Goal: Information Seeking & Learning: Find specific fact

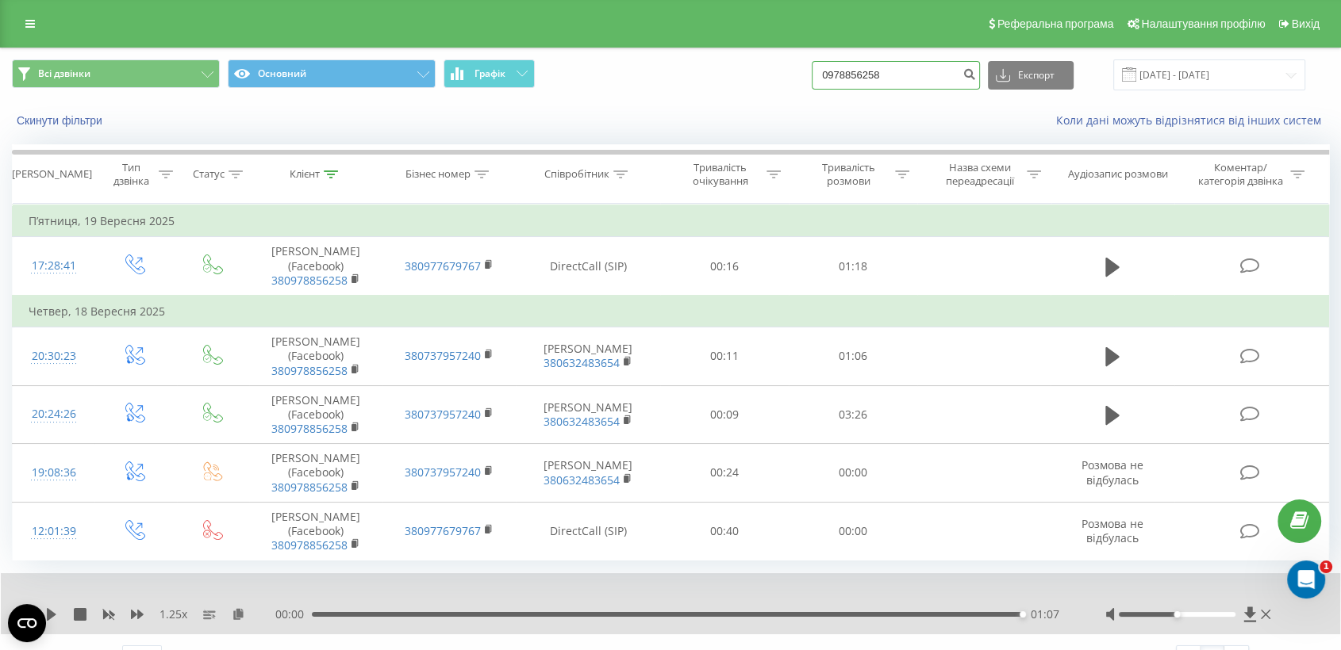
click at [932, 77] on input "0978856258" at bounding box center [896, 75] width 168 height 29
paste input "380682590475"
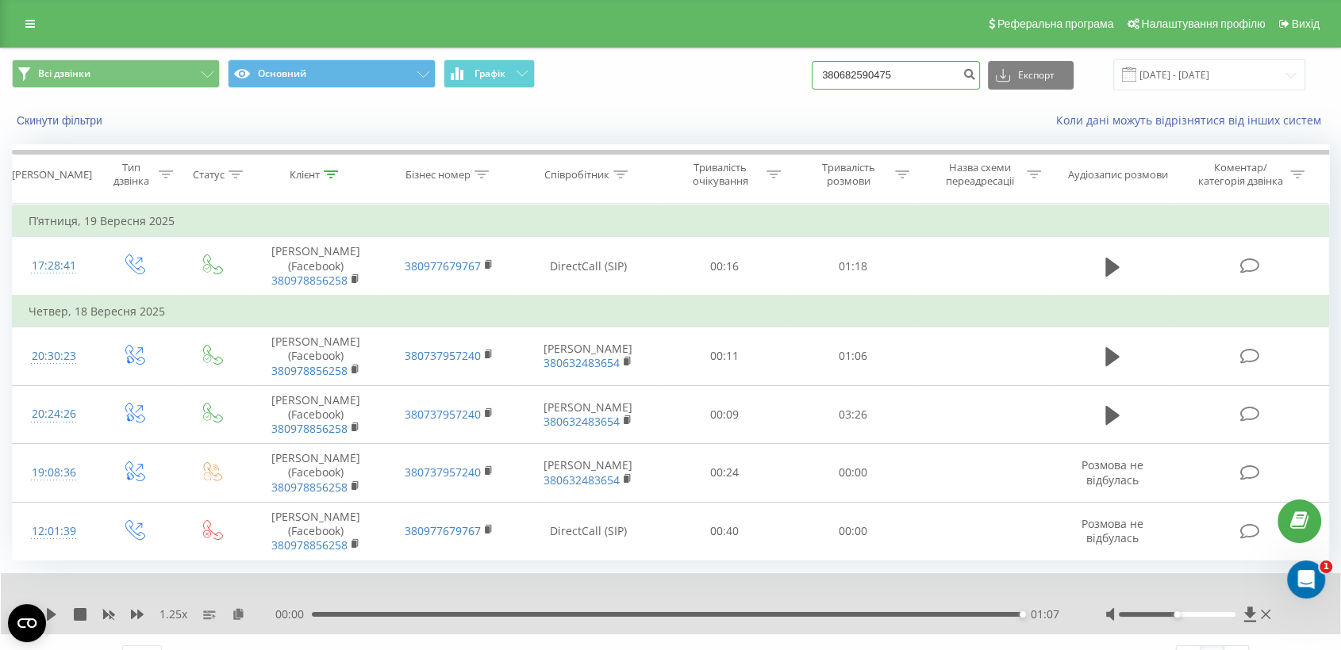
click at [854, 69] on input "380682590475" at bounding box center [896, 75] width 168 height 29
type input "380682590475"
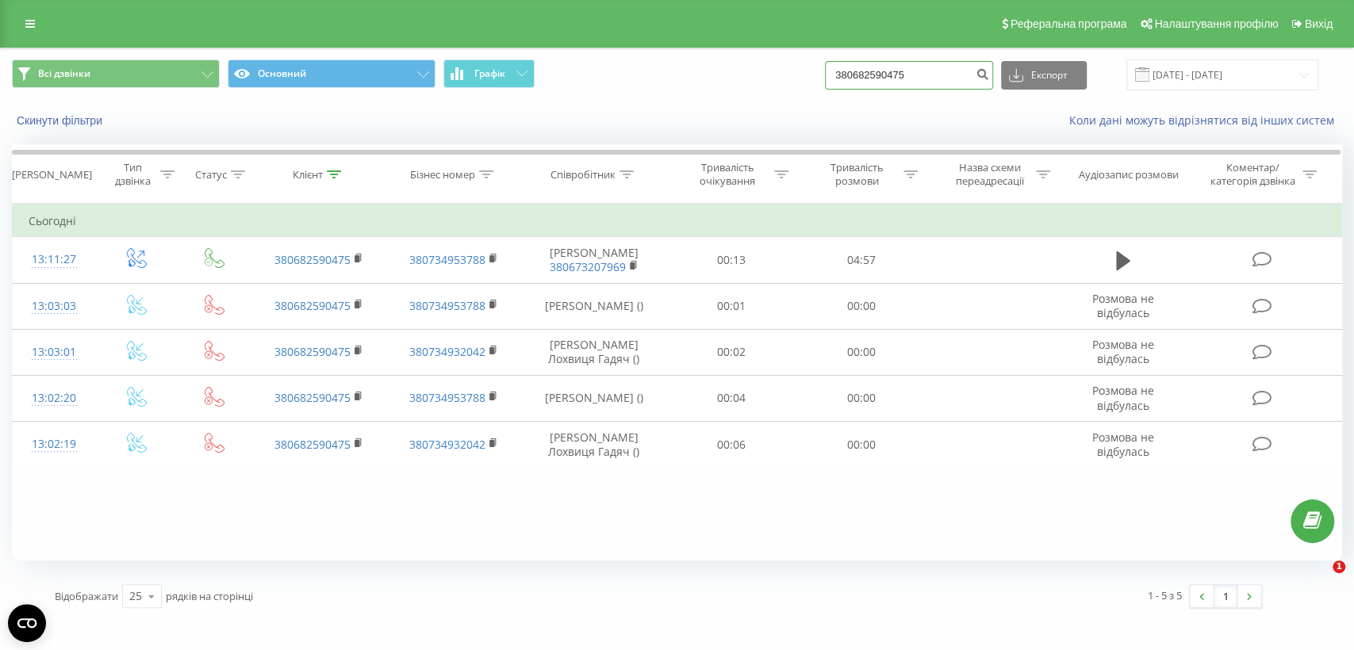
click at [899, 75] on input "380682590475" at bounding box center [909, 75] width 168 height 29
click at [873, 73] on input "380682590475" at bounding box center [909, 75] width 168 height 29
click at [871, 75] on input "380682590475" at bounding box center [909, 75] width 168 height 29
type input "0682590475"
click at [937, 82] on input "0682590475" at bounding box center [909, 75] width 168 height 29
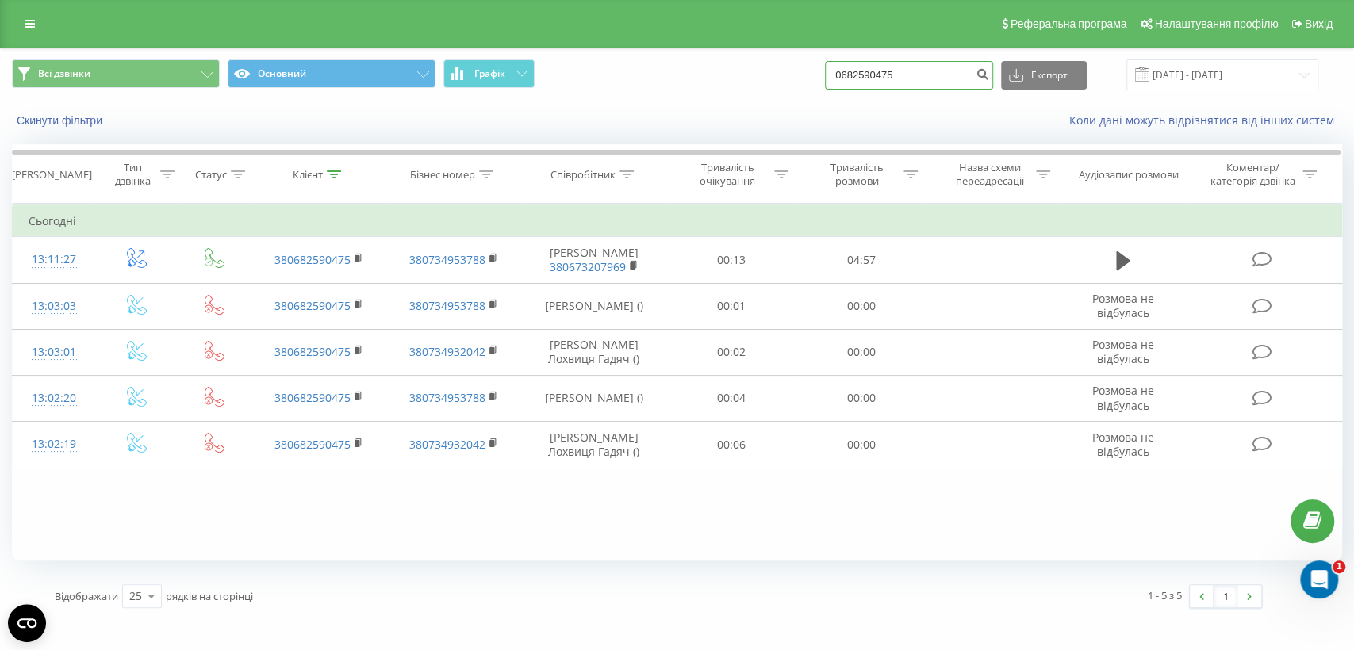
click at [937, 82] on input "0682590475" at bounding box center [909, 75] width 168 height 29
paste input "38098402473"
click at [869, 75] on input "38098402473" at bounding box center [909, 75] width 168 height 29
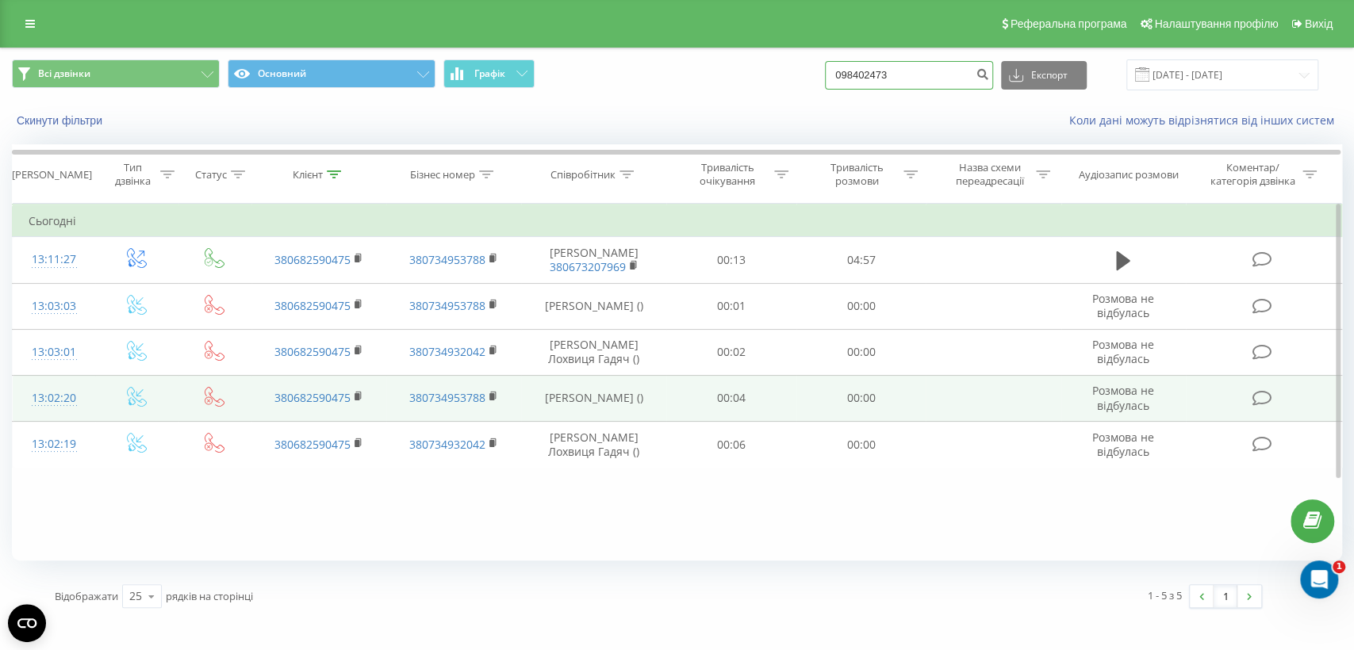
type input "098402473"
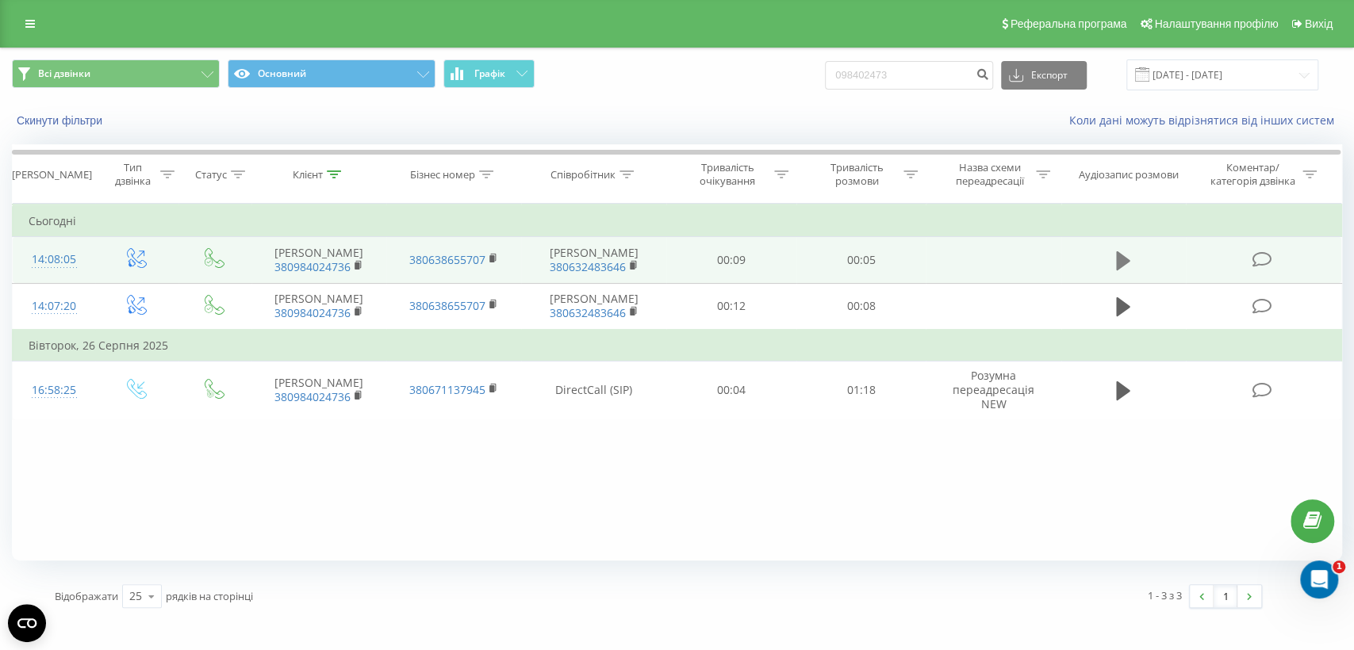
click at [1119, 259] on icon at bounding box center [1123, 260] width 14 height 19
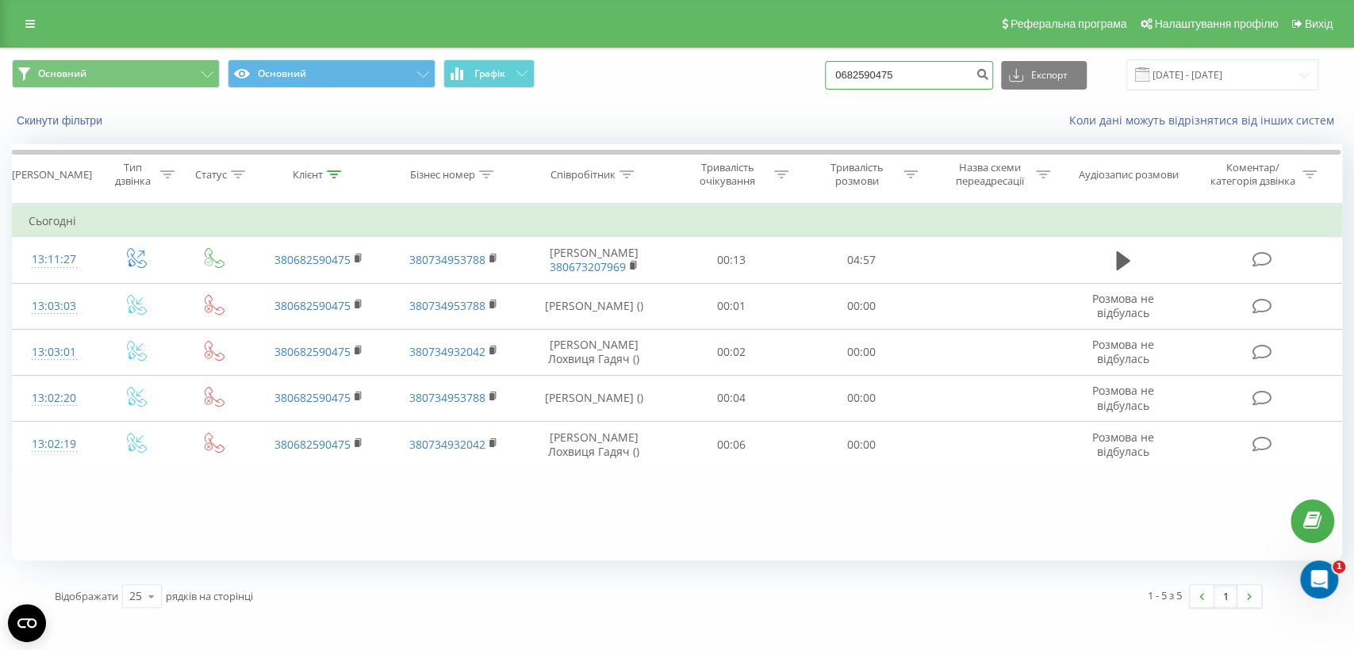
click at [939, 69] on input "0682590475" at bounding box center [909, 75] width 168 height 29
paste input "0686464745"
type input "06825904750686464745"
click at [989, 77] on icon "submit" at bounding box center [982, 72] width 13 height 10
click at [1193, 69] on input "[DATE] - [DATE]" at bounding box center [1222, 74] width 192 height 31
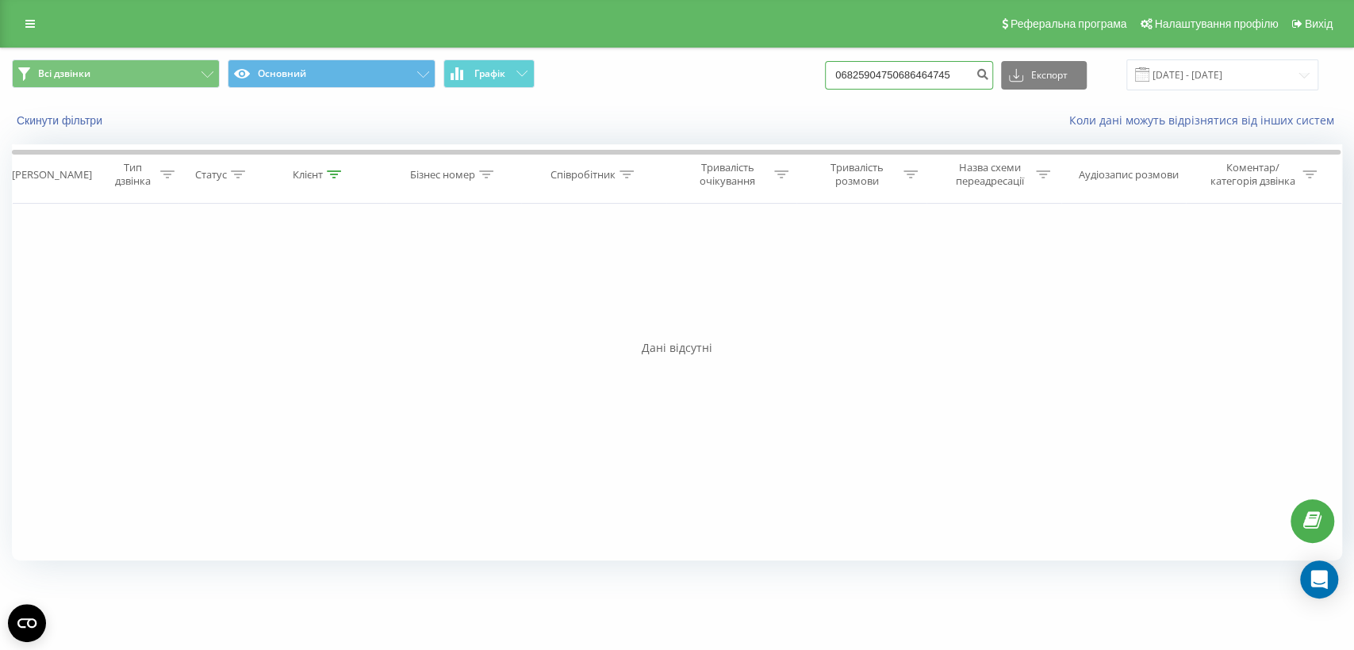
drag, startPoint x: 975, startPoint y: 75, endPoint x: 854, endPoint y: 71, distance: 121.4
click at [854, 71] on input "06825904750686464745" at bounding box center [909, 75] width 168 height 29
click at [1201, 74] on input "[DATE] - [DATE]" at bounding box center [1222, 74] width 192 height 31
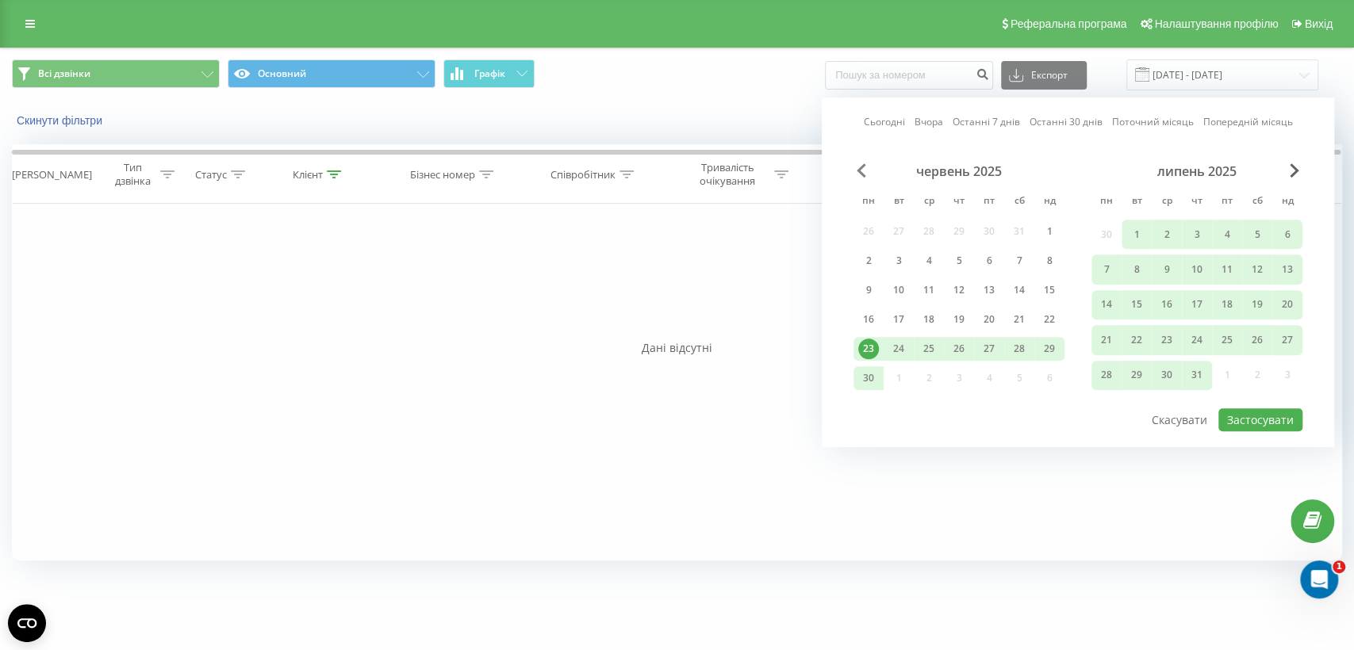
click at [861, 167] on span "Previous Month" at bounding box center [862, 170] width 10 height 14
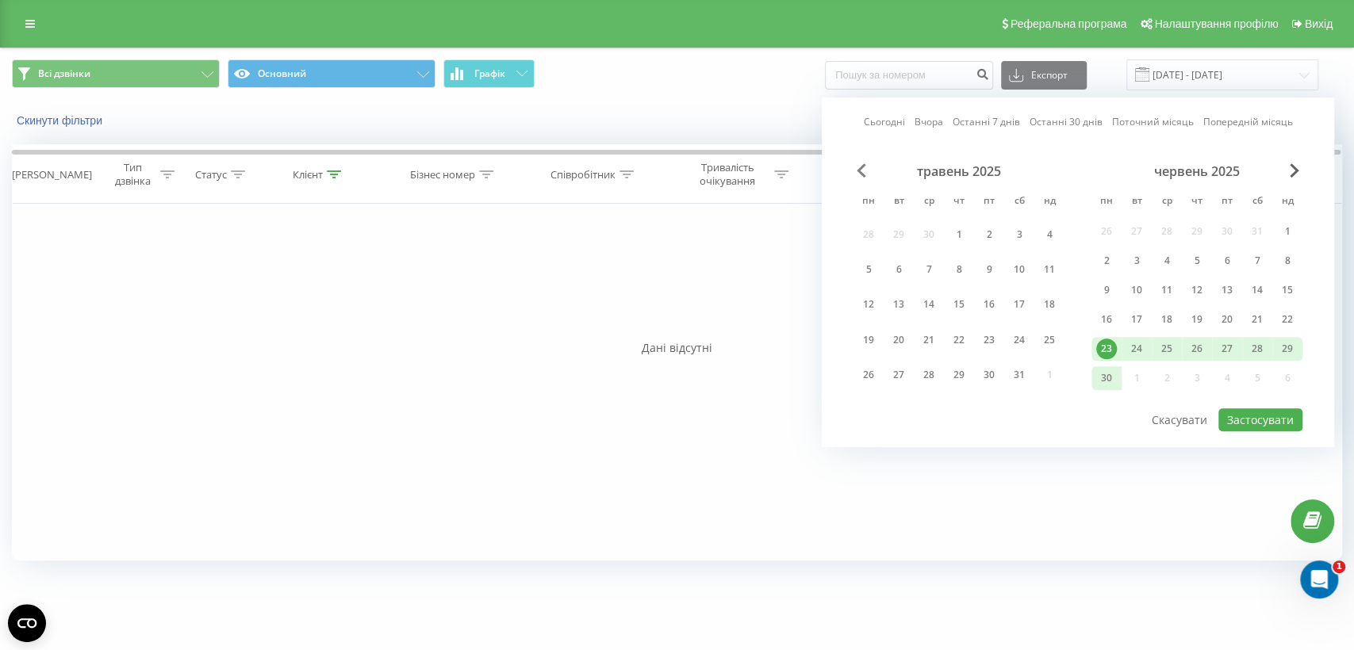
click at [861, 167] on span "Previous Month" at bounding box center [862, 170] width 10 height 14
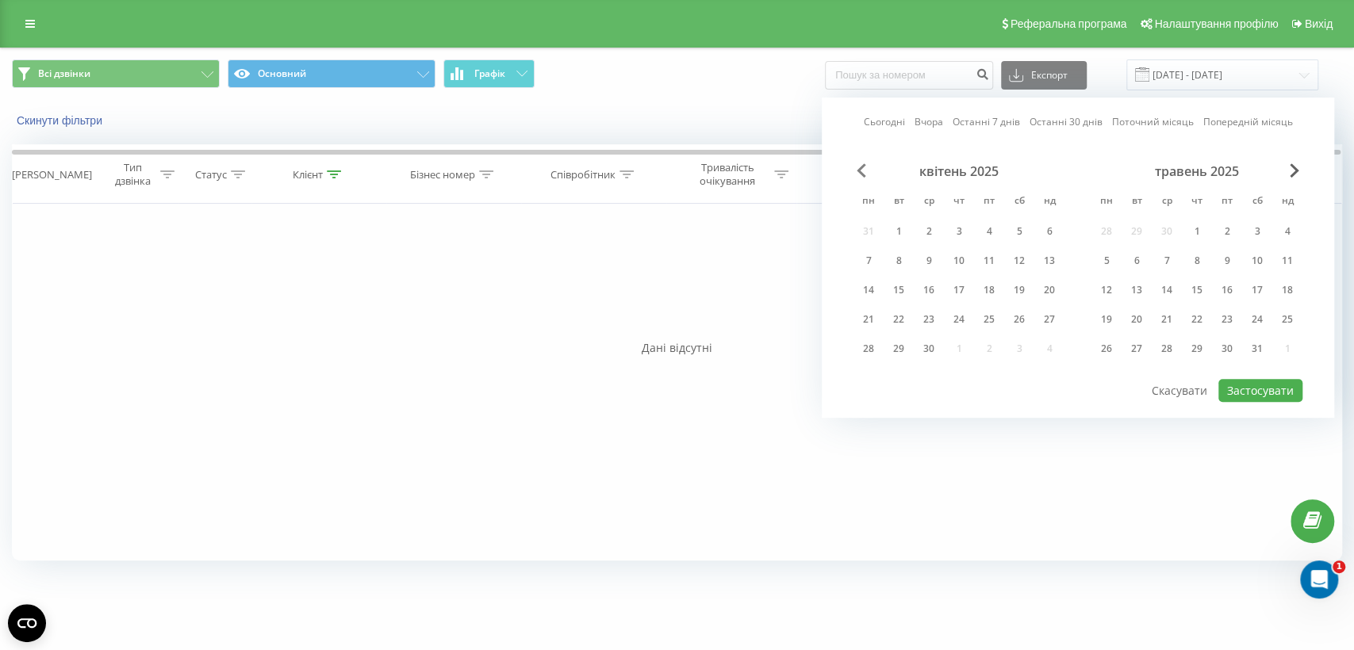
click at [861, 167] on span "Previous Month" at bounding box center [862, 170] width 10 height 14
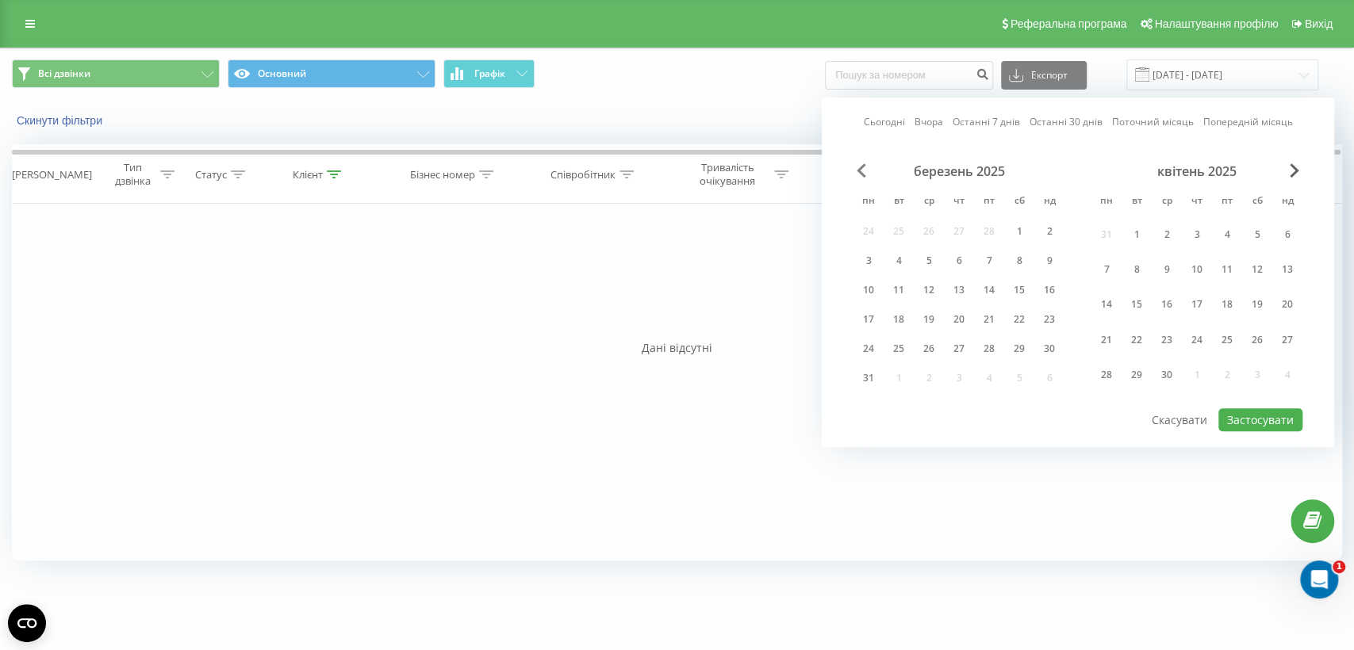
click at [861, 167] on span "Previous Month" at bounding box center [862, 170] width 10 height 14
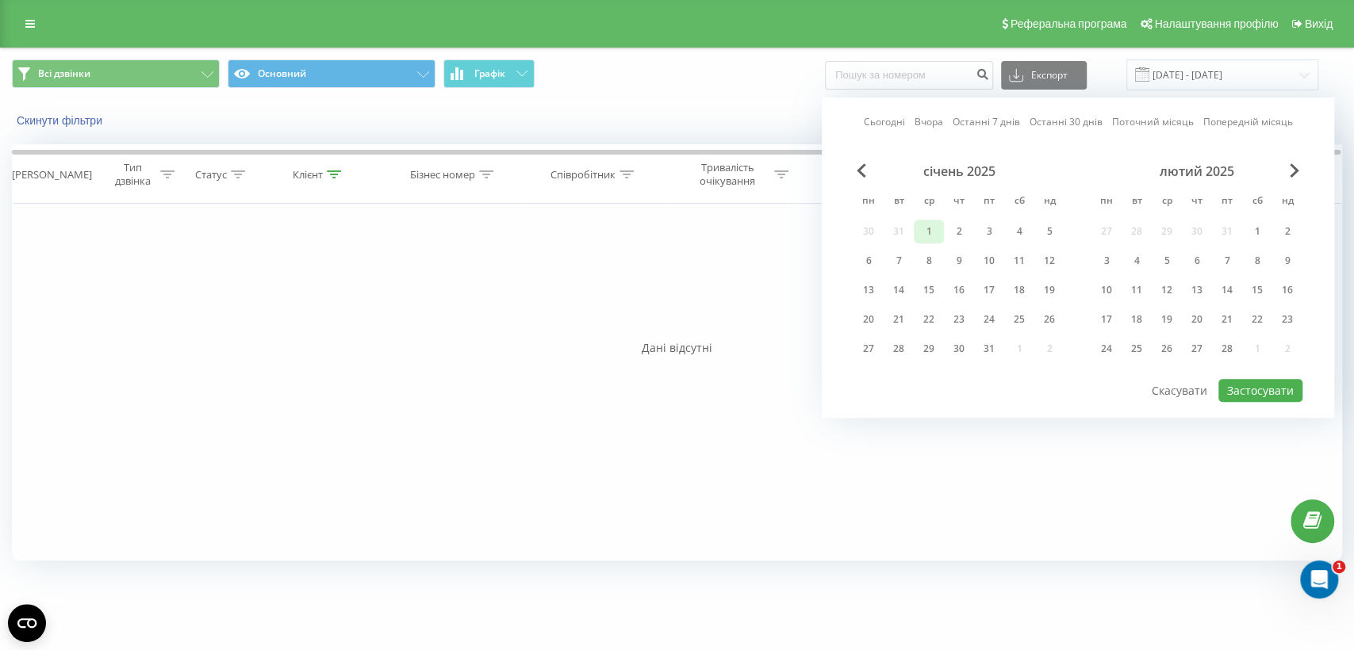
click at [927, 224] on div "1" at bounding box center [929, 231] width 21 height 21
click at [1295, 170] on span "Next Month" at bounding box center [1295, 170] width 10 height 14
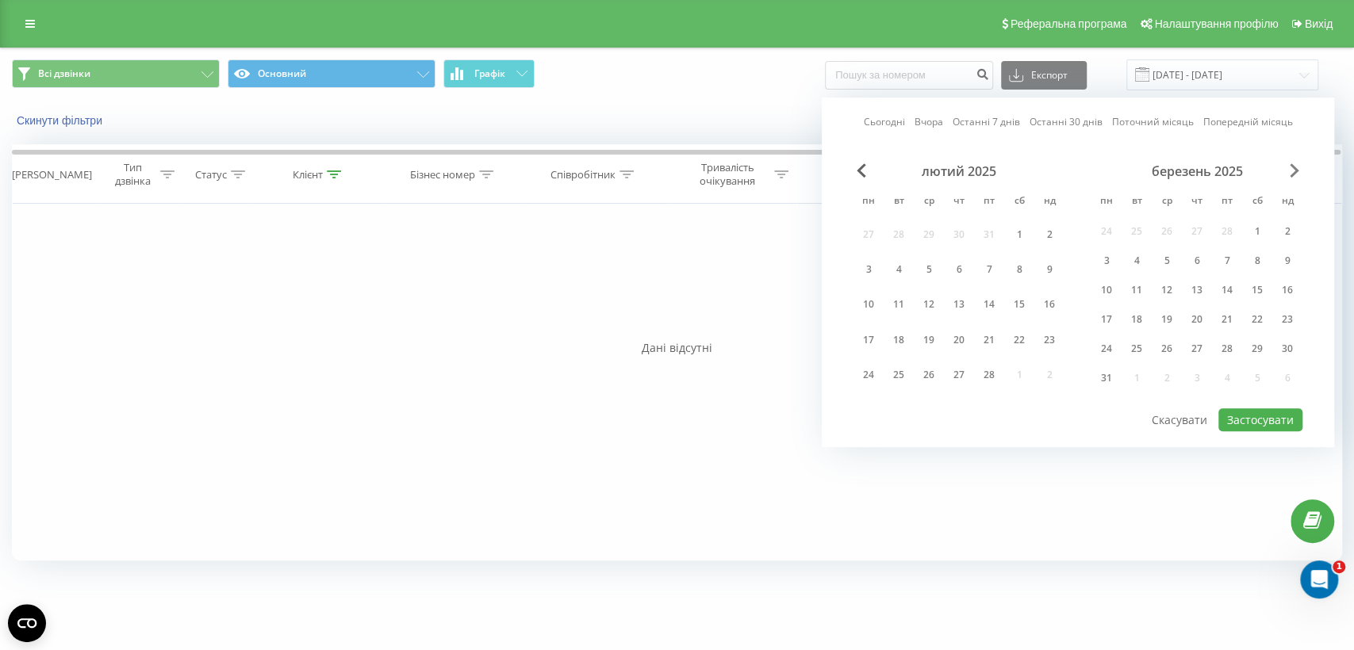
click at [1295, 170] on span "Next Month" at bounding box center [1295, 170] width 10 height 14
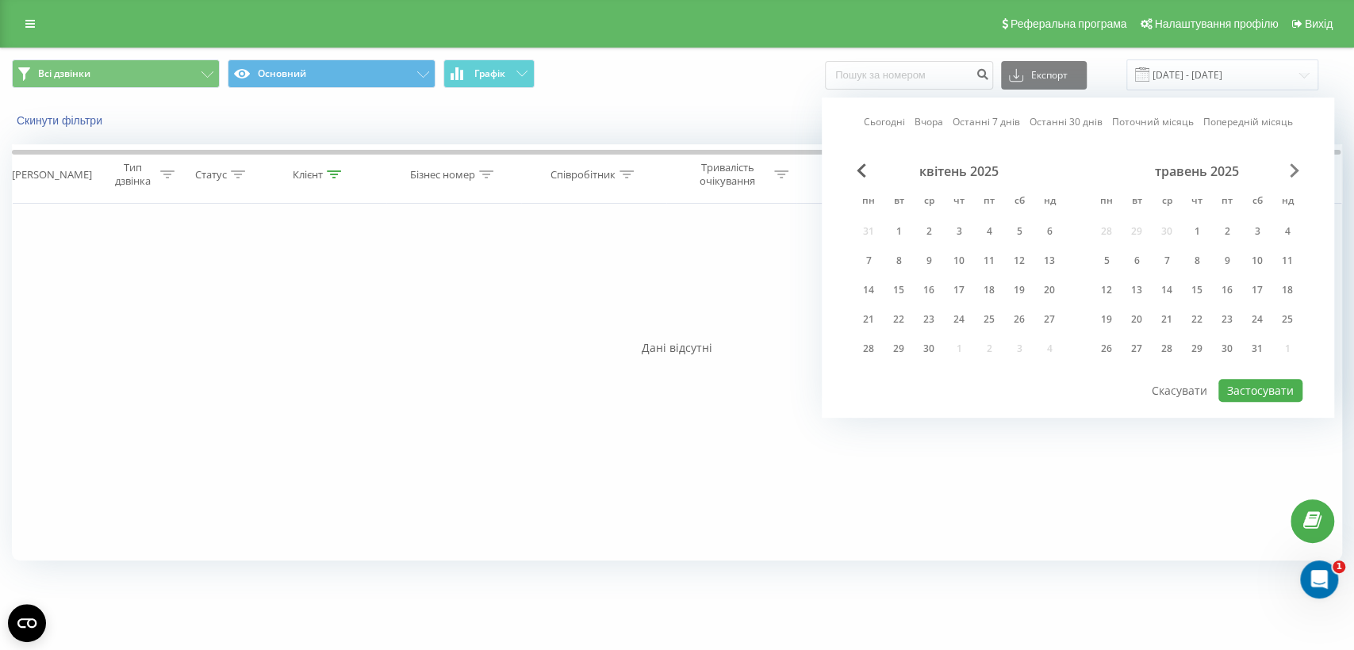
click at [1295, 170] on span "Next Month" at bounding box center [1295, 170] width 10 height 14
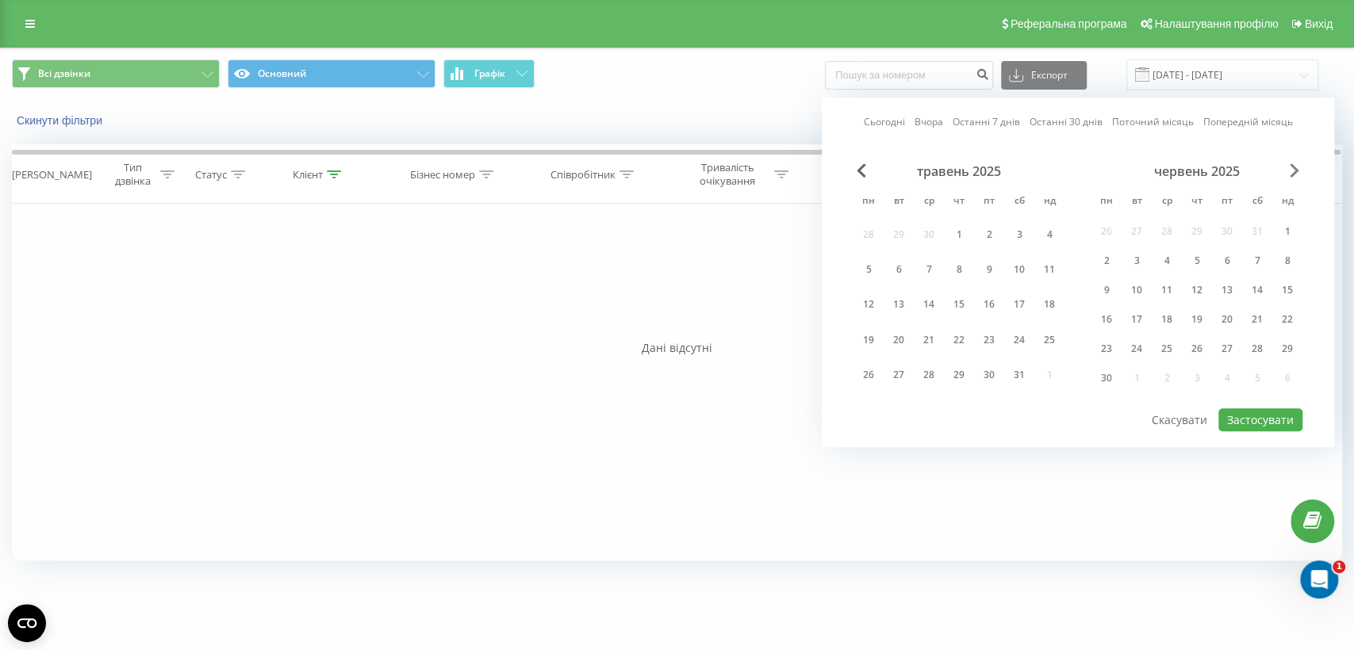
click at [1295, 170] on span "Next Month" at bounding box center [1295, 170] width 10 height 14
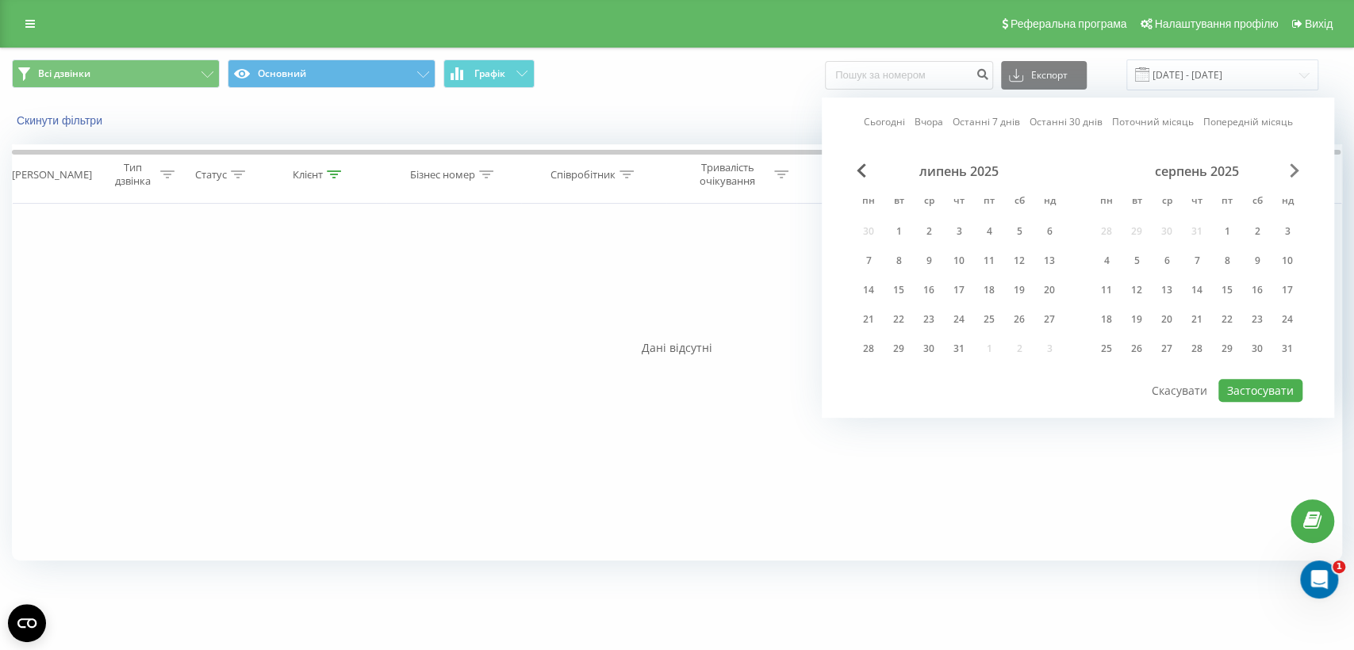
click at [1295, 170] on span "Next Month" at bounding box center [1295, 170] width 10 height 14
click at [1103, 313] on div "22" at bounding box center [1106, 319] width 21 height 21
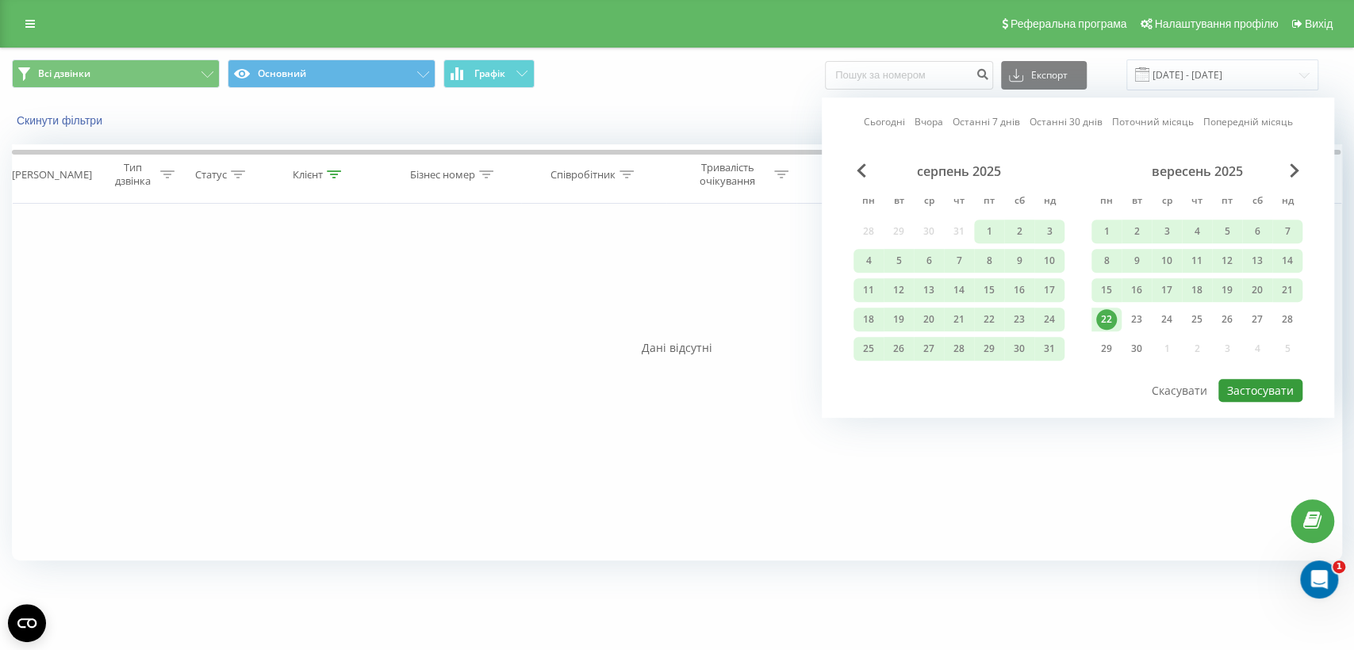
click at [1251, 390] on button "Застосувати" at bounding box center [1260, 390] width 84 height 23
type input "[DATE] - [DATE]"
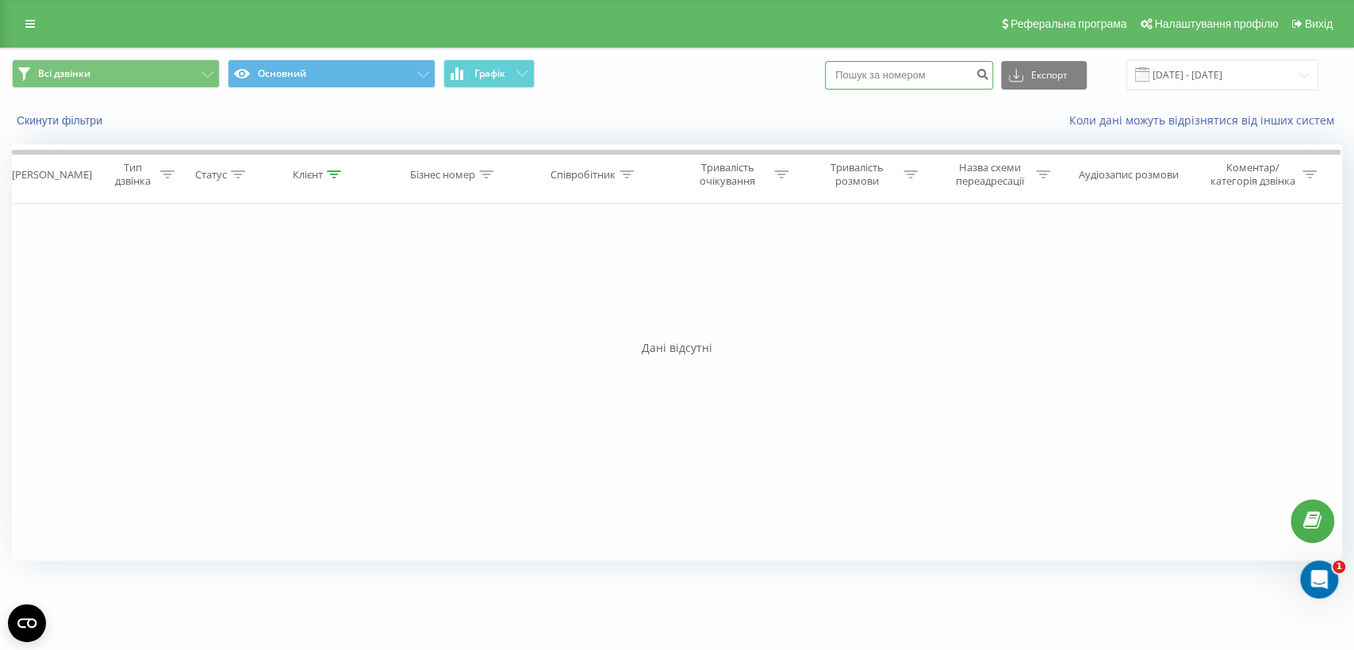
click at [920, 79] on input at bounding box center [909, 75] width 168 height 29
paste input "0686464745"
type input "0686464745"
click at [989, 72] on icon "submit" at bounding box center [982, 72] width 13 height 10
drag, startPoint x: 735, startPoint y: 349, endPoint x: 624, endPoint y: 363, distance: 111.1
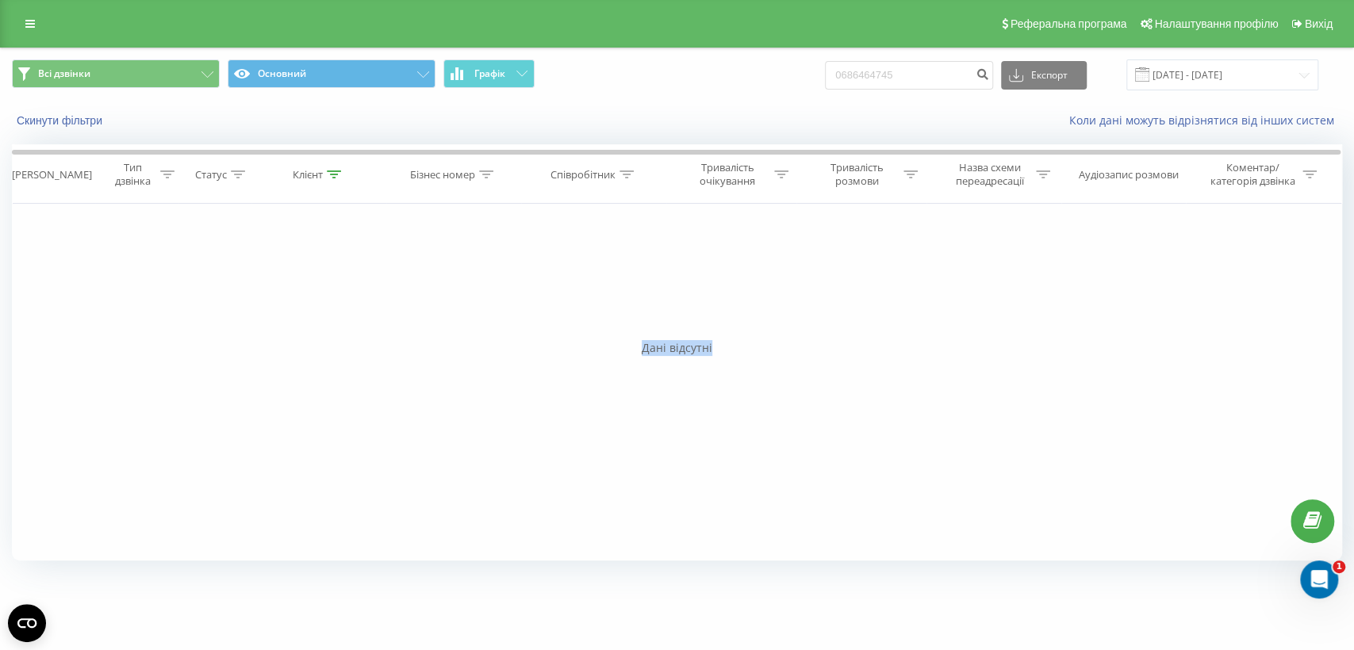
click at [624, 363] on div "Дата дзвінка Тип дзвінка Статус Клієнт Бізнес номер Співробітник Тривалість очі…" at bounding box center [677, 352] width 1330 height 416
copy div "Фільтрувати за умовою Дорівнює Введіть значення Скасувати OK Фільтрувати за умо…"
drag, startPoint x: 1015, startPoint y: 332, endPoint x: 961, endPoint y: 217, distance: 127.4
click at [1015, 332] on div "Фільтрувати за умовою Дорівнює Введіть значення Скасувати OK Фільтрувати за умо…" at bounding box center [677, 382] width 1330 height 357
click at [907, 69] on input "0686464745" at bounding box center [909, 75] width 168 height 29
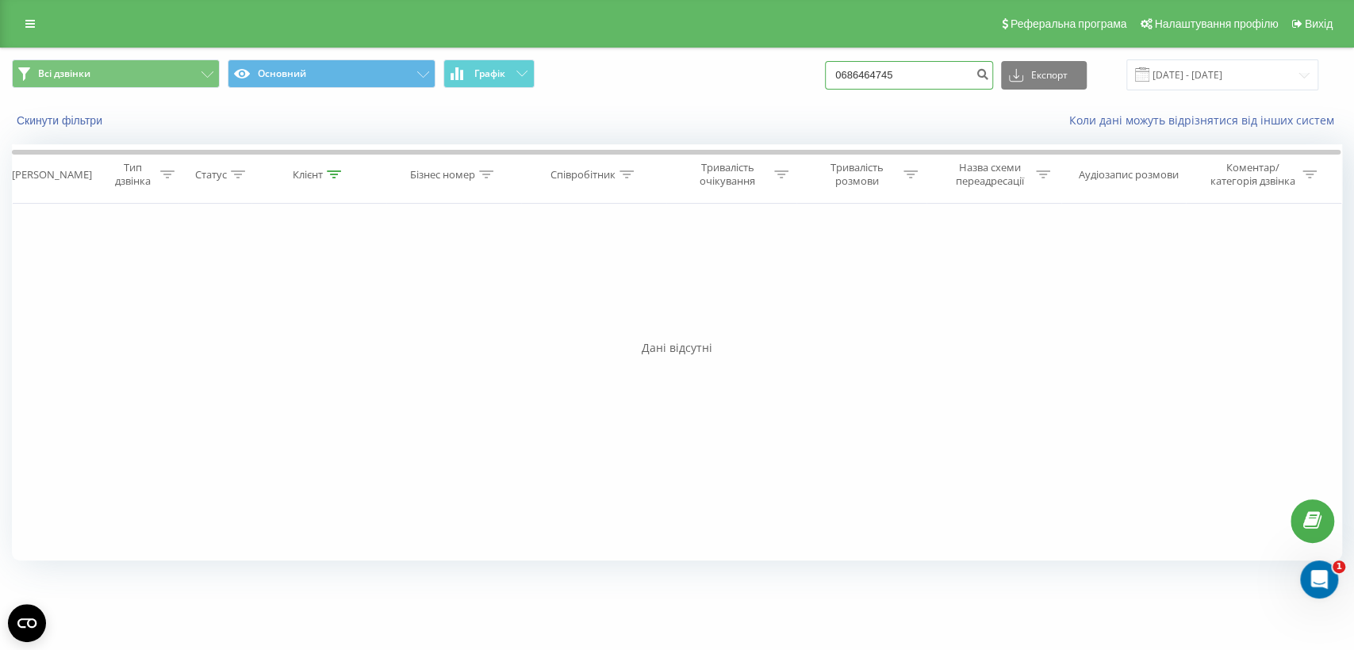
click at [907, 69] on input "0686464745" at bounding box center [909, 75] width 168 height 29
paste input "971978238"
type input "0971978238"
drag, startPoint x: 1003, startPoint y: 267, endPoint x: 1002, endPoint y: 255, distance: 11.9
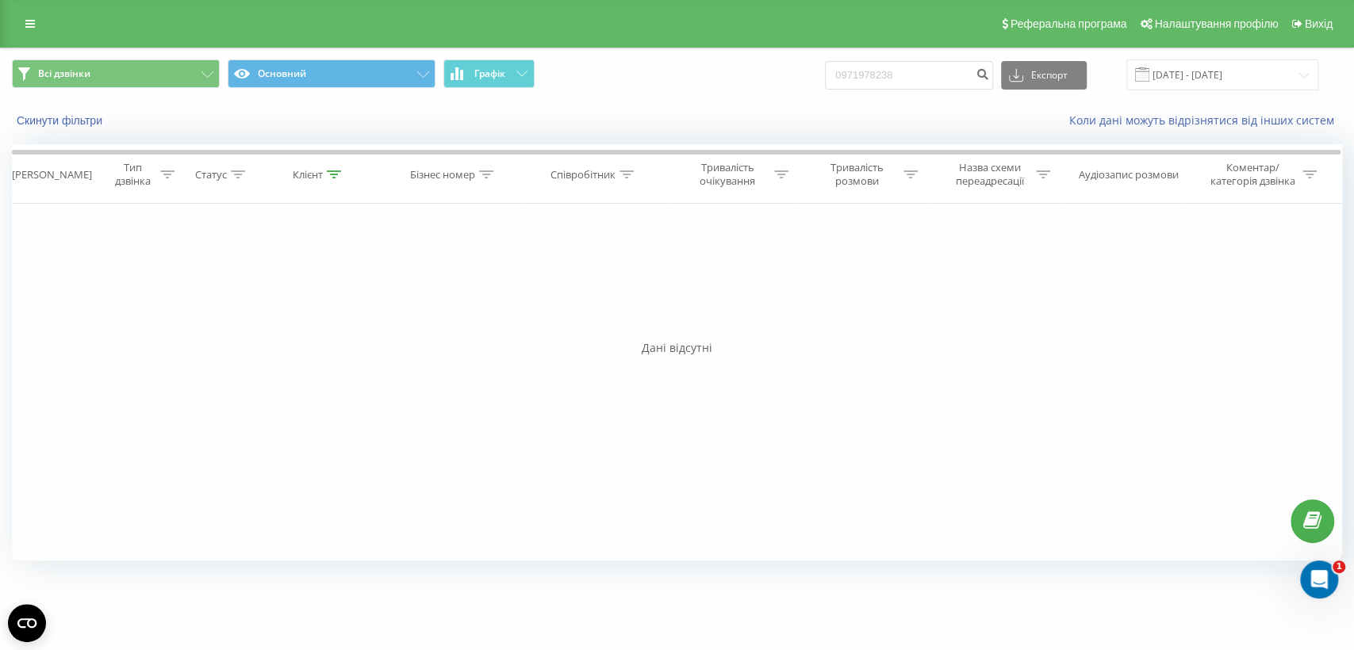
click at [1003, 267] on div "Фільтрувати за умовою Дорівнює Введіть значення Скасувати OK Фільтрувати за умо…" at bounding box center [677, 382] width 1330 height 357
click at [927, 61] on input "0971978238" at bounding box center [909, 75] width 168 height 29
click at [929, 75] on input "0971978238" at bounding box center [909, 75] width 168 height 29
paste input "2519395"
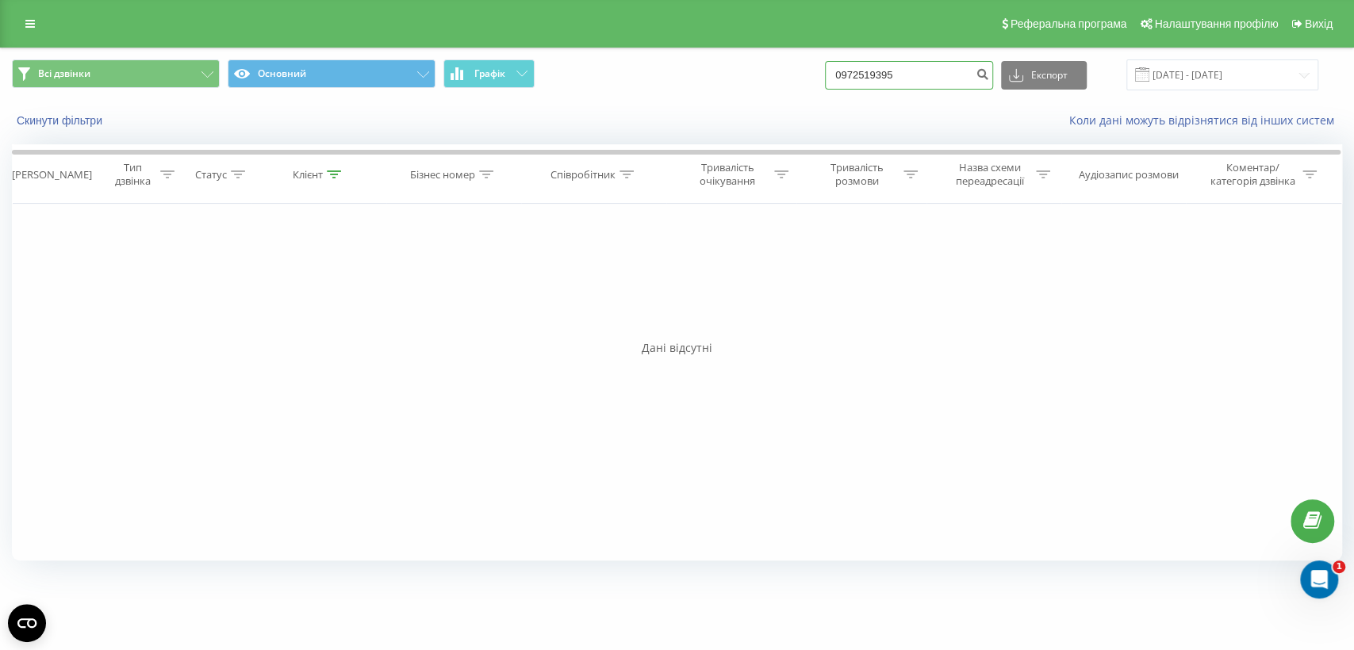
type input "0972519395"
click at [891, 73] on input "0972519395" at bounding box center [909, 75] width 168 height 29
paste input "7498283"
type input "0977498283"
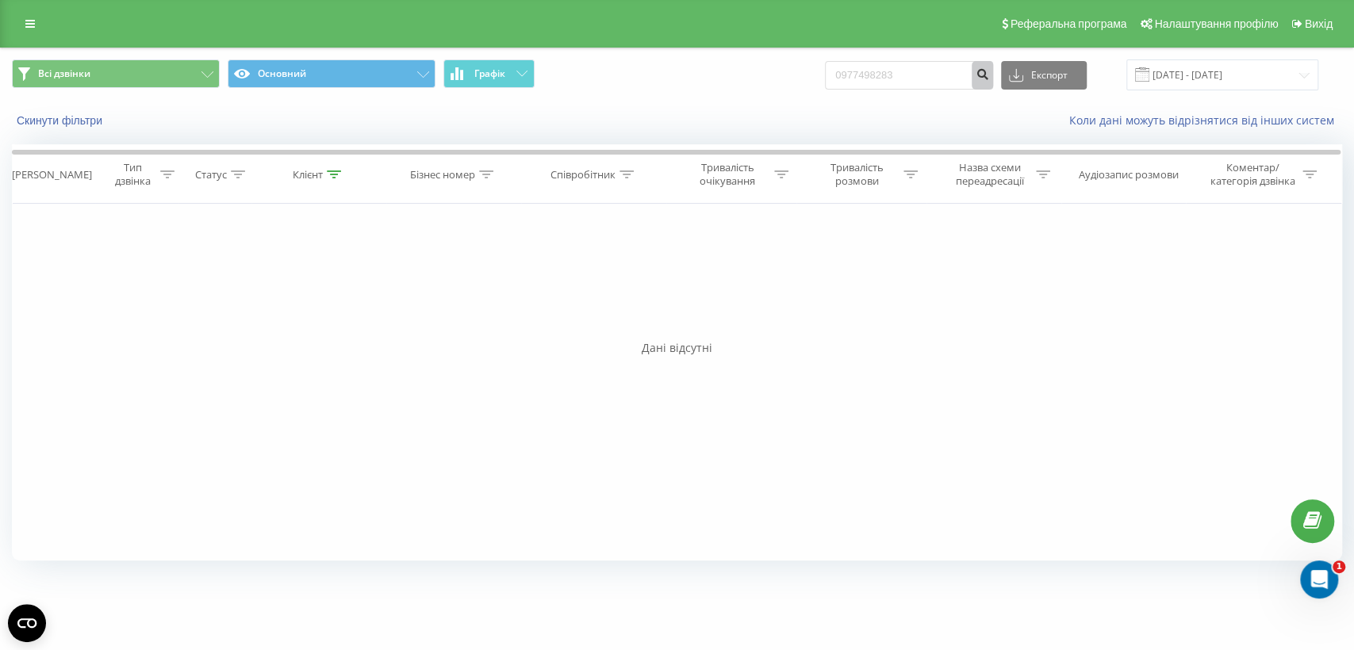
click at [989, 71] on icon "submit" at bounding box center [982, 72] width 13 height 10
click at [82, 416] on div "Фільтрувати за умовою Дорівнює Введіть значення Скасувати OK Фільтрувати за умо…" at bounding box center [677, 382] width 1330 height 357
click at [909, 71] on input "0977498283" at bounding box center [909, 75] width 168 height 29
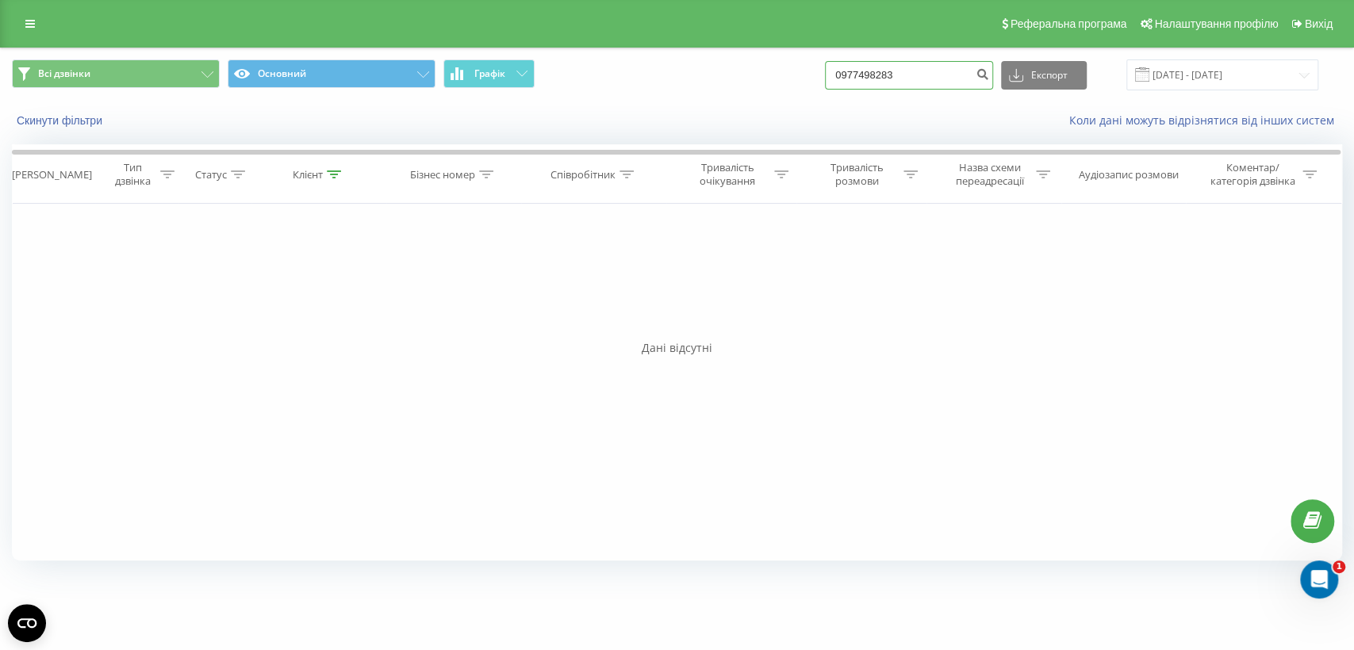
paste input "92722619"
type input "0992722619"
click at [989, 75] on icon "submit" at bounding box center [982, 72] width 13 height 10
click at [1199, 79] on input "[DATE] - [DATE]" at bounding box center [1222, 74] width 192 height 31
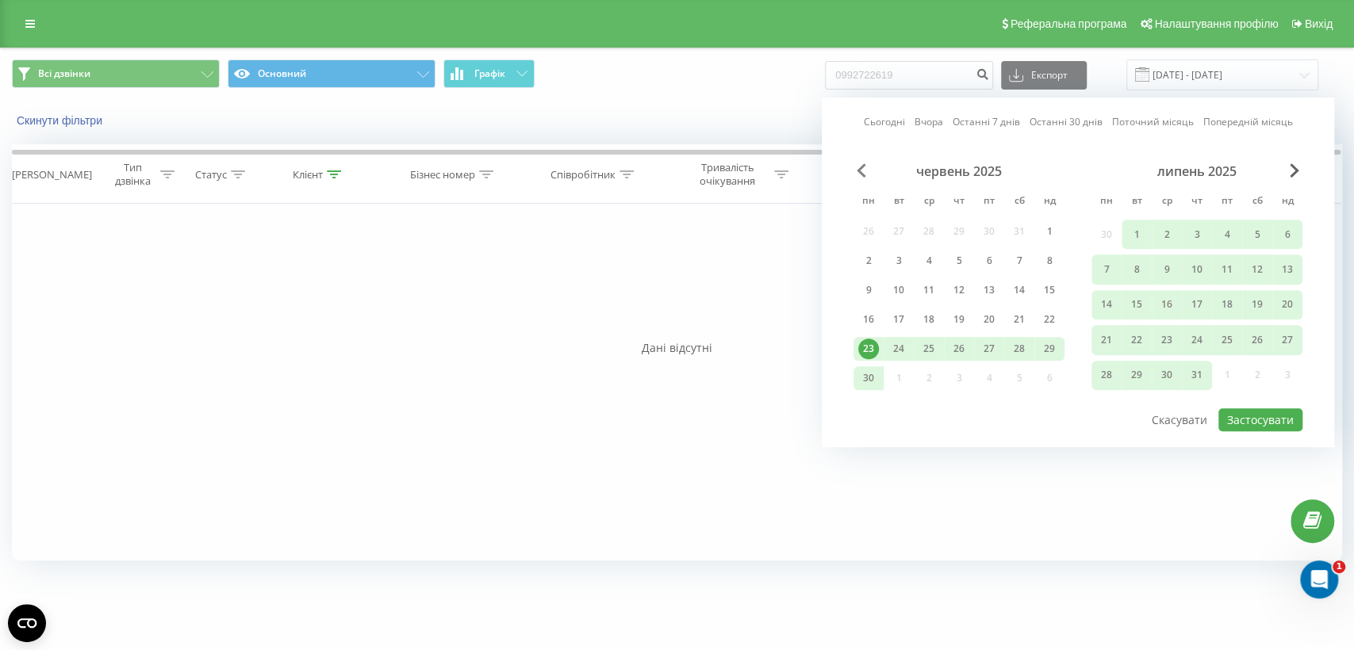
click at [863, 174] on span "Previous Month" at bounding box center [862, 170] width 10 height 14
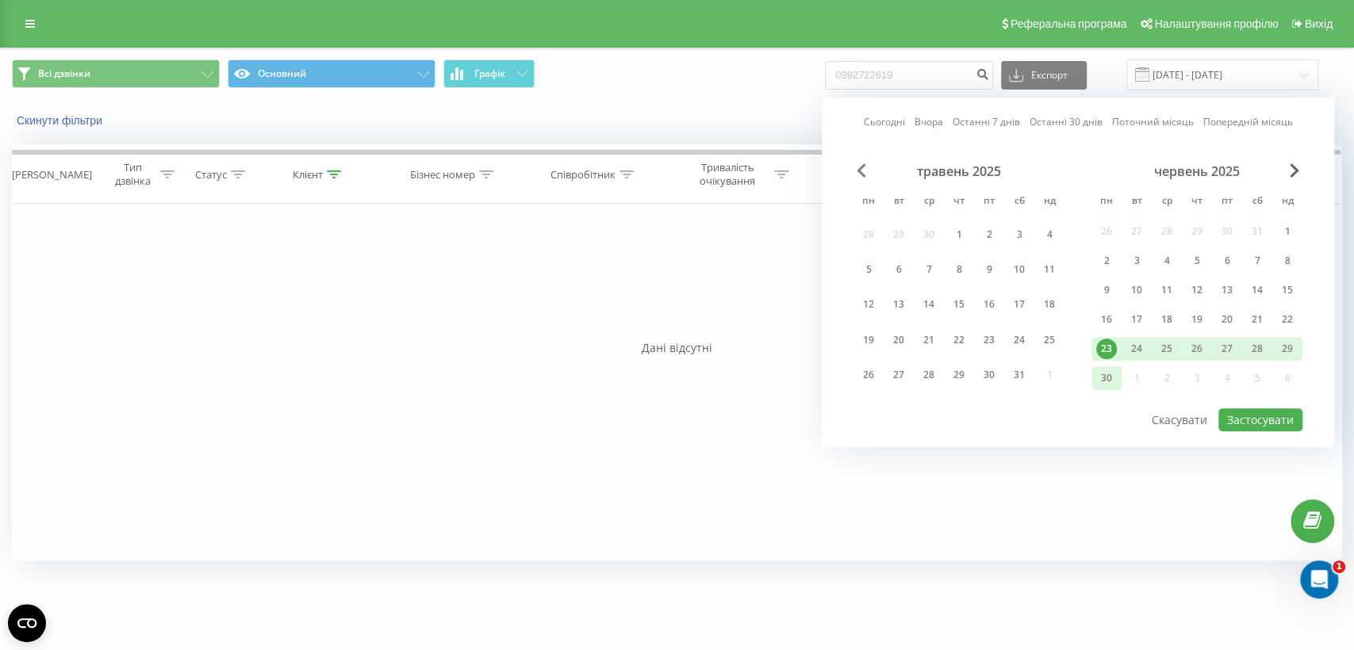
click at [863, 174] on span "Previous Month" at bounding box center [862, 170] width 10 height 14
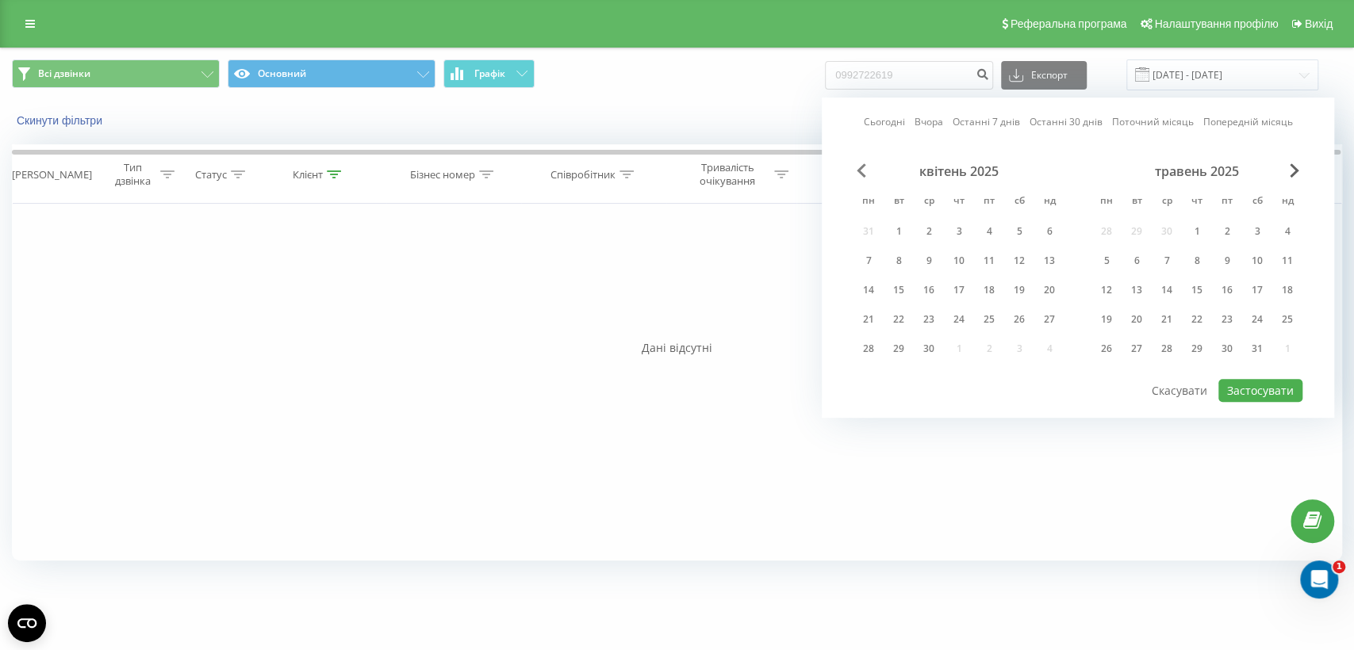
click at [863, 174] on span "Previous Month" at bounding box center [862, 170] width 10 height 14
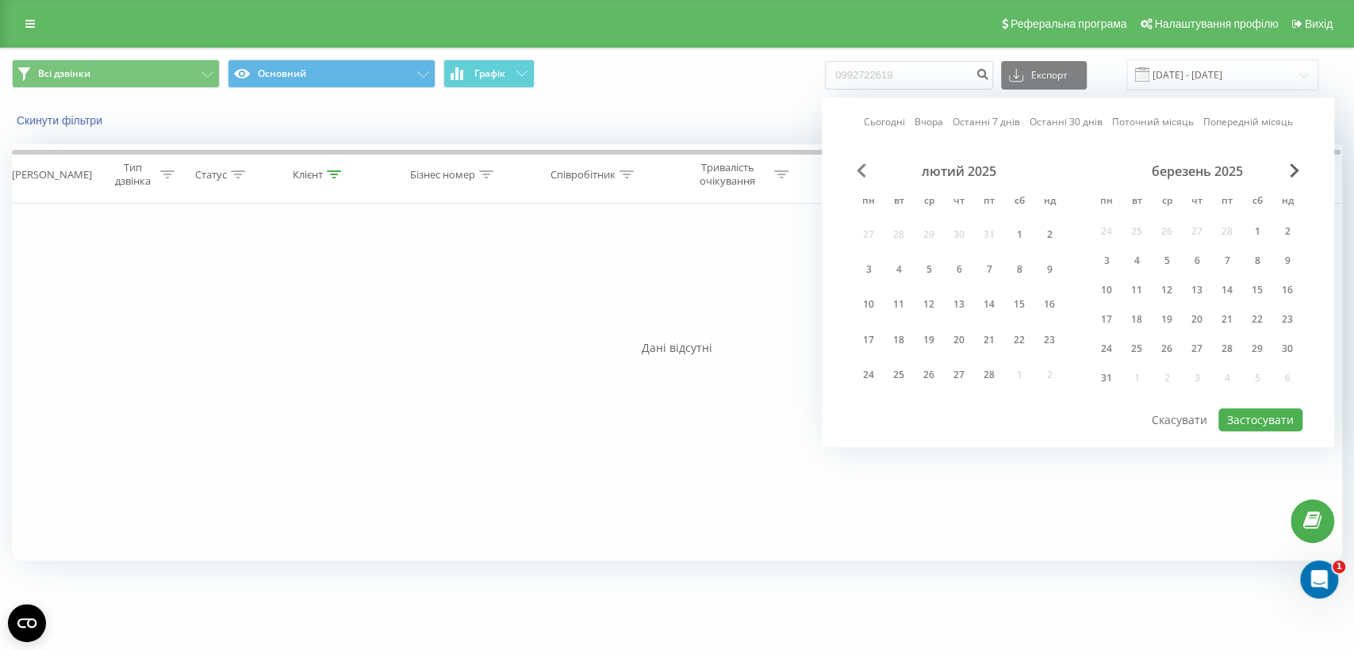
click at [863, 174] on span "Previous Month" at bounding box center [862, 170] width 10 height 14
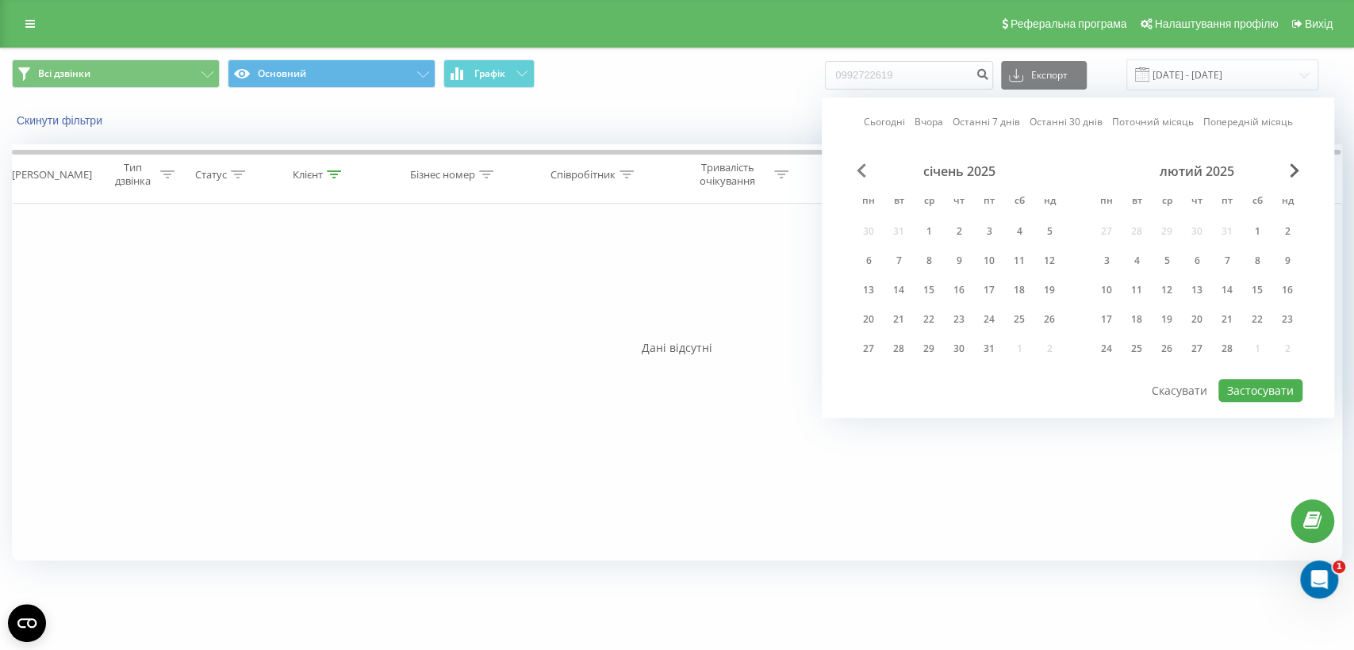
click at [863, 174] on span "Previous Month" at bounding box center [862, 170] width 10 height 14
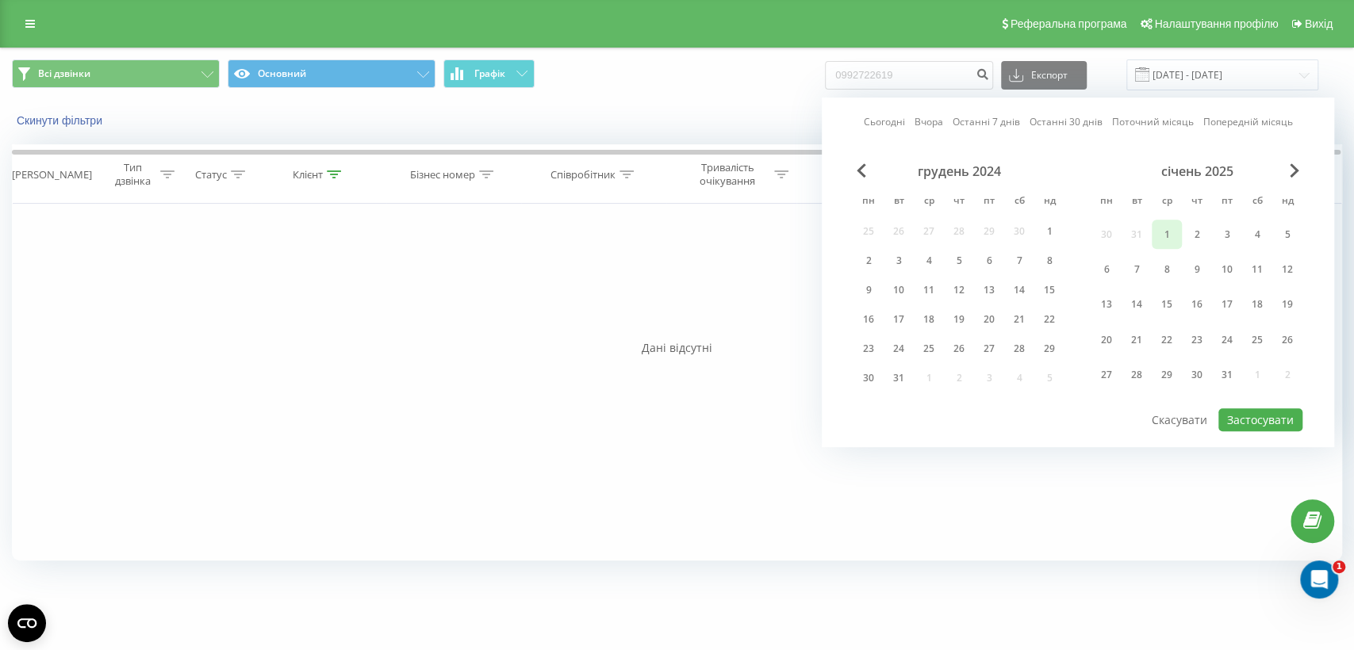
click at [1164, 236] on div "1" at bounding box center [1167, 234] width 21 height 21
click at [1295, 171] on span "Next Month" at bounding box center [1295, 170] width 10 height 14
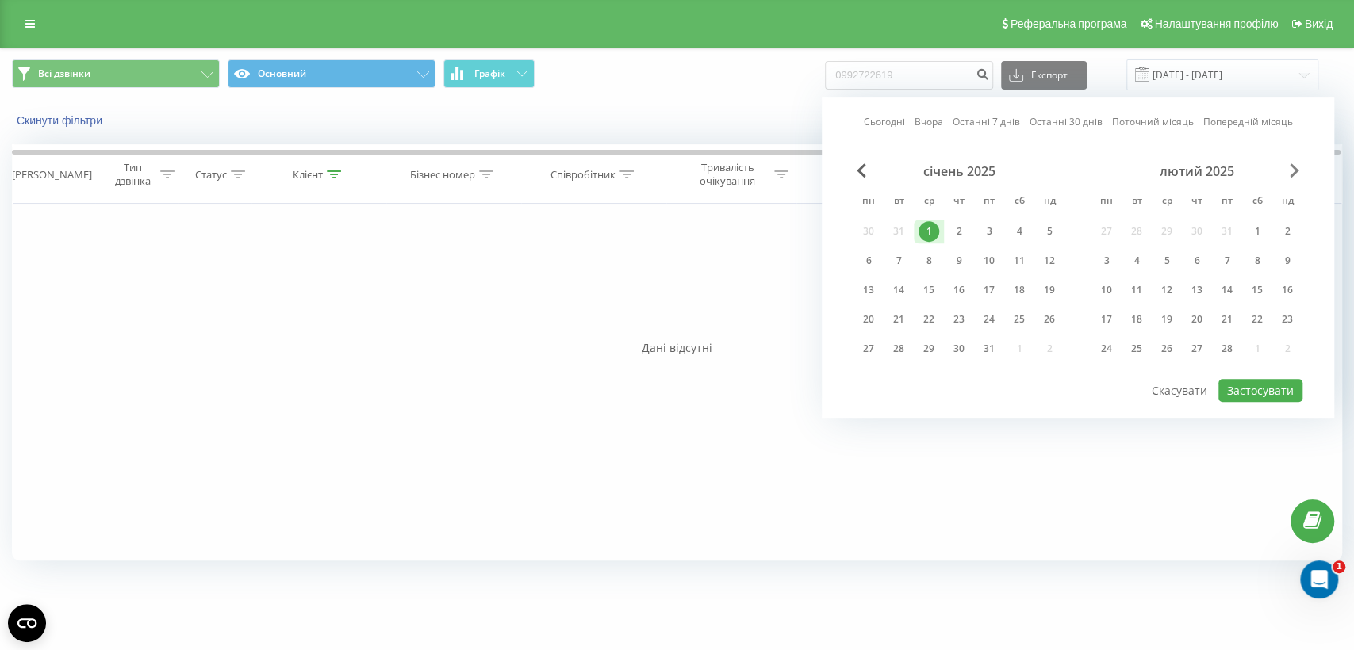
click at [1295, 171] on span "Next Month" at bounding box center [1295, 170] width 10 height 14
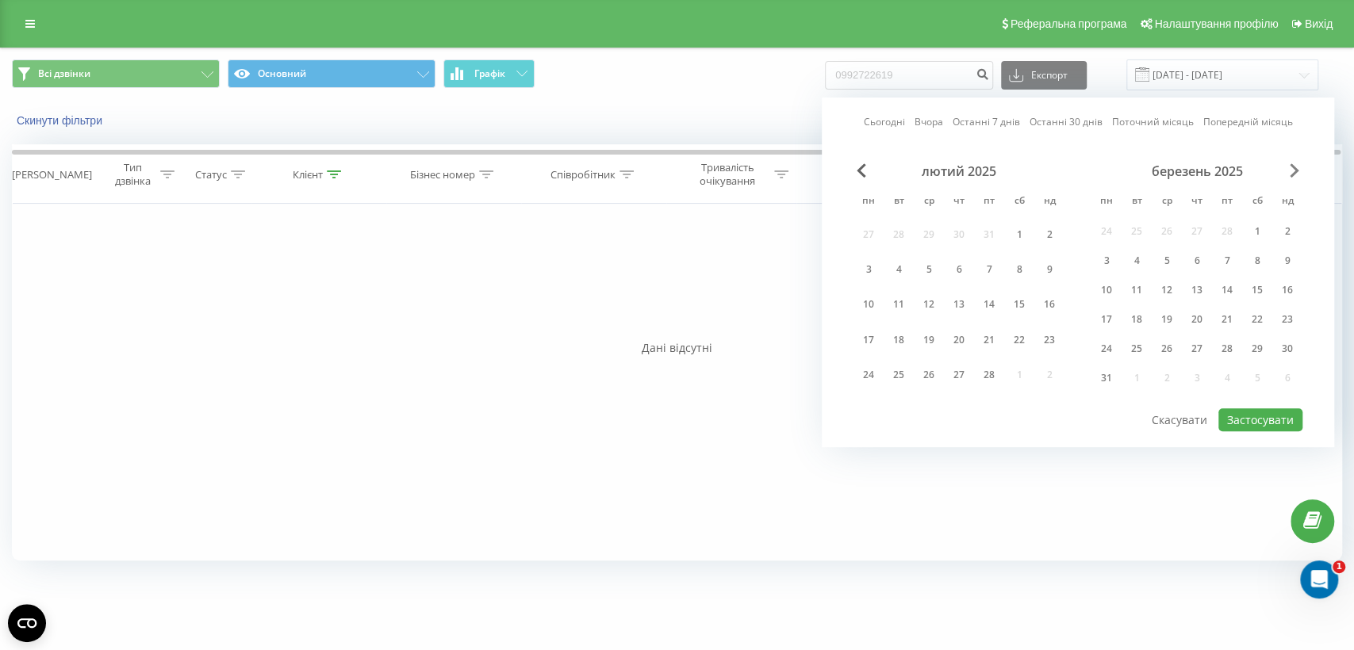
click at [1295, 171] on span "Next Month" at bounding box center [1295, 170] width 10 height 14
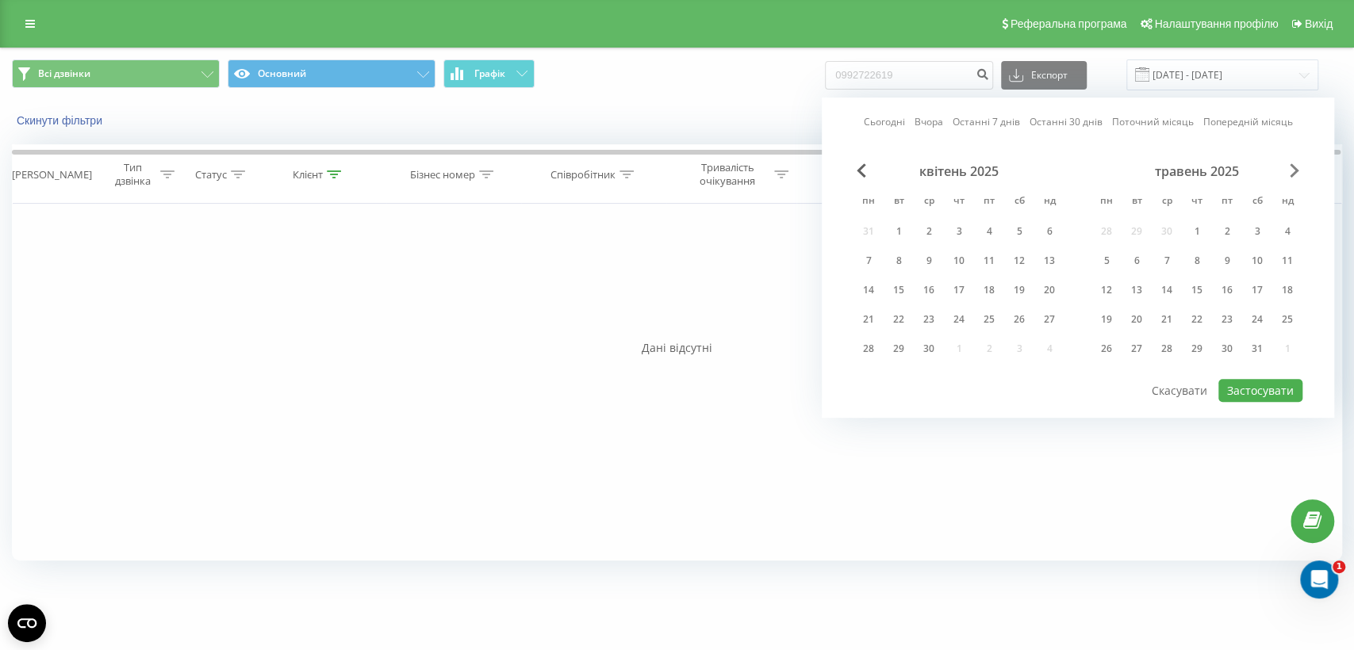
click at [1295, 171] on span "Next Month" at bounding box center [1295, 170] width 10 height 14
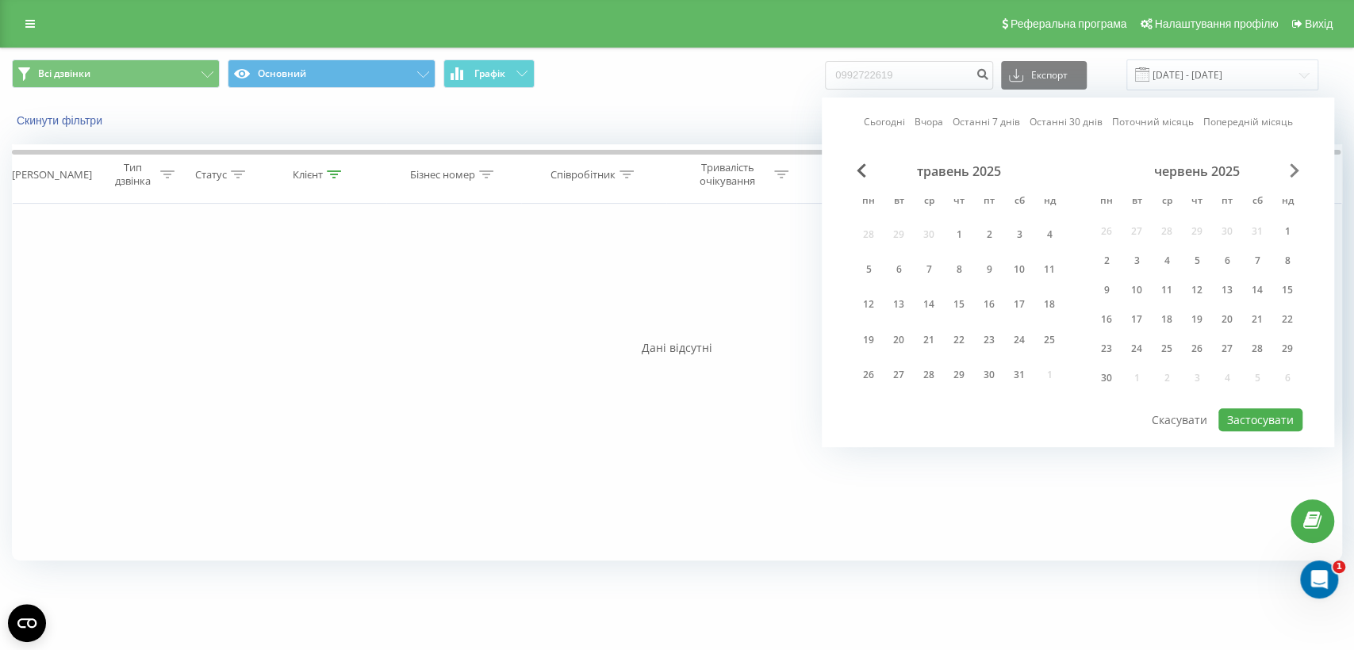
click at [1295, 171] on span "Next Month" at bounding box center [1295, 170] width 10 height 14
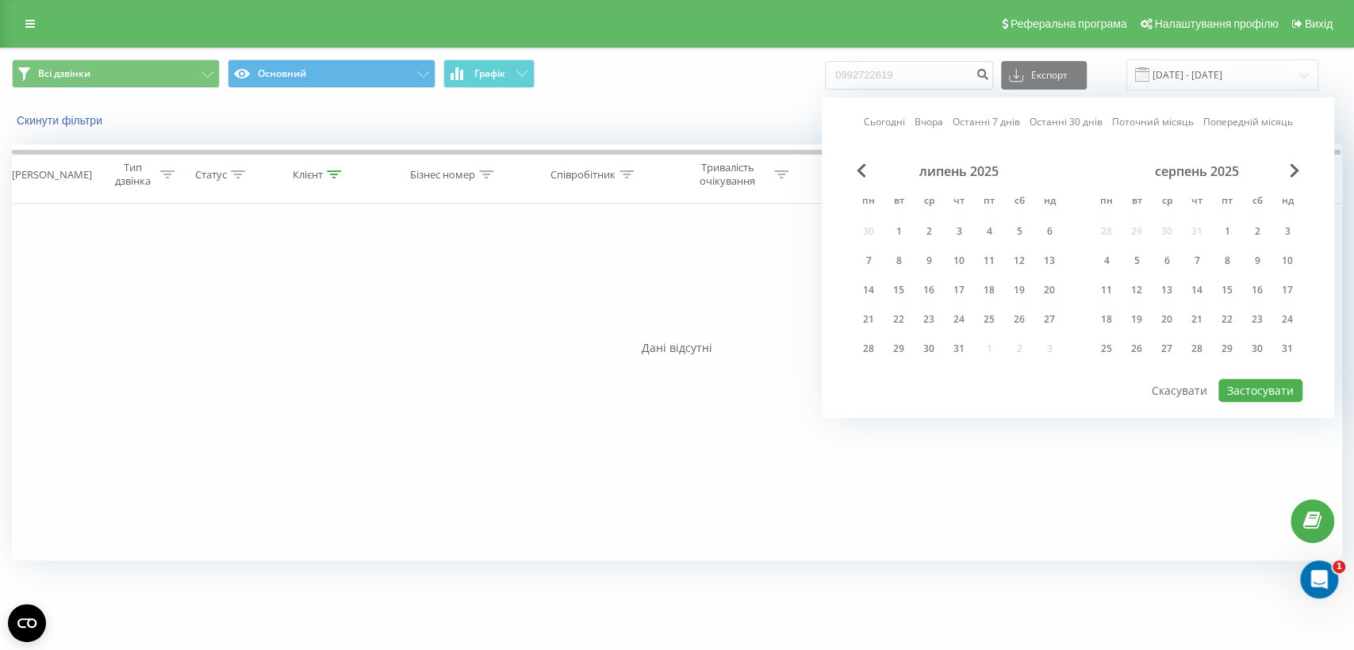
click at [1284, 173] on div "серпень 2025" at bounding box center [1197, 171] width 211 height 16
click at [1294, 167] on span "Next Month" at bounding box center [1295, 170] width 10 height 14
click at [866, 309] on div "22" at bounding box center [868, 319] width 21 height 21
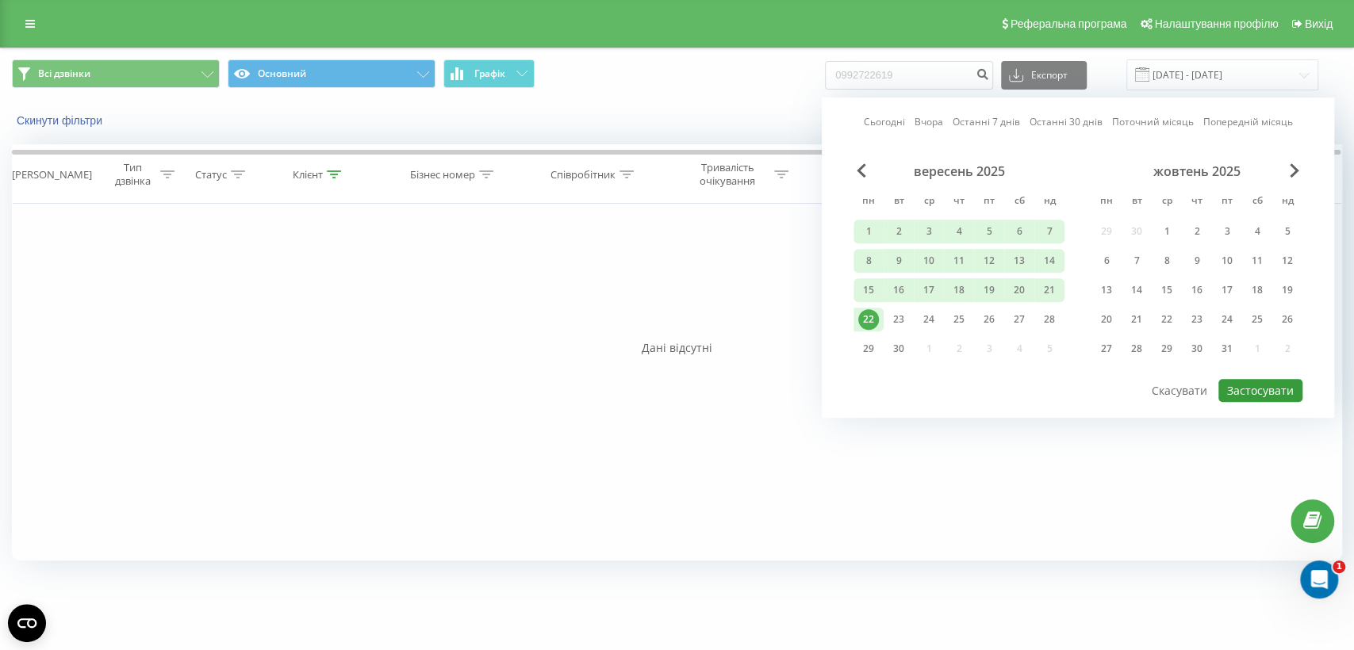
click at [1280, 383] on button "Застосувати" at bounding box center [1260, 390] width 84 height 23
type input "01.01.2025 - 22.09.2025"
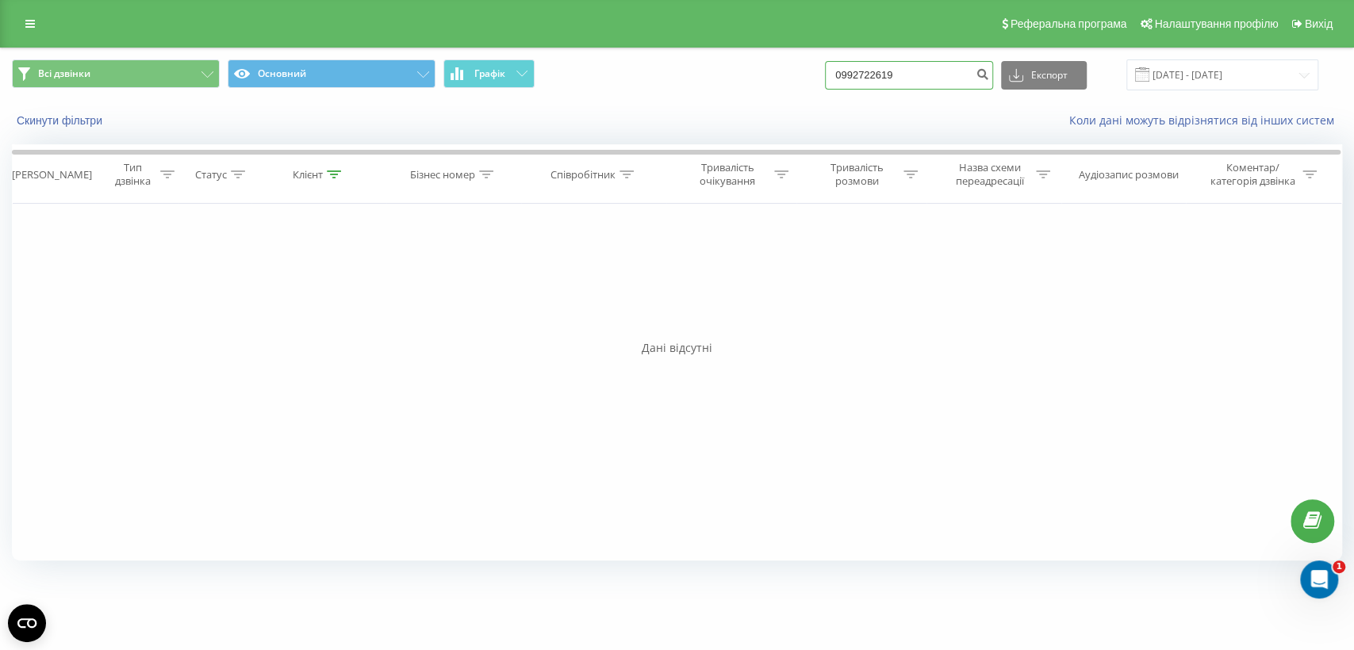
click at [960, 71] on input "0992722619" at bounding box center [909, 75] width 168 height 29
click at [923, 71] on input "0992722619" at bounding box center [909, 75] width 168 height 29
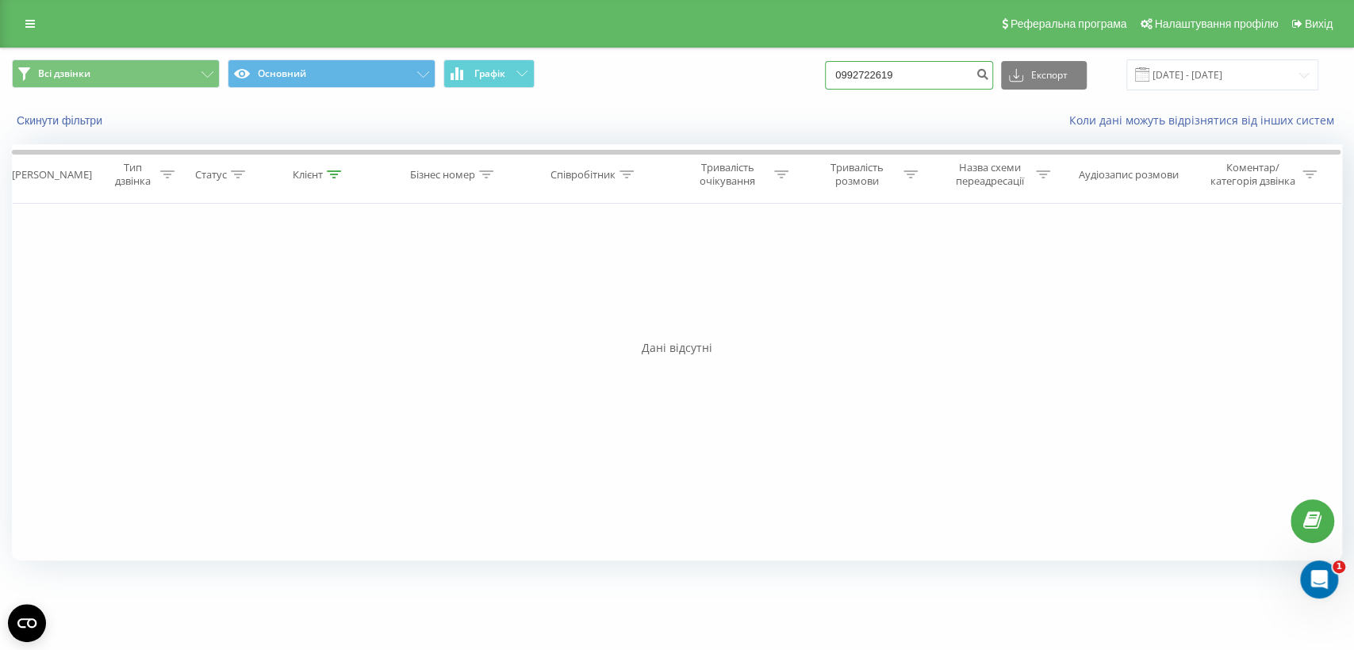
paste input "77498283"
type input "0977498283"
click at [989, 71] on icon "submit" at bounding box center [982, 72] width 13 height 10
click at [1183, 67] on input "[DATE] - [DATE]" at bounding box center [1222, 74] width 192 height 31
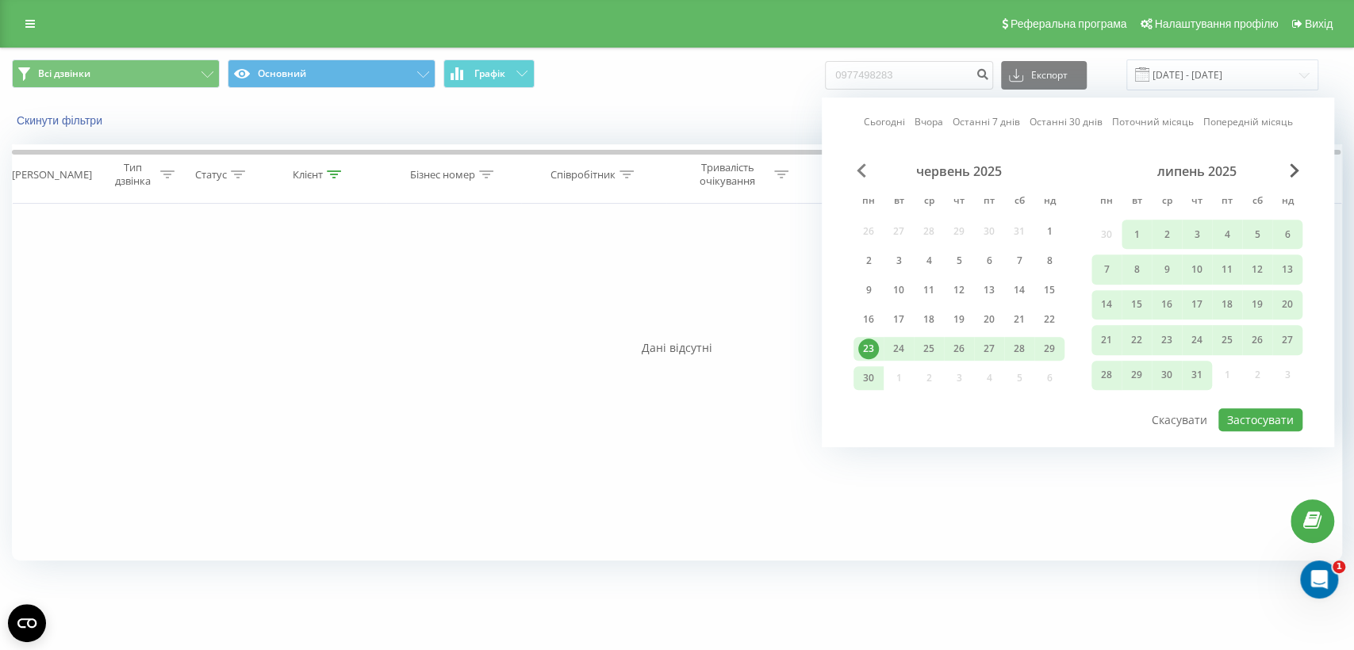
click at [857, 168] on span "Previous Month" at bounding box center [862, 170] width 10 height 14
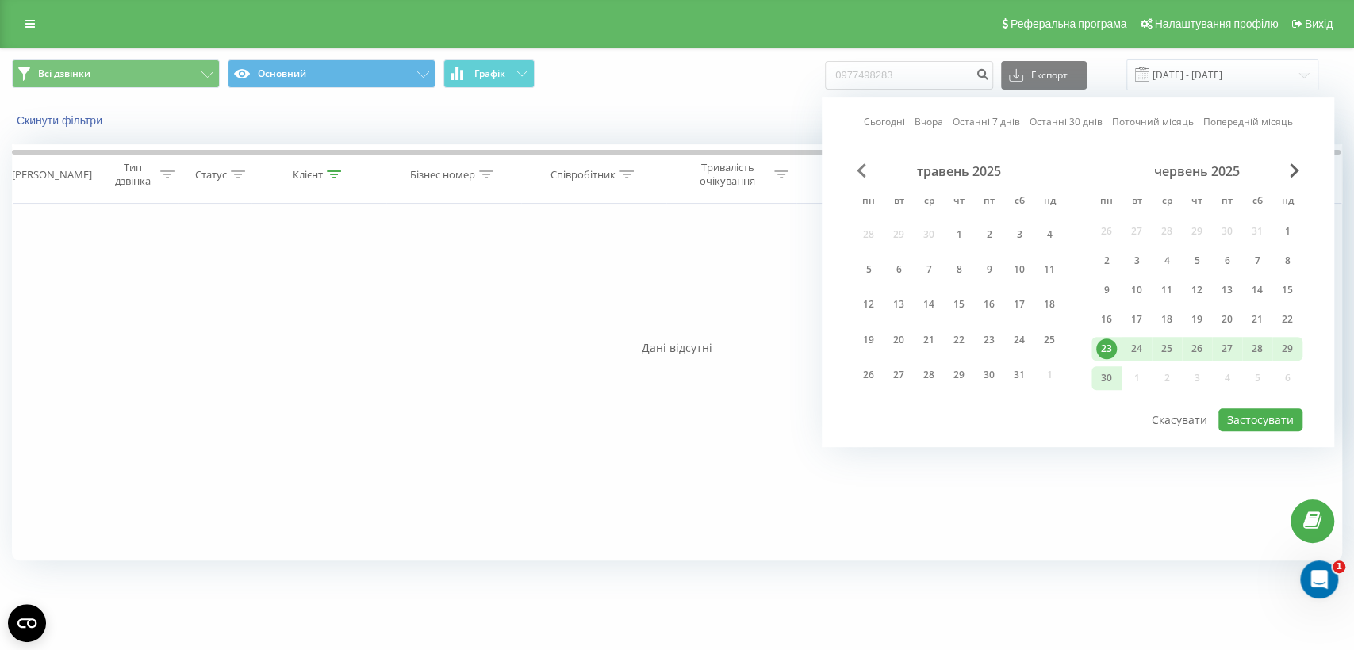
click at [857, 168] on span "Previous Month" at bounding box center [862, 170] width 10 height 14
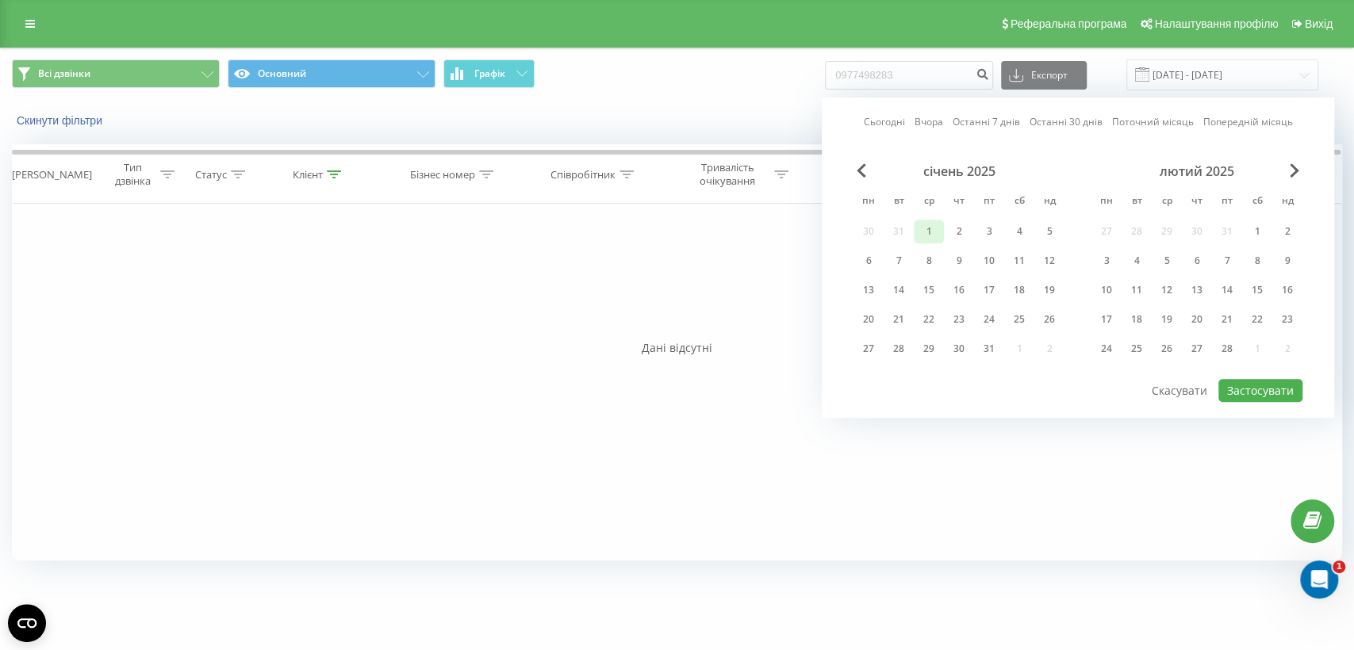
click at [933, 228] on div "1" at bounding box center [929, 231] width 21 height 21
click at [1293, 167] on span "Next Month" at bounding box center [1295, 170] width 10 height 14
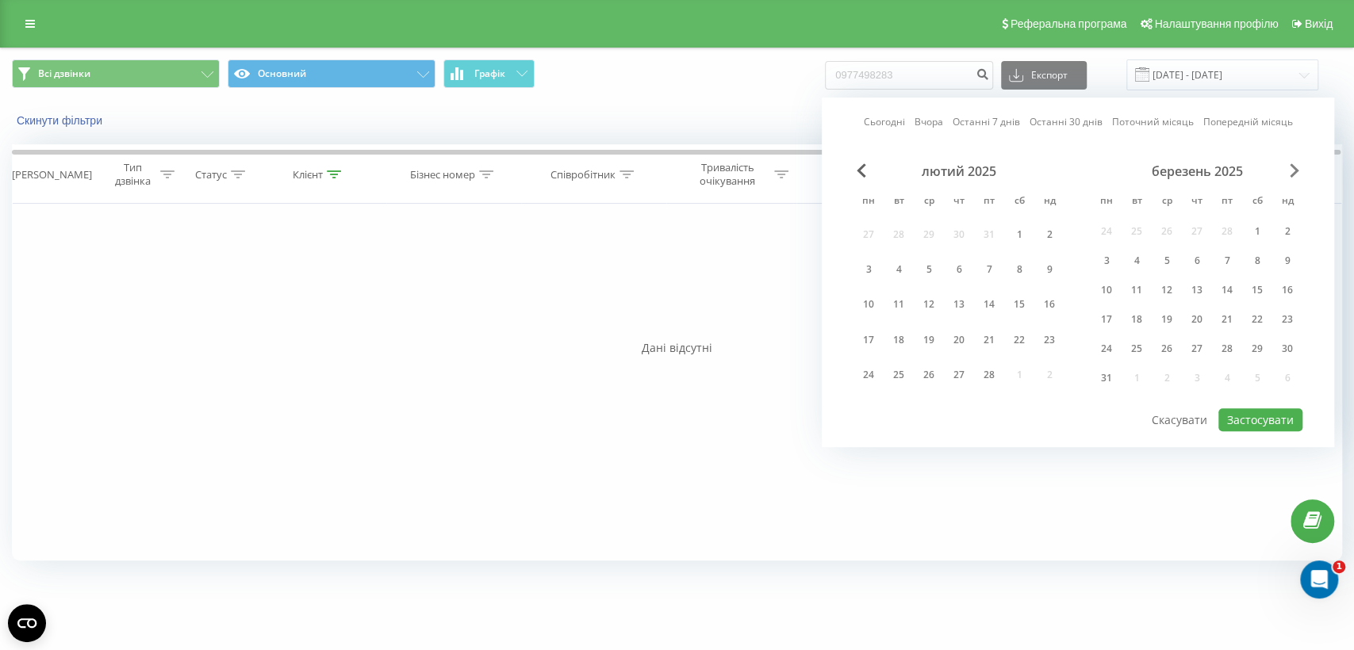
click at [1293, 167] on span "Next Month" at bounding box center [1295, 170] width 10 height 14
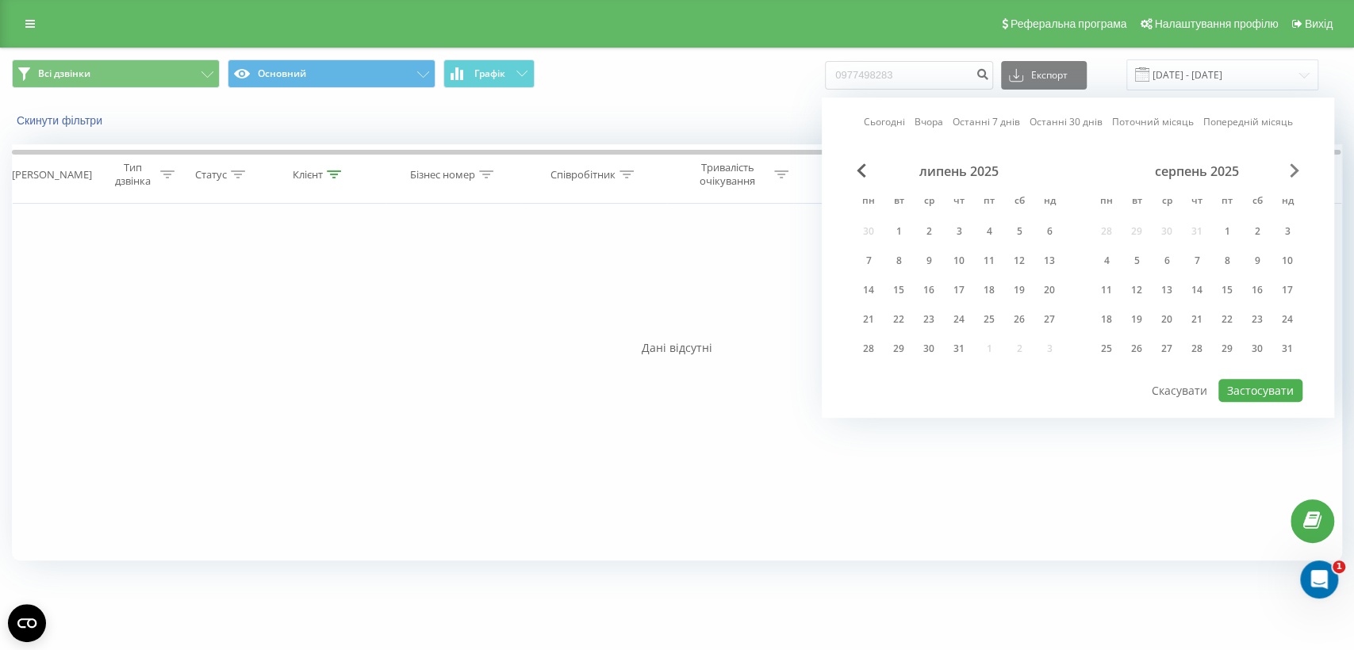
click at [1295, 170] on span "Next Month" at bounding box center [1295, 170] width 10 height 14
click at [1109, 320] on div "22" at bounding box center [1106, 319] width 21 height 21
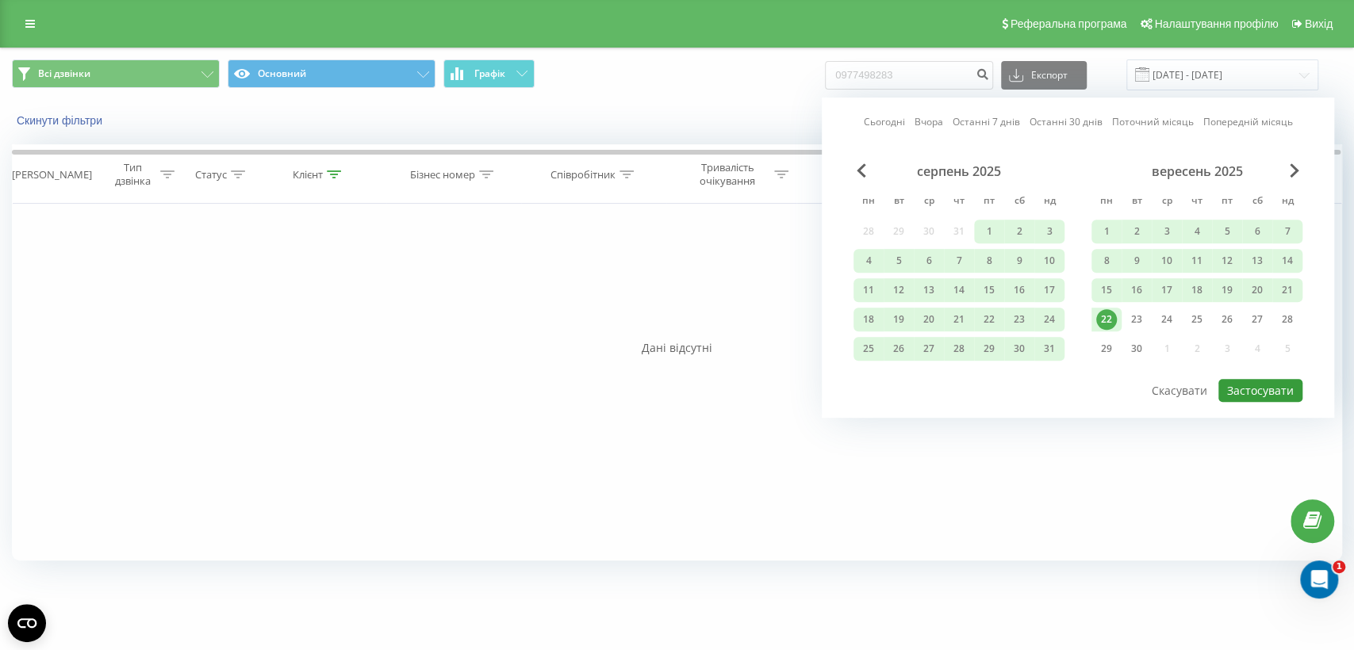
click at [1249, 389] on button "Застосувати" at bounding box center [1260, 390] width 84 height 23
type input "[DATE] - [DATE]"
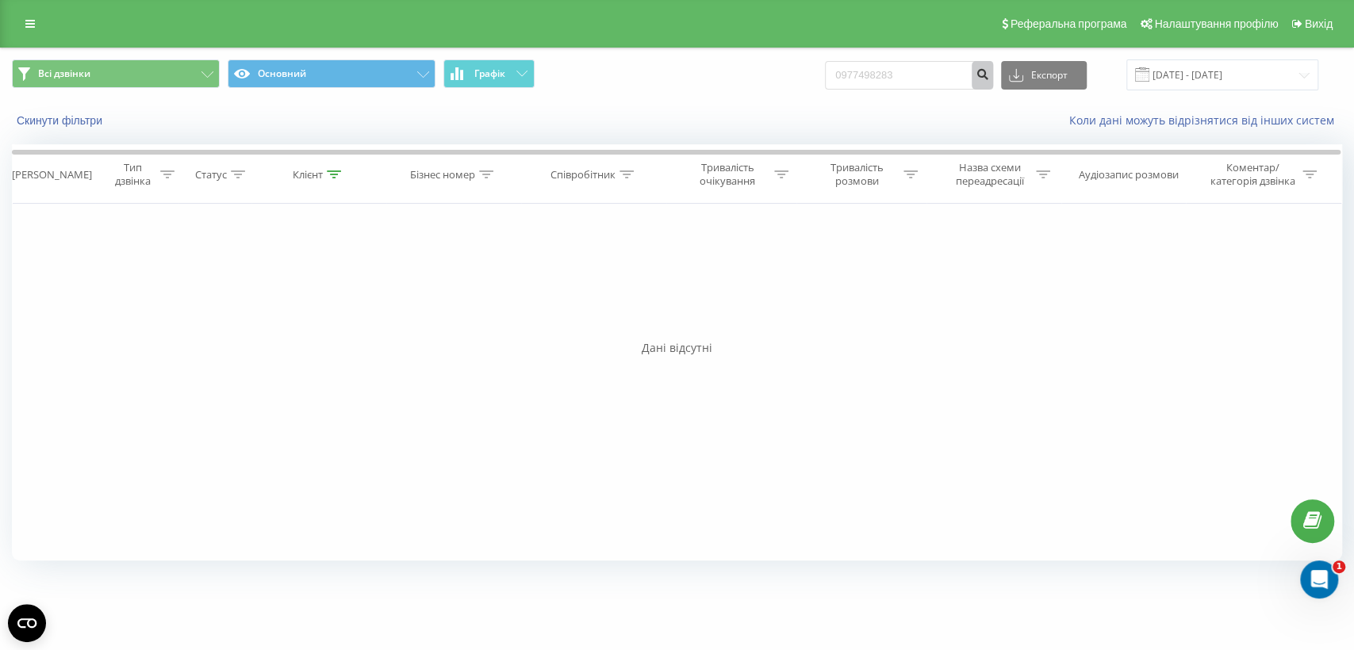
click at [989, 77] on icon "submit" at bounding box center [982, 72] width 13 height 10
click at [1208, 82] on input "[DATE] - [DATE]" at bounding box center [1222, 74] width 192 height 31
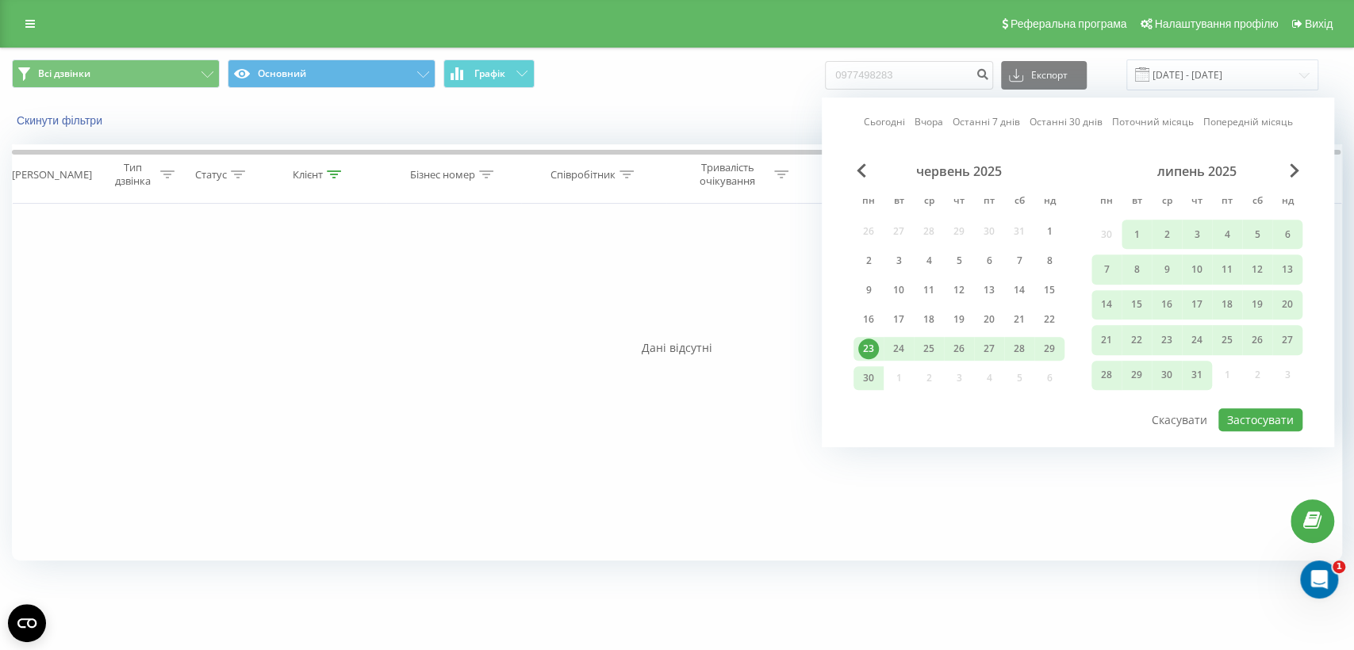
click at [1241, 125] on link "Попередній місяць" at bounding box center [1248, 122] width 90 height 15
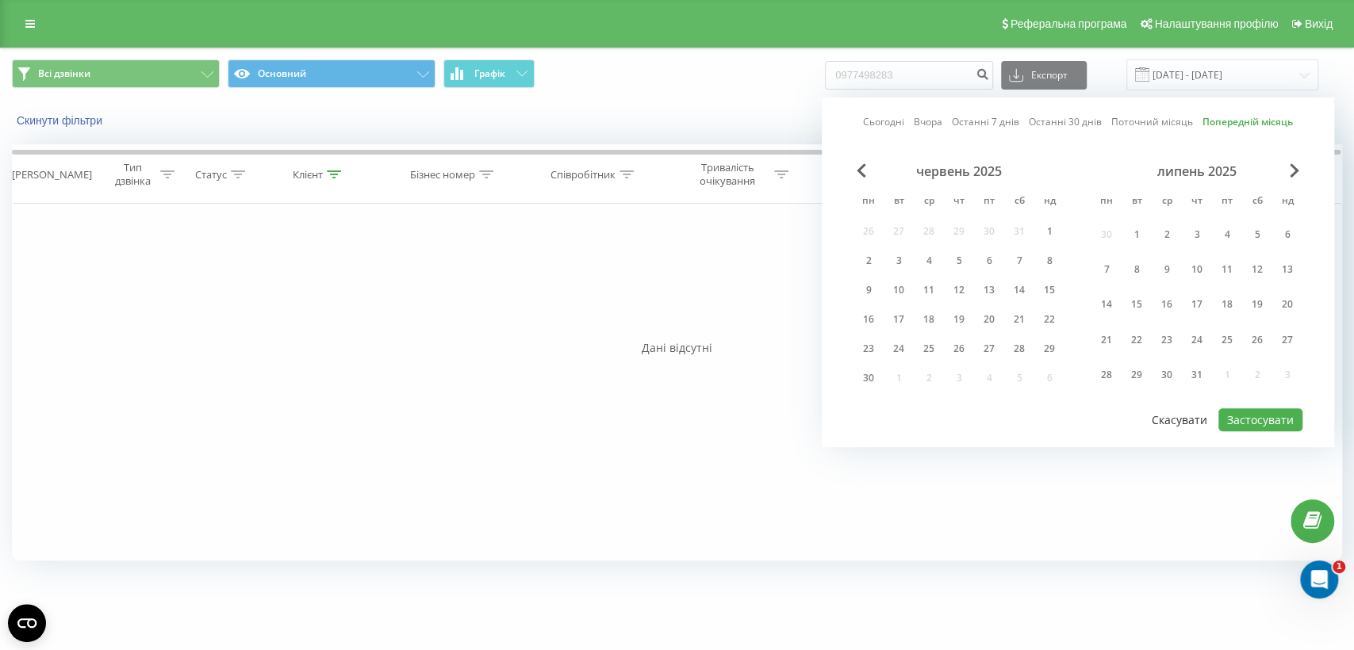
click at [1198, 414] on button "Скасувати" at bounding box center [1179, 420] width 73 height 23
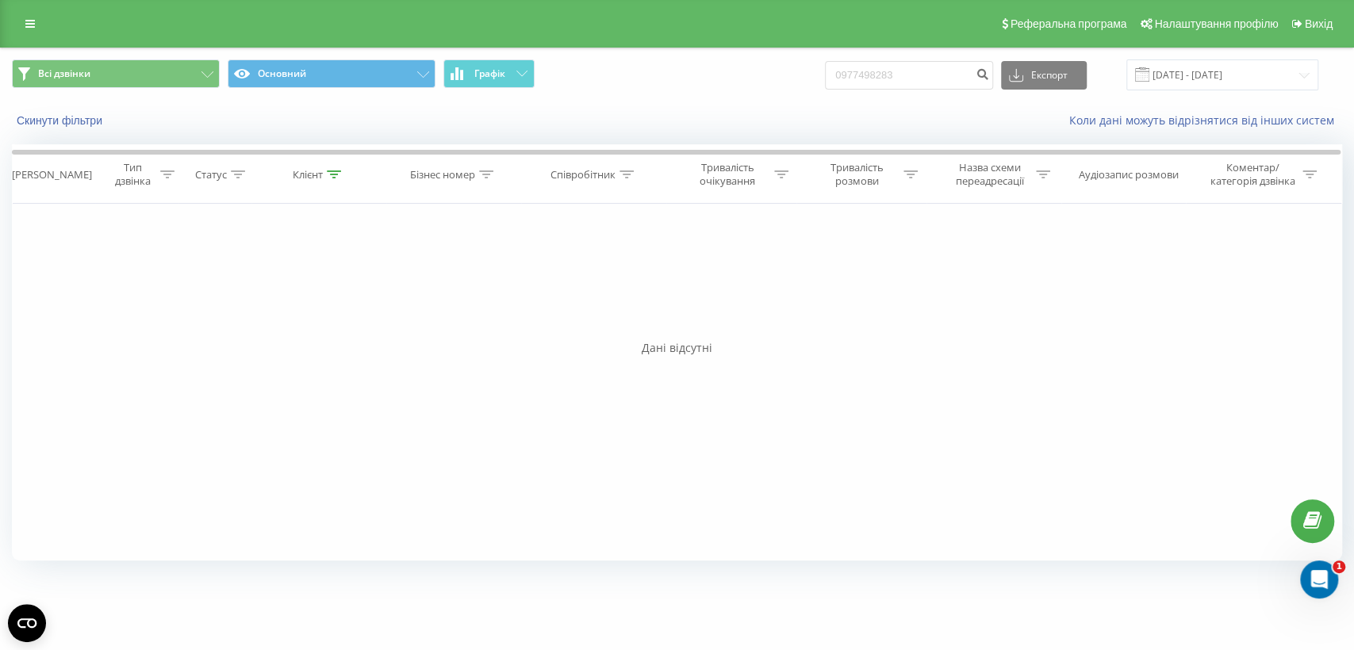
click at [1030, 429] on div "Фільтрувати за умовою Дорівнює Введіть значення Скасувати OK Фільтрувати за умо…" at bounding box center [677, 382] width 1330 height 357
click at [1193, 77] on input "[DATE] - [DATE]" at bounding box center [1222, 74] width 192 height 31
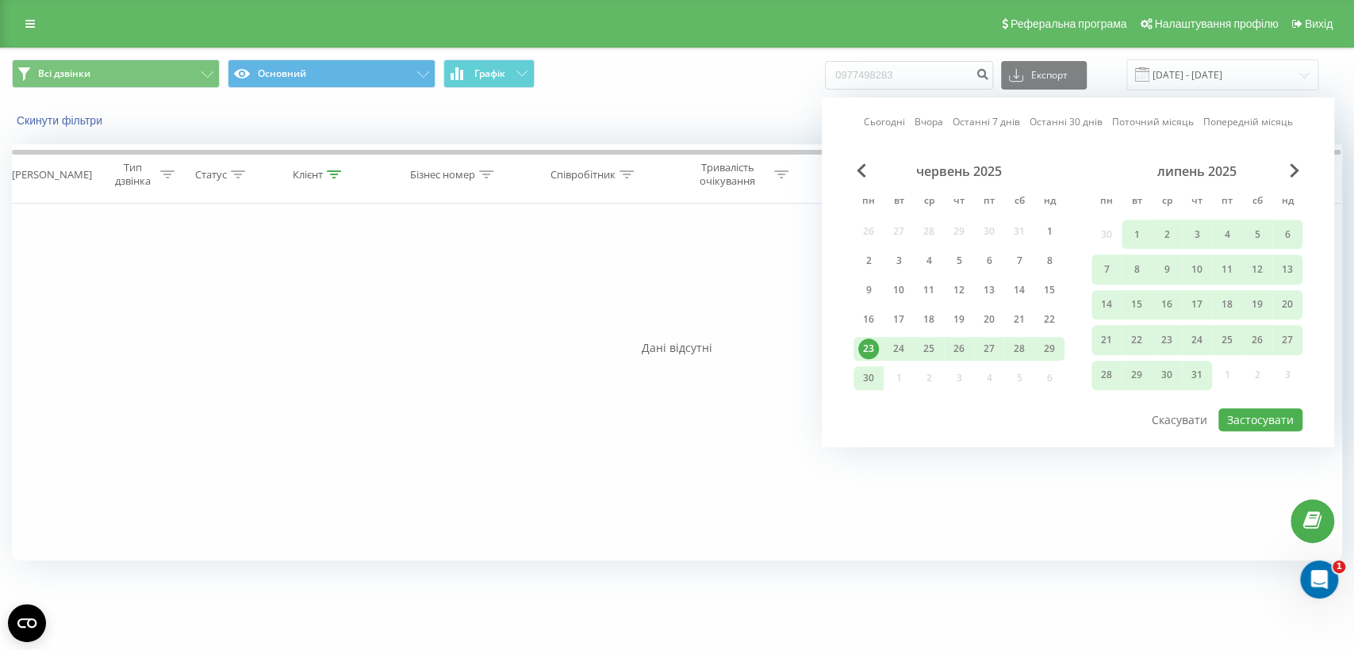
click at [850, 165] on div "Сьогодні Вчора Останні 7 днів Останні 30 днів Поточний місяць Попередній місяць…" at bounding box center [1078, 273] width 512 height 350
click at [860, 165] on span "Previous Month" at bounding box center [862, 170] width 10 height 14
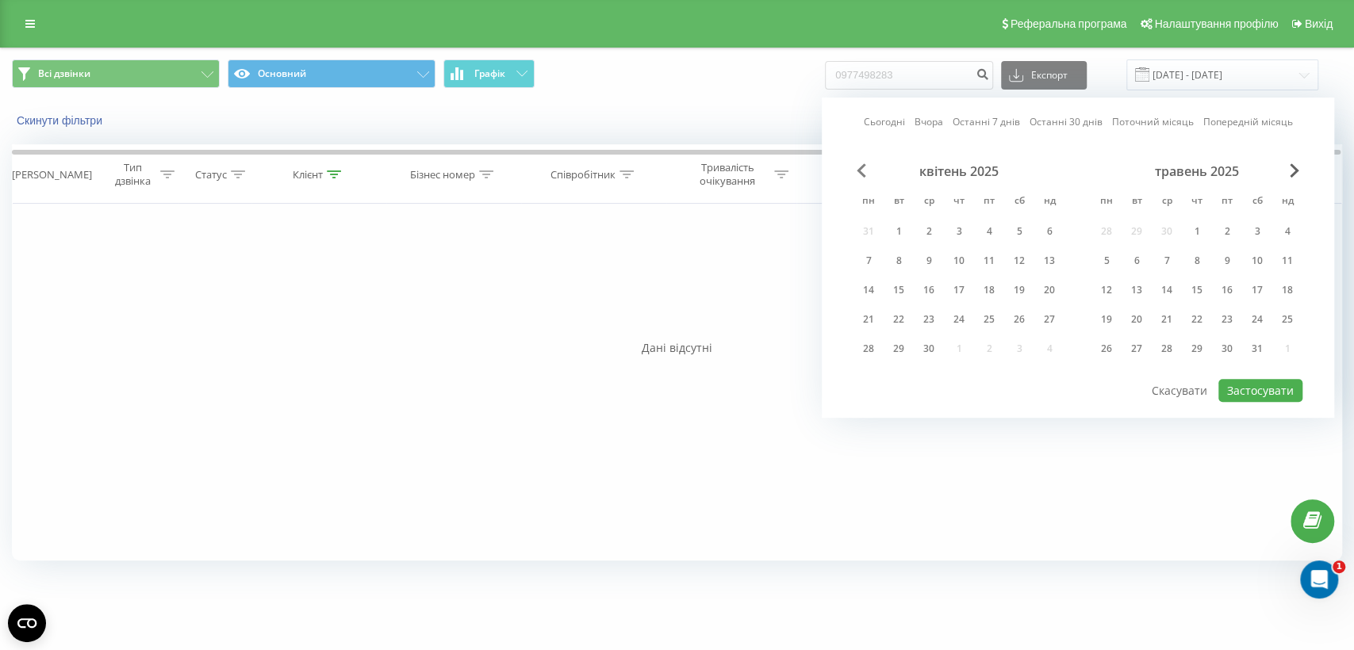
click at [857, 170] on span "Previous Month" at bounding box center [862, 170] width 10 height 14
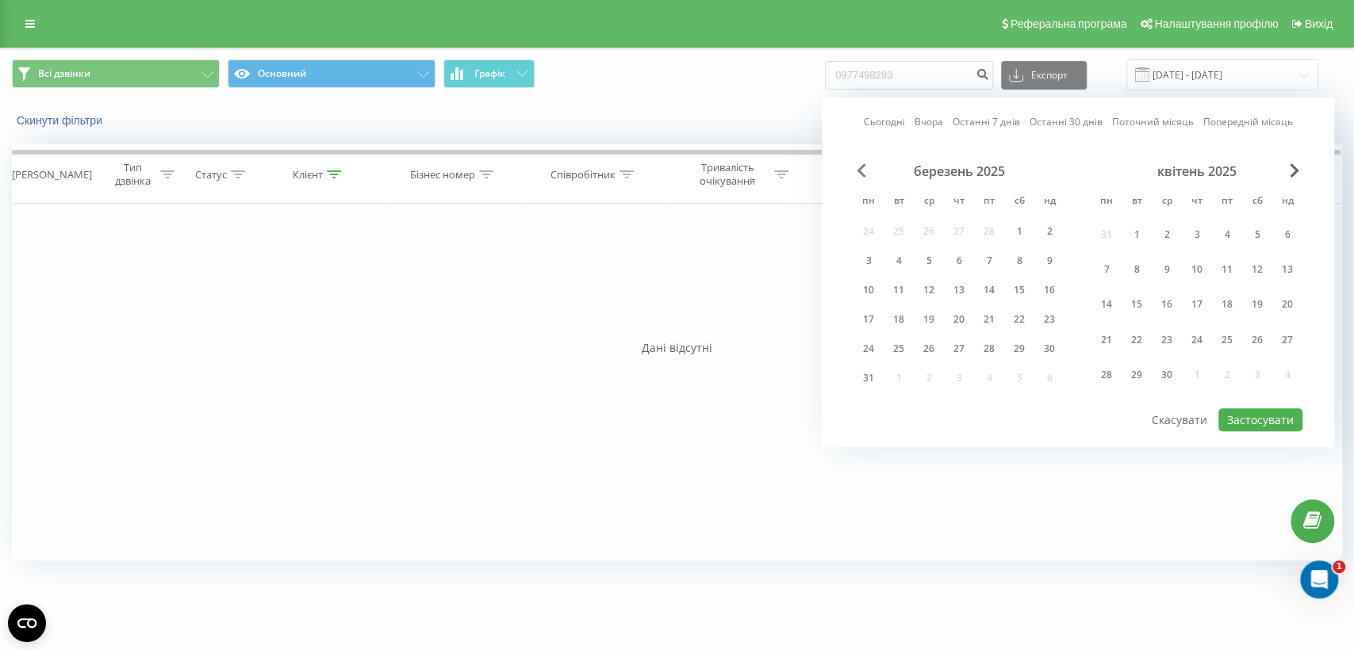
click at [857, 169] on span "Previous Month" at bounding box center [862, 170] width 10 height 14
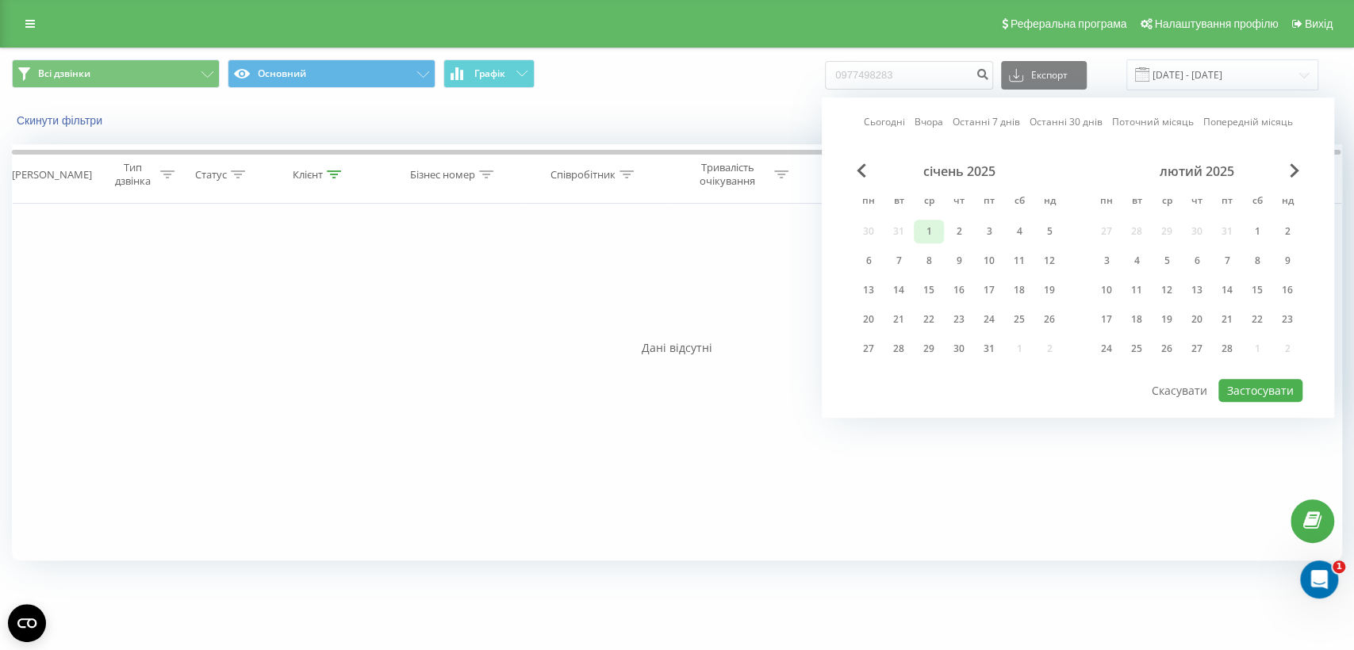
drag, startPoint x: 930, startPoint y: 230, endPoint x: 939, endPoint y: 228, distance: 9.8
click at [933, 228] on div "1" at bounding box center [929, 231] width 21 height 21
click at [1295, 166] on span "Next Month" at bounding box center [1295, 170] width 10 height 14
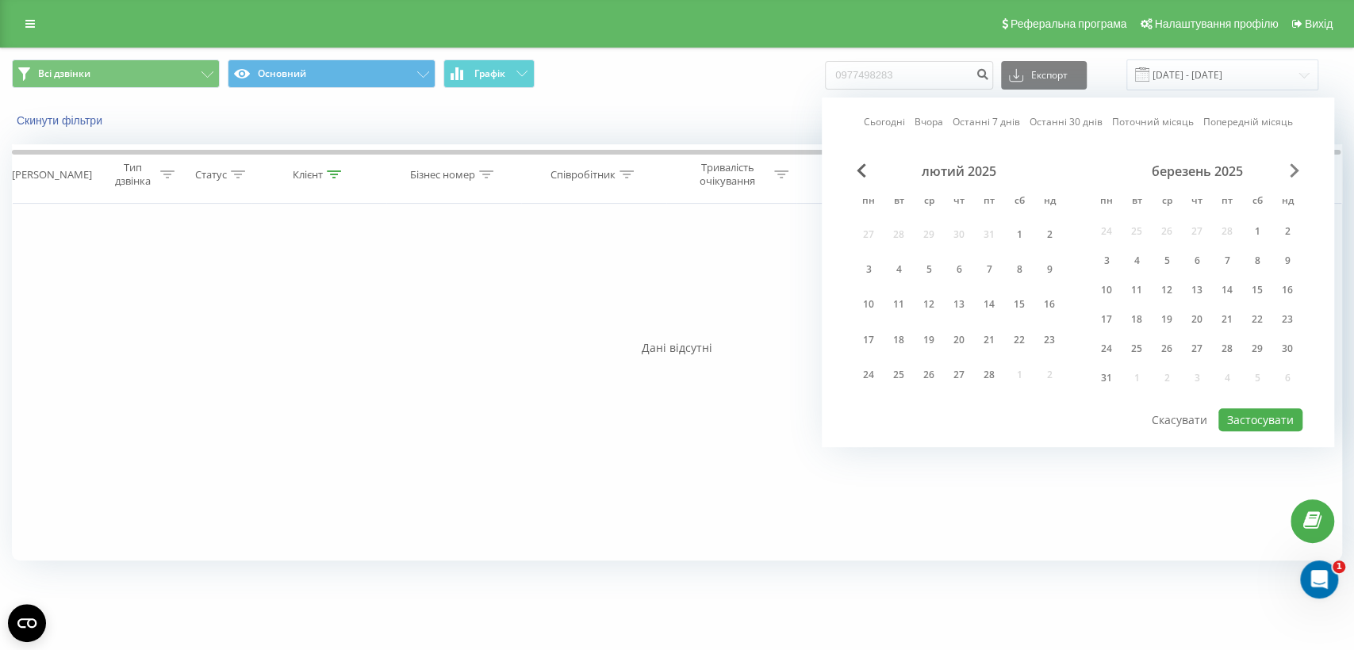
click at [1295, 166] on span "Next Month" at bounding box center [1295, 170] width 10 height 14
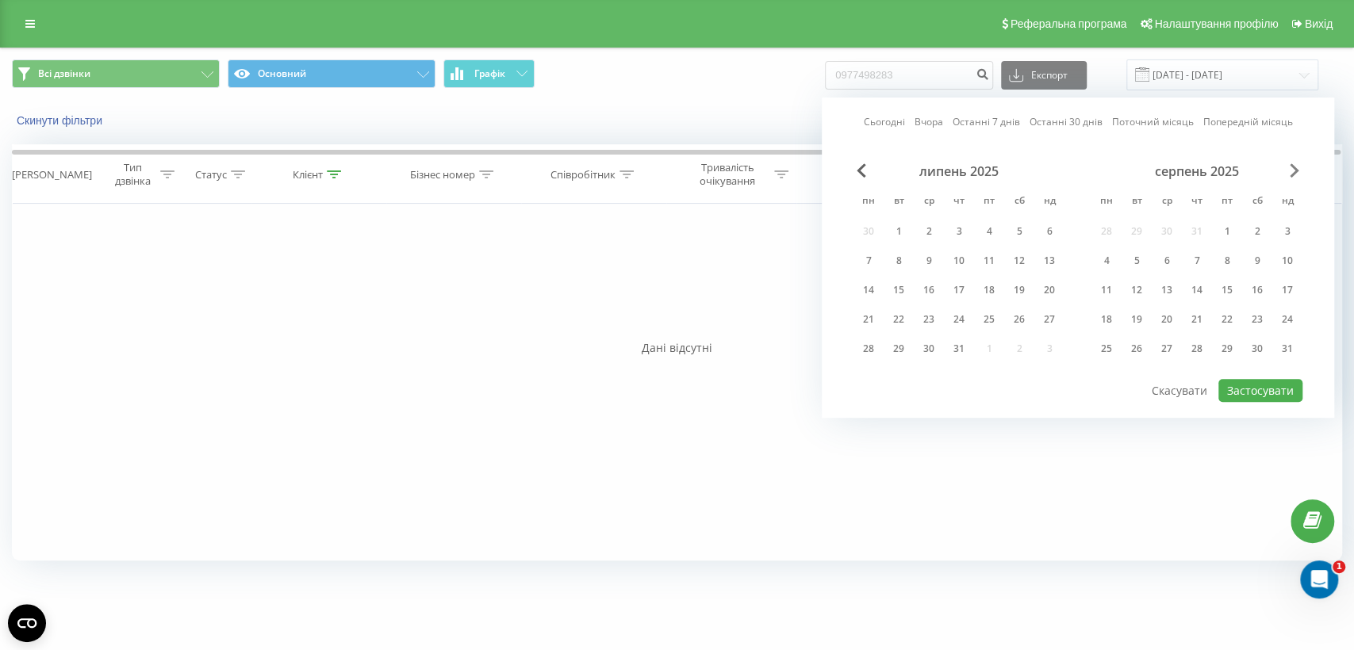
click at [1295, 166] on span "Next Month" at bounding box center [1295, 170] width 10 height 14
click at [1104, 322] on div "22" at bounding box center [1106, 319] width 21 height 21
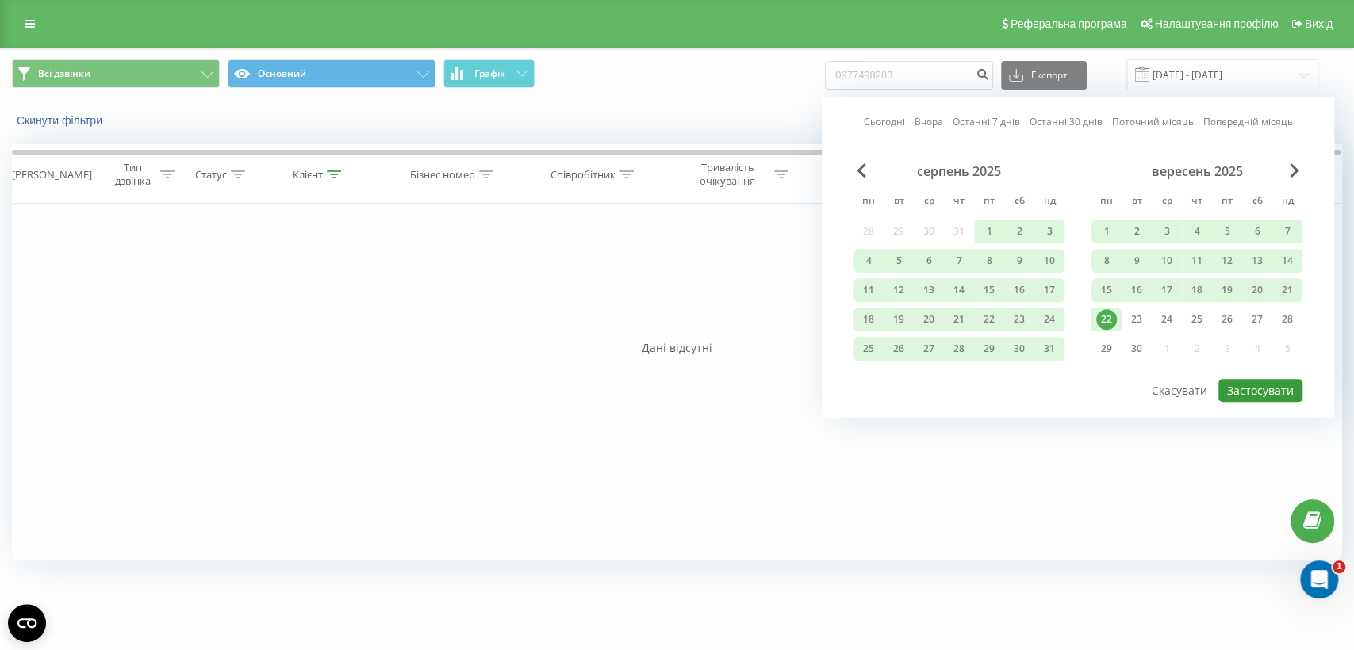
click at [1257, 387] on button "Застосувати" at bounding box center [1260, 390] width 84 height 23
type input "01.01.2025 - 22.09.2025"
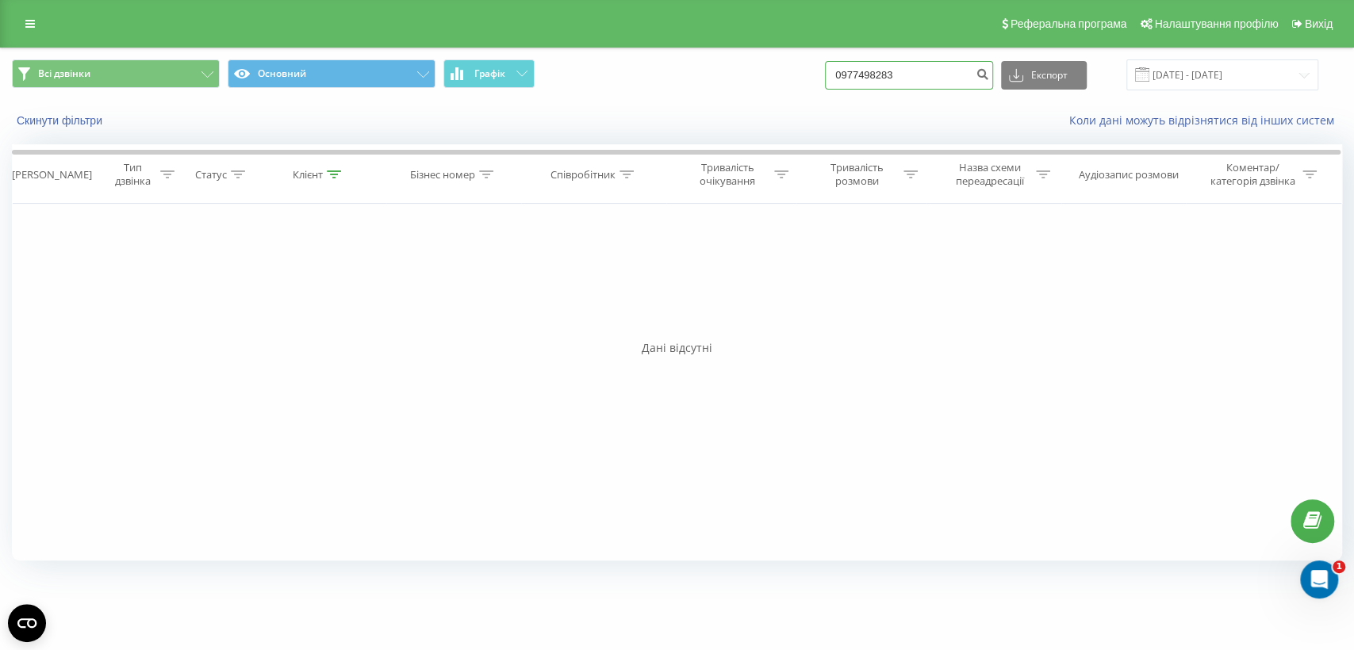
drag, startPoint x: 927, startPoint y: 67, endPoint x: 844, endPoint y: 63, distance: 82.6
click at [844, 63] on div "Всі дзвінки Основний Графік 0977498283 Експорт .csv .xls .xlsx 01.01.2025 - 22.…" at bounding box center [677, 74] width 1330 height 31
paste input "1015041"
type input "0971015041"
click at [989, 77] on icon "submit" at bounding box center [982, 72] width 13 height 10
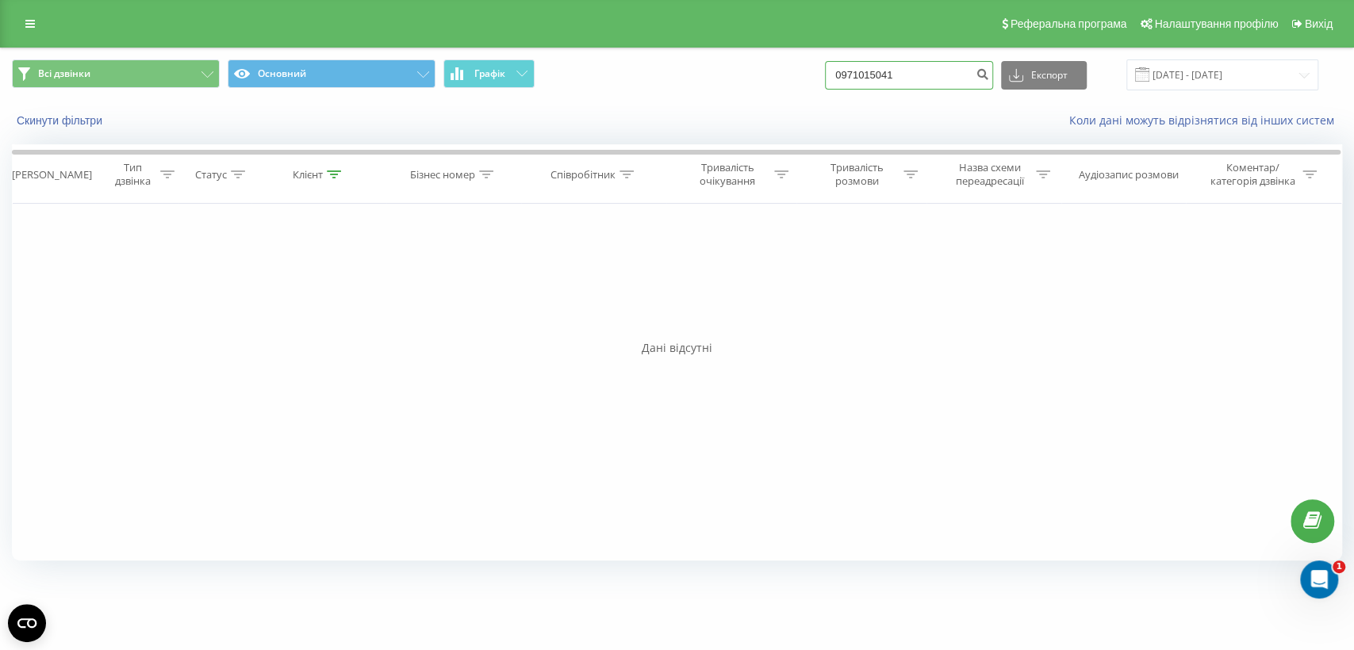
drag, startPoint x: 916, startPoint y: 75, endPoint x: 787, endPoint y: 83, distance: 129.5
click at [787, 83] on div "Всі дзвінки Основний Графік 0971015041 Експорт .csv .xls .xlsx [DATE] - [DATE]" at bounding box center [677, 74] width 1330 height 31
paste input "686464746"
type input "0686464746"
click at [1204, 76] on input "[DATE] - [DATE]" at bounding box center [1222, 74] width 192 height 31
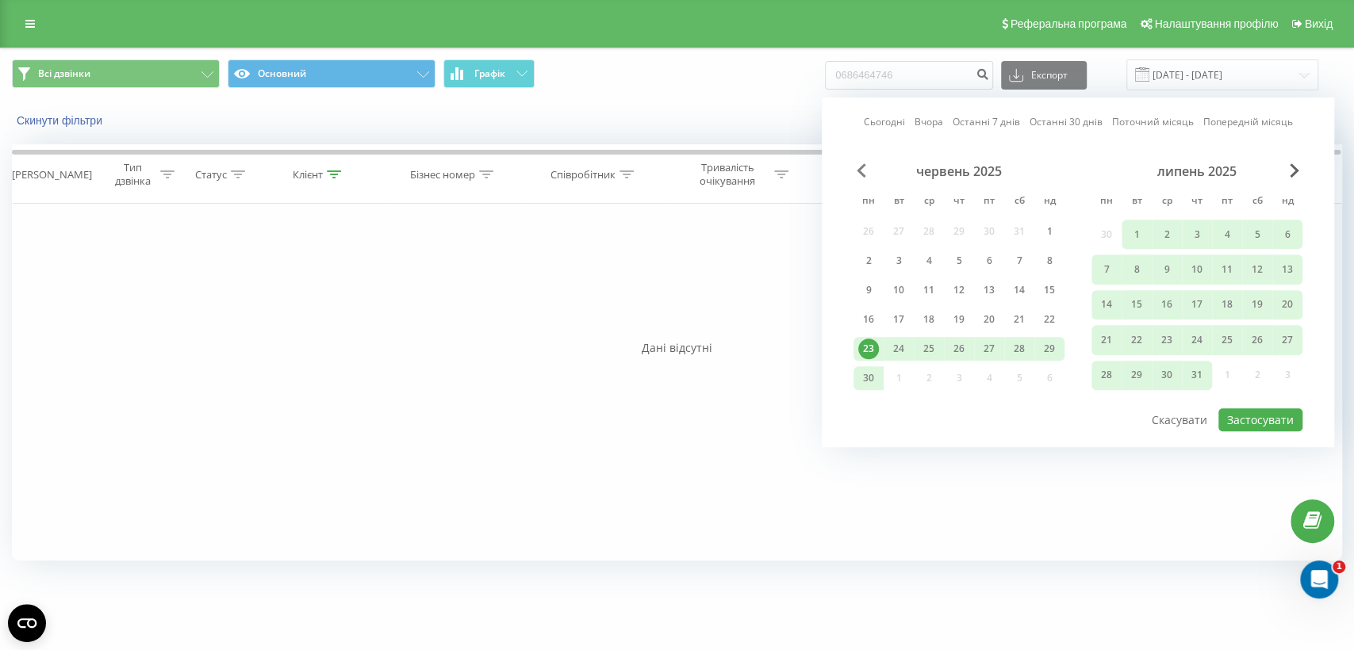
click at [861, 171] on span "Previous Month" at bounding box center [862, 170] width 10 height 14
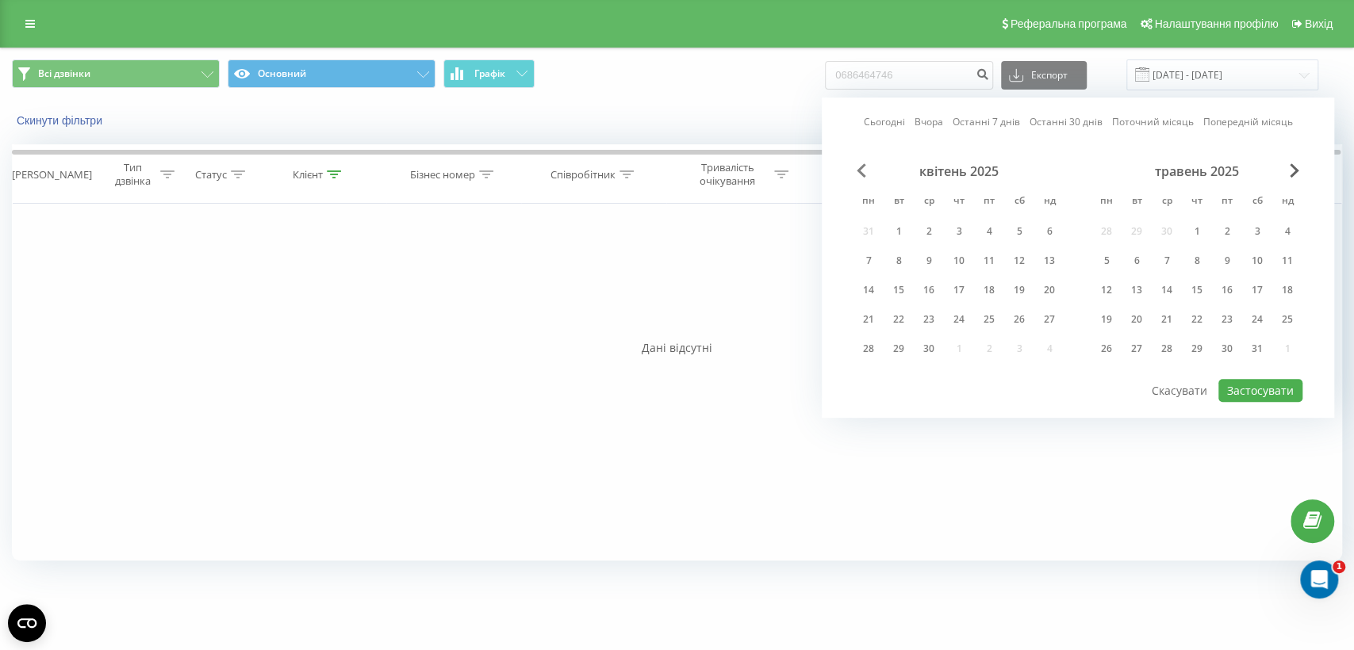
click at [861, 171] on span "Previous Month" at bounding box center [862, 170] width 10 height 14
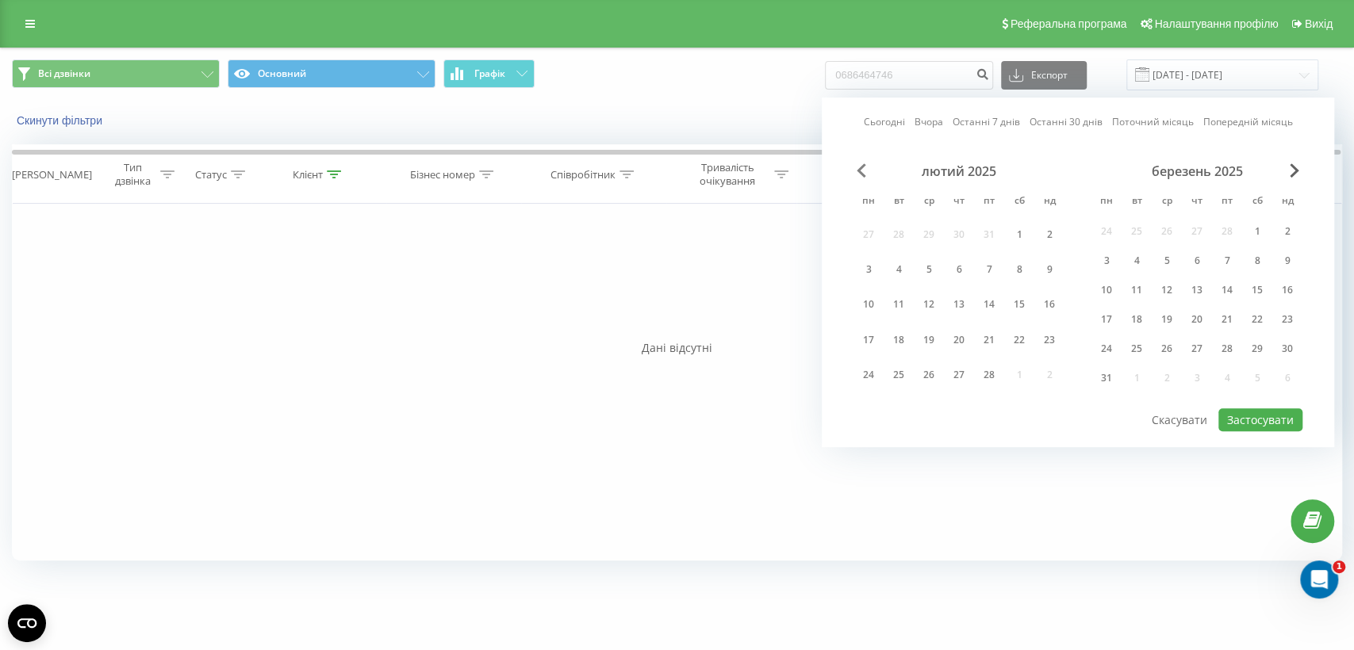
click at [861, 171] on span "Previous Month" at bounding box center [862, 170] width 10 height 14
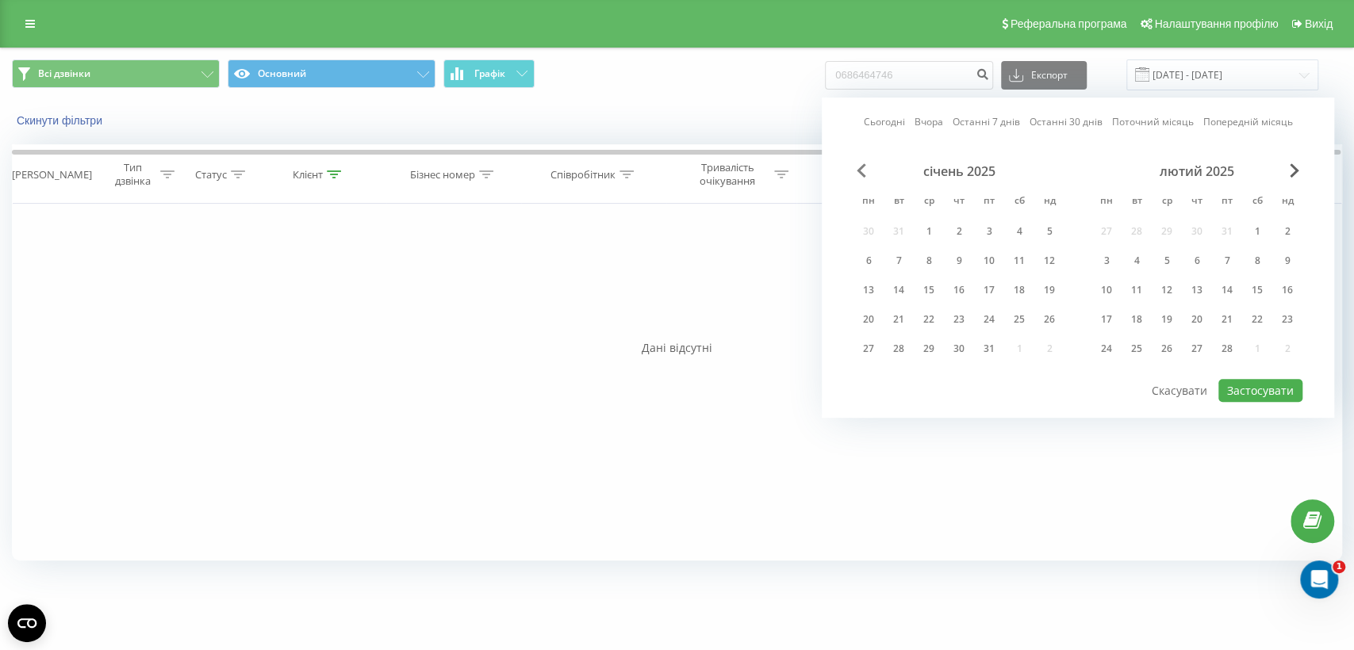
click at [861, 171] on span "Previous Month" at bounding box center [862, 170] width 10 height 14
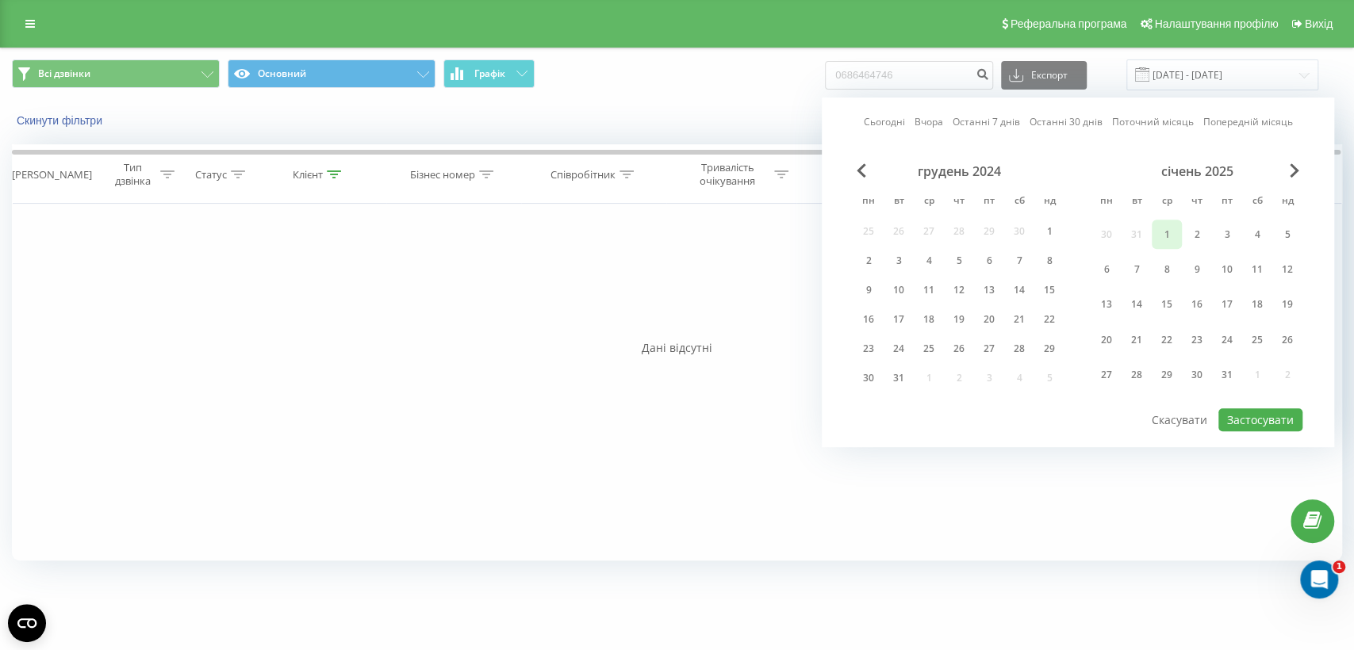
click at [1174, 232] on div "1" at bounding box center [1167, 234] width 21 height 21
click at [1288, 170] on div "січень 2025" at bounding box center [1197, 171] width 211 height 16
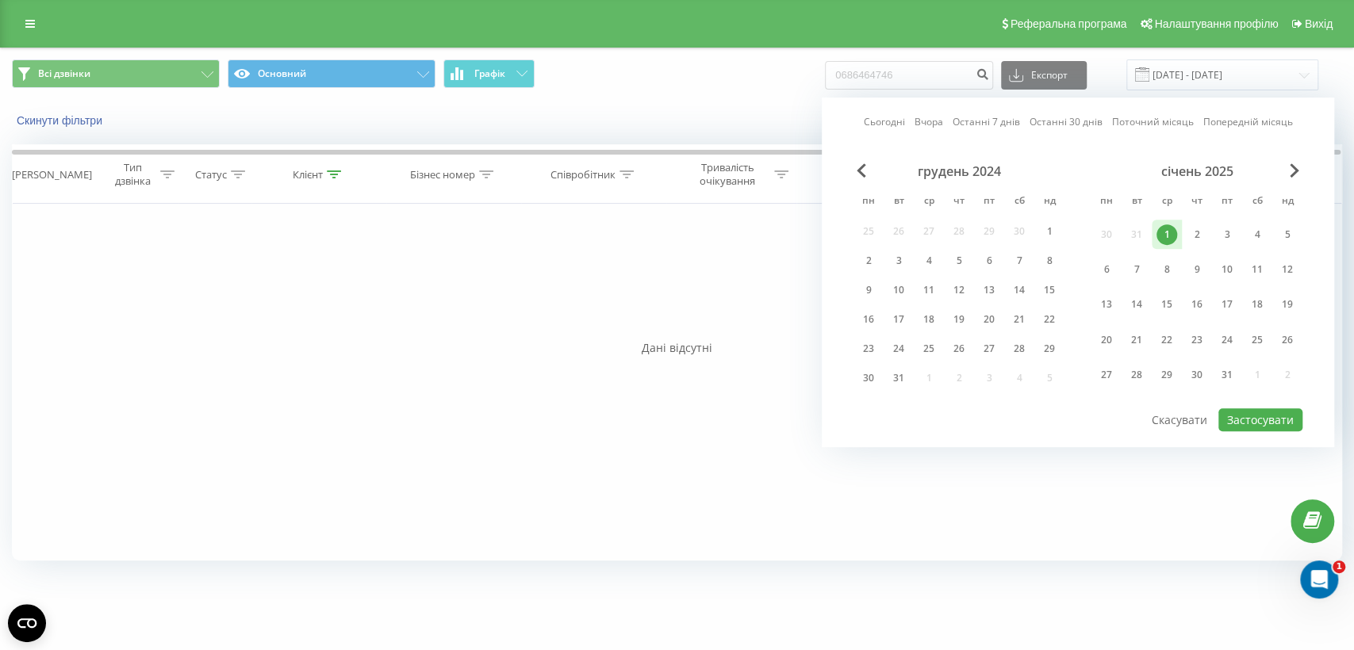
click at [1288, 170] on div "січень 2025" at bounding box center [1197, 171] width 211 height 16
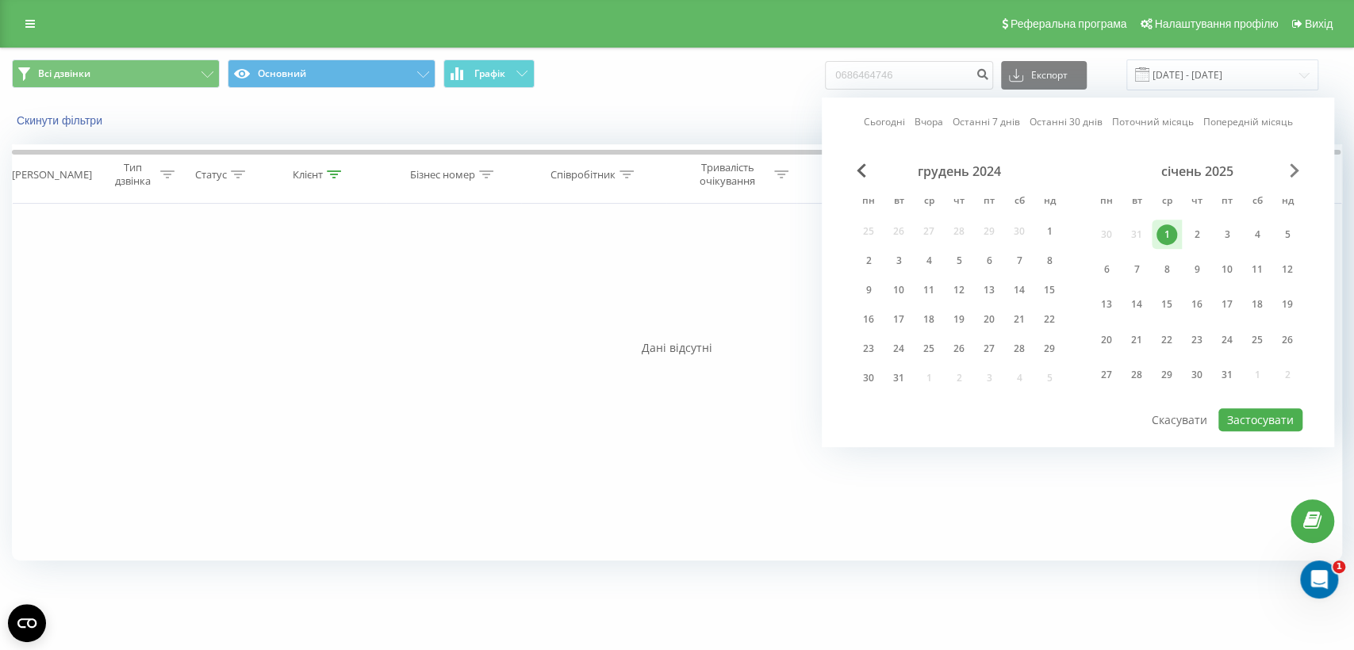
click at [1295, 170] on span "Next Month" at bounding box center [1295, 170] width 10 height 14
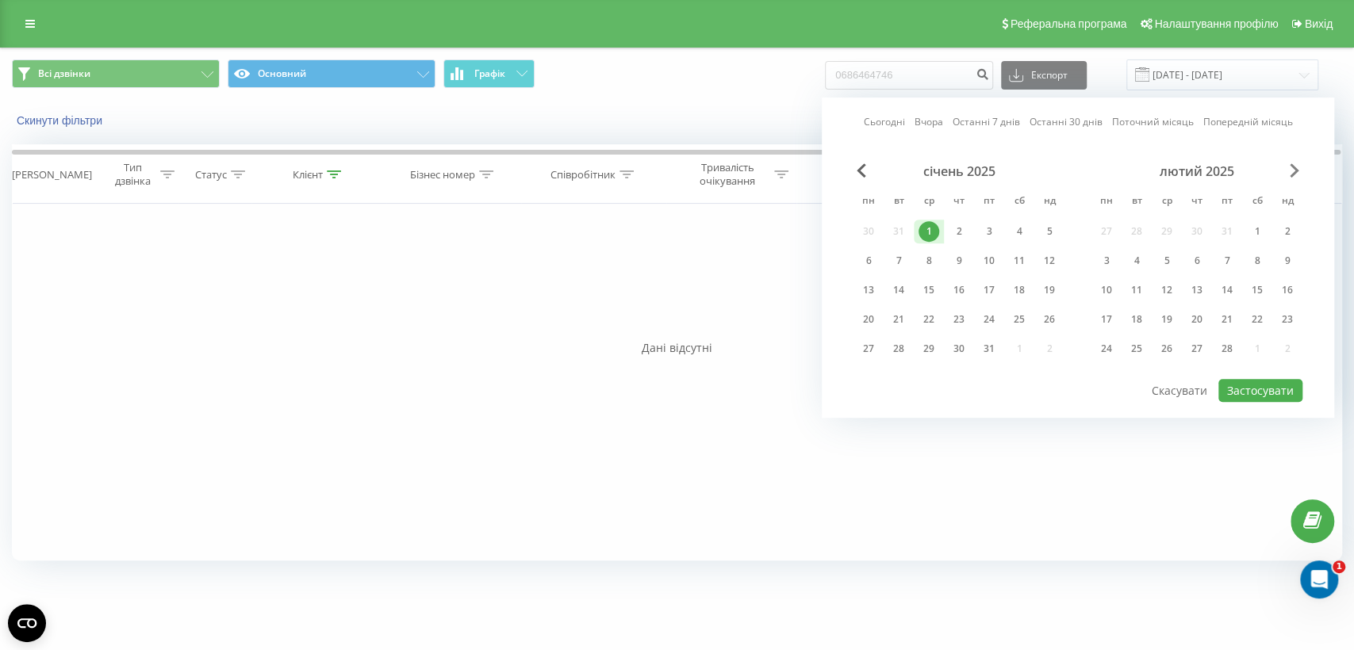
click at [1295, 170] on span "Next Month" at bounding box center [1295, 170] width 10 height 14
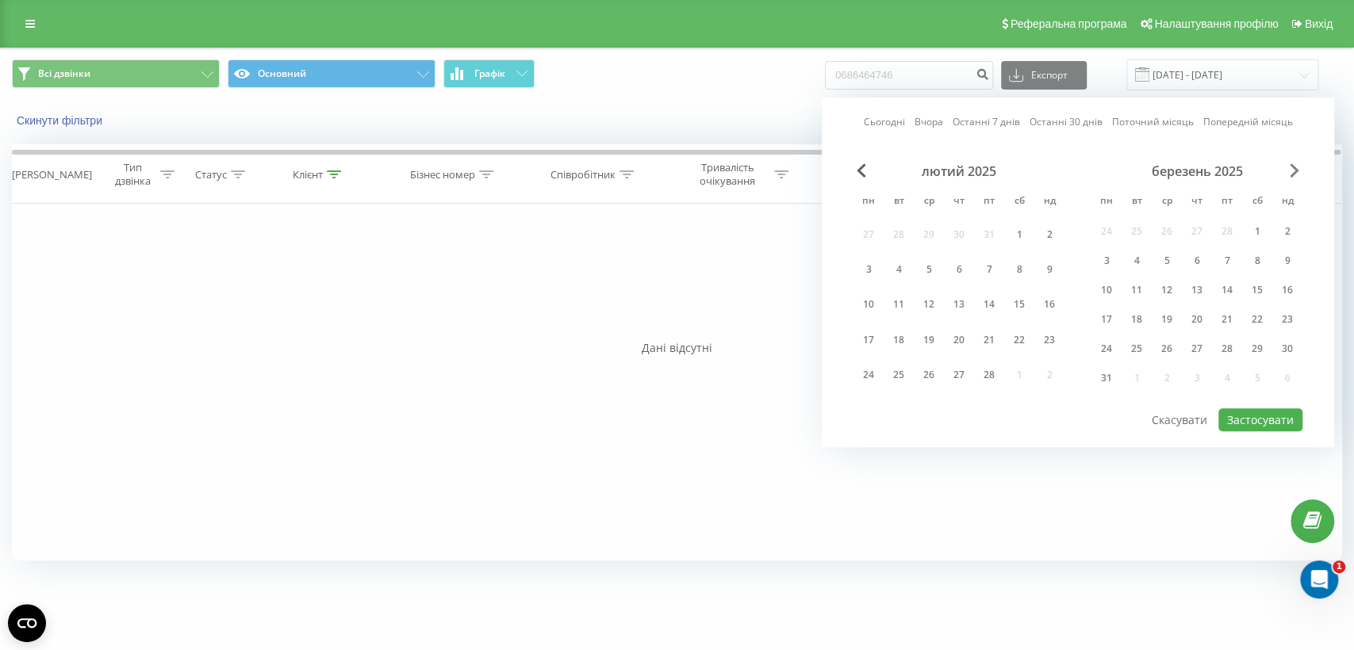
click at [1295, 170] on span "Next Month" at bounding box center [1295, 170] width 10 height 14
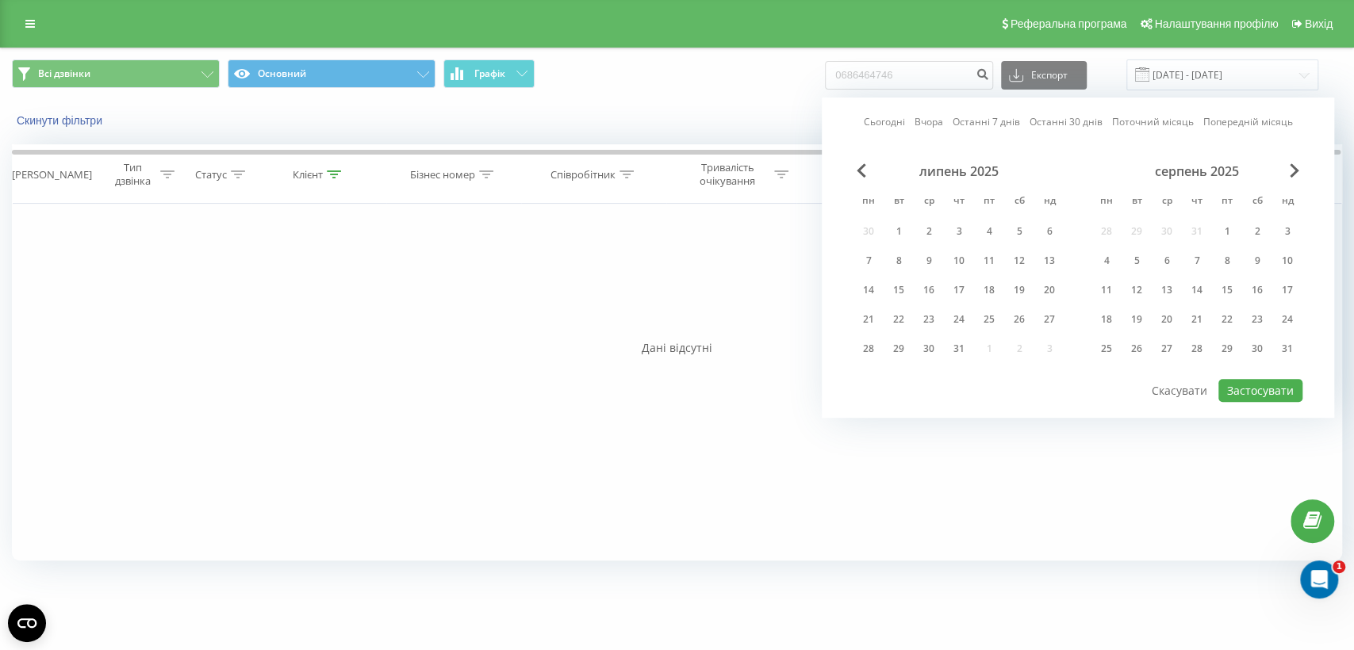
click at [1283, 163] on div "серпень 2025" at bounding box center [1197, 171] width 211 height 16
click at [1295, 167] on span "Next Month" at bounding box center [1295, 170] width 10 height 14
click at [1109, 318] on div "22" at bounding box center [1106, 319] width 21 height 21
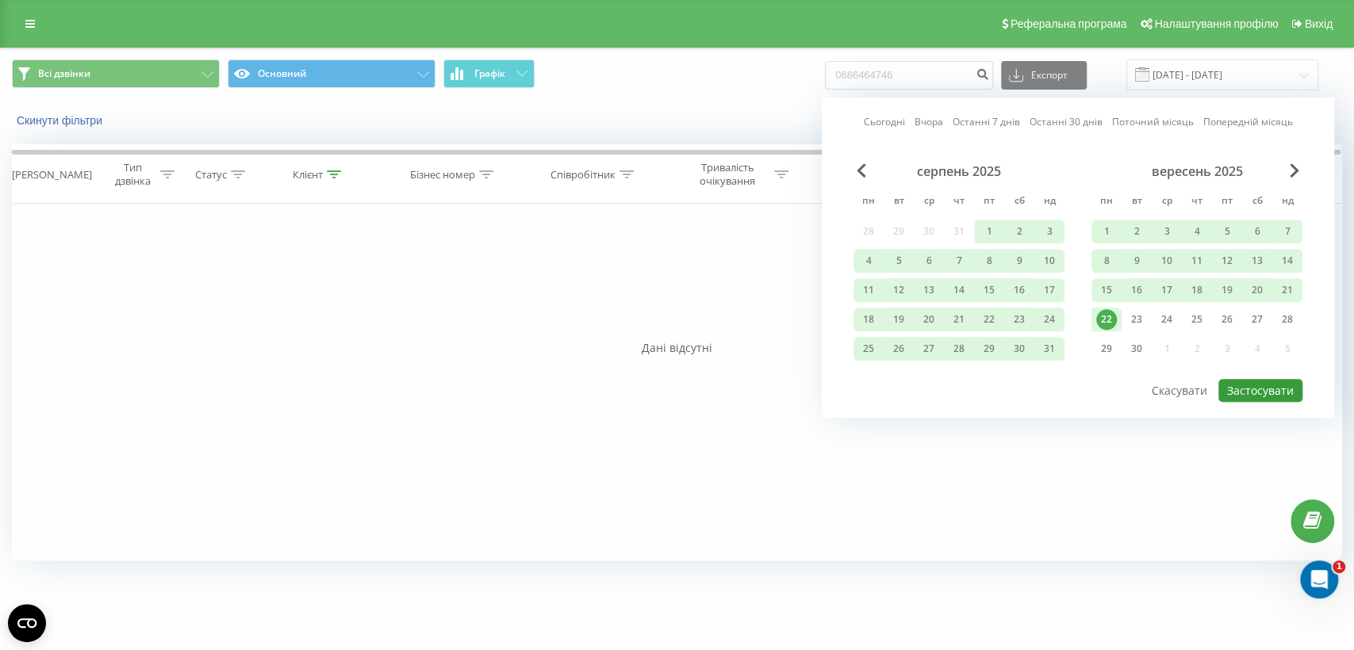
click at [1263, 381] on button "Застосувати" at bounding box center [1260, 390] width 84 height 23
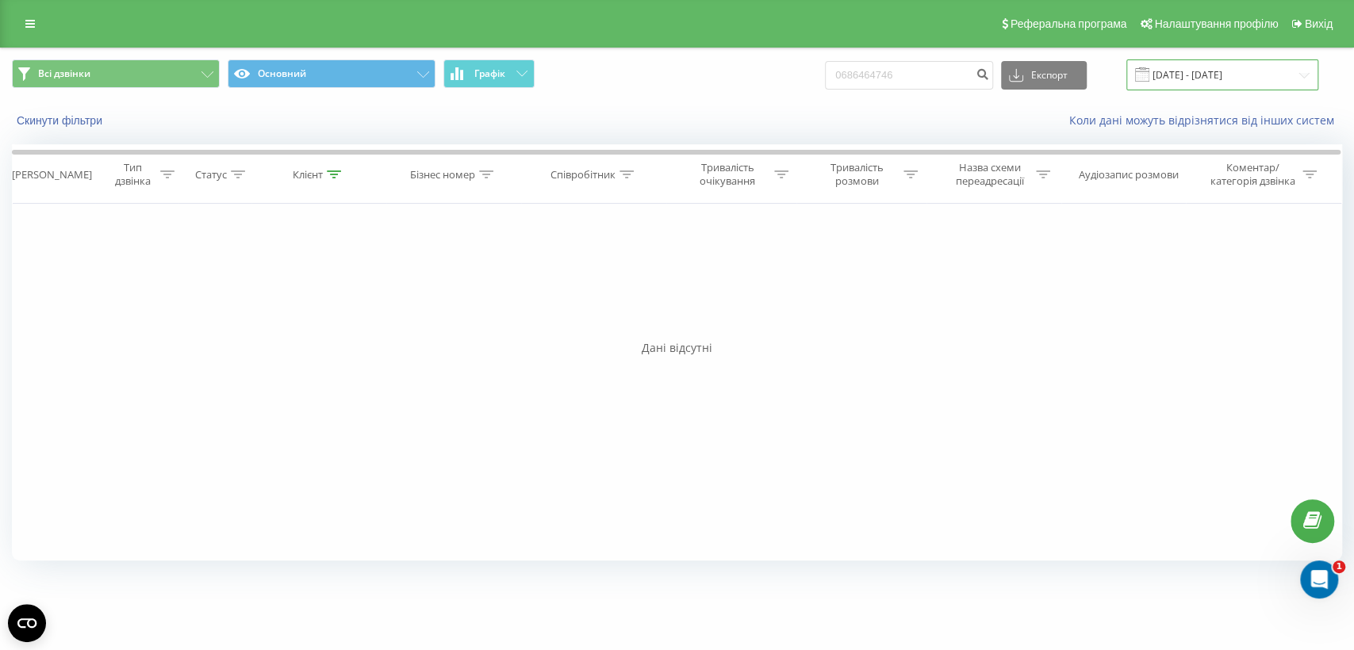
click at [1244, 80] on input "01.01.2025 - 22.09.2025" at bounding box center [1222, 74] width 192 height 31
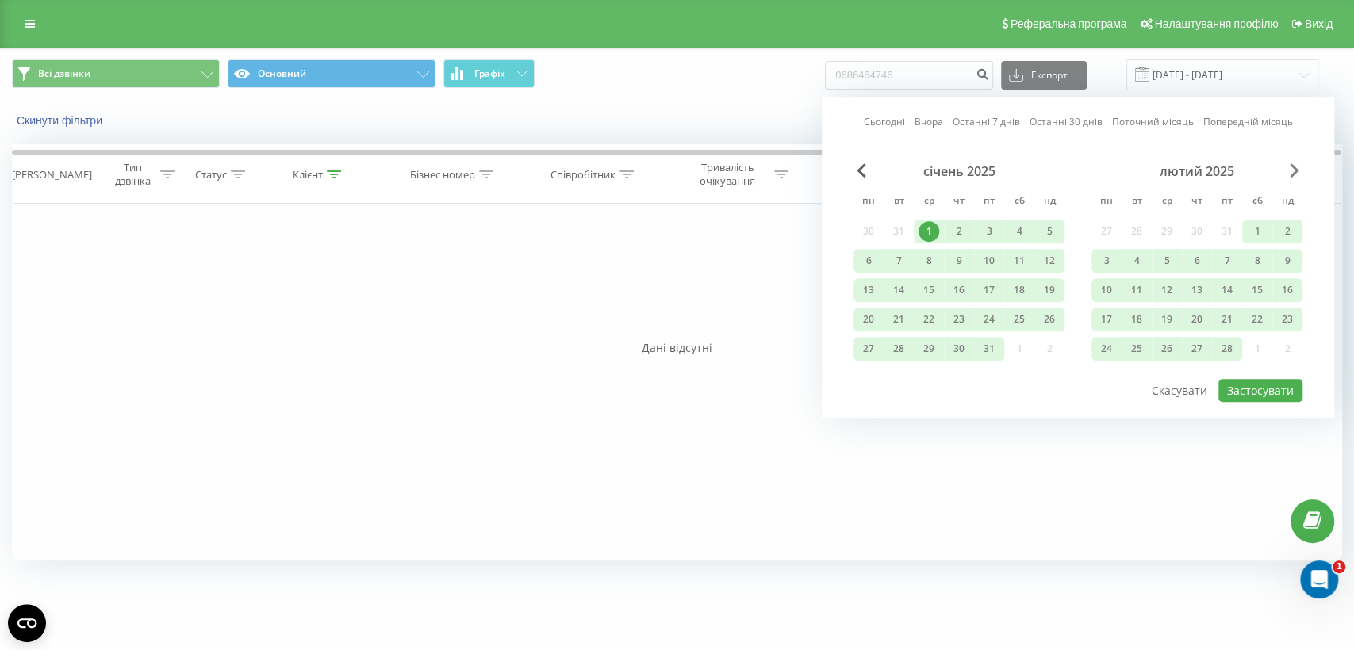
click at [1295, 167] on span "Next Month" at bounding box center [1295, 170] width 10 height 14
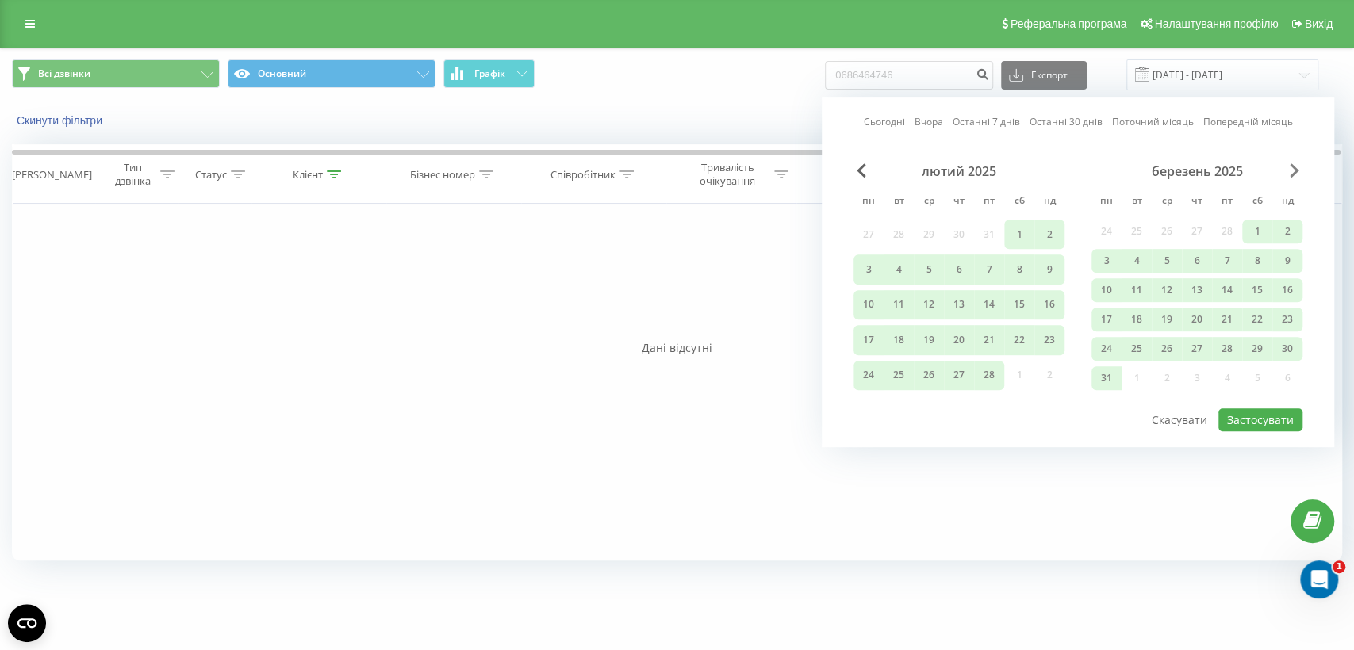
click at [1295, 167] on span "Next Month" at bounding box center [1295, 170] width 10 height 14
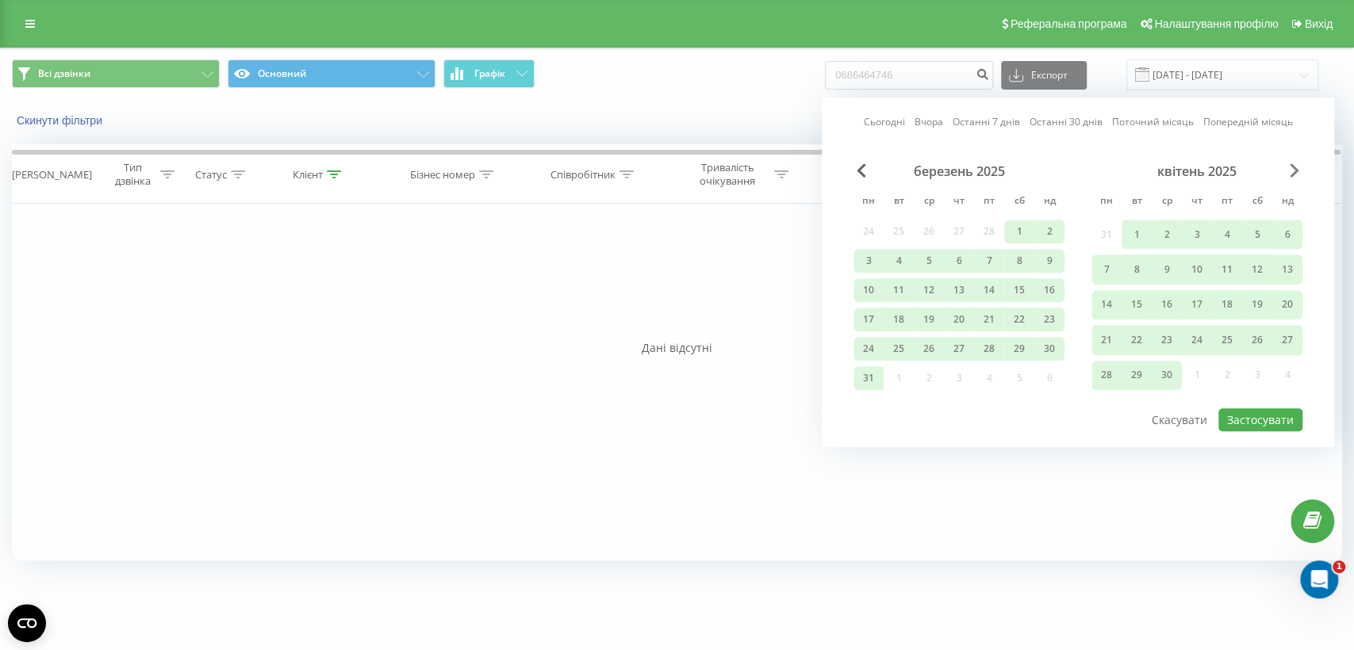
click at [1295, 167] on span "Next Month" at bounding box center [1295, 170] width 10 height 14
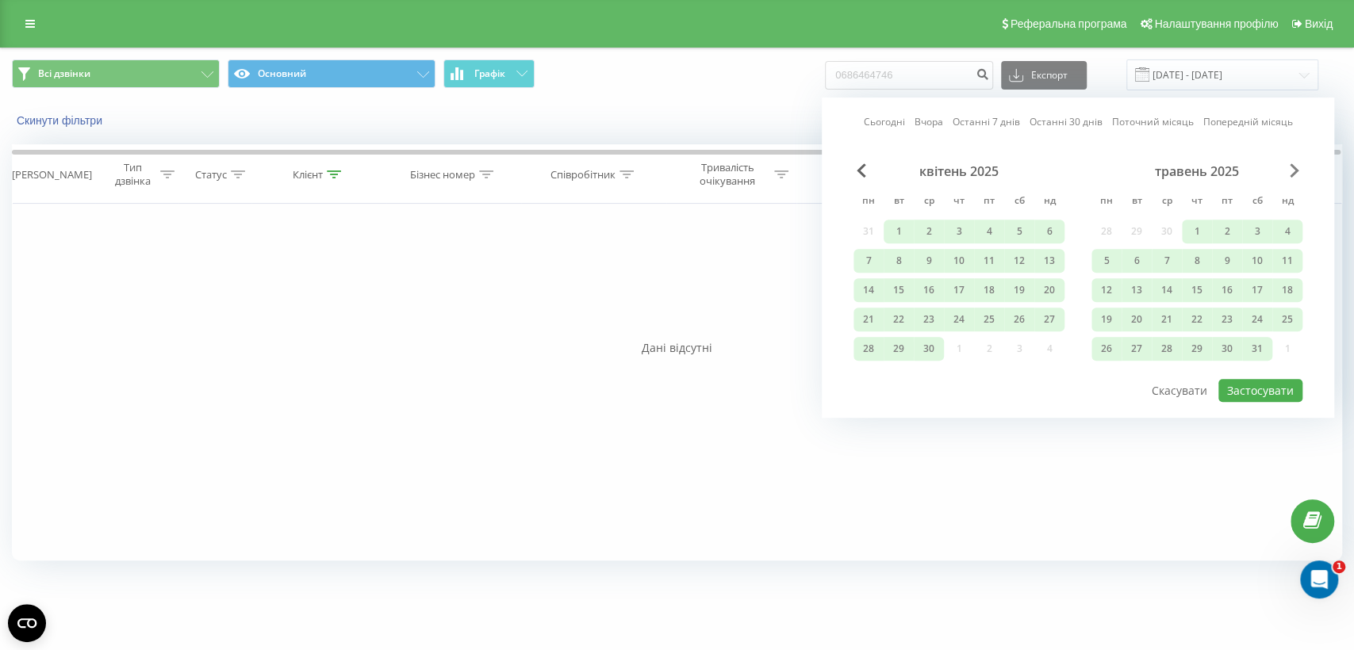
click at [1295, 167] on span "Next Month" at bounding box center [1295, 170] width 10 height 14
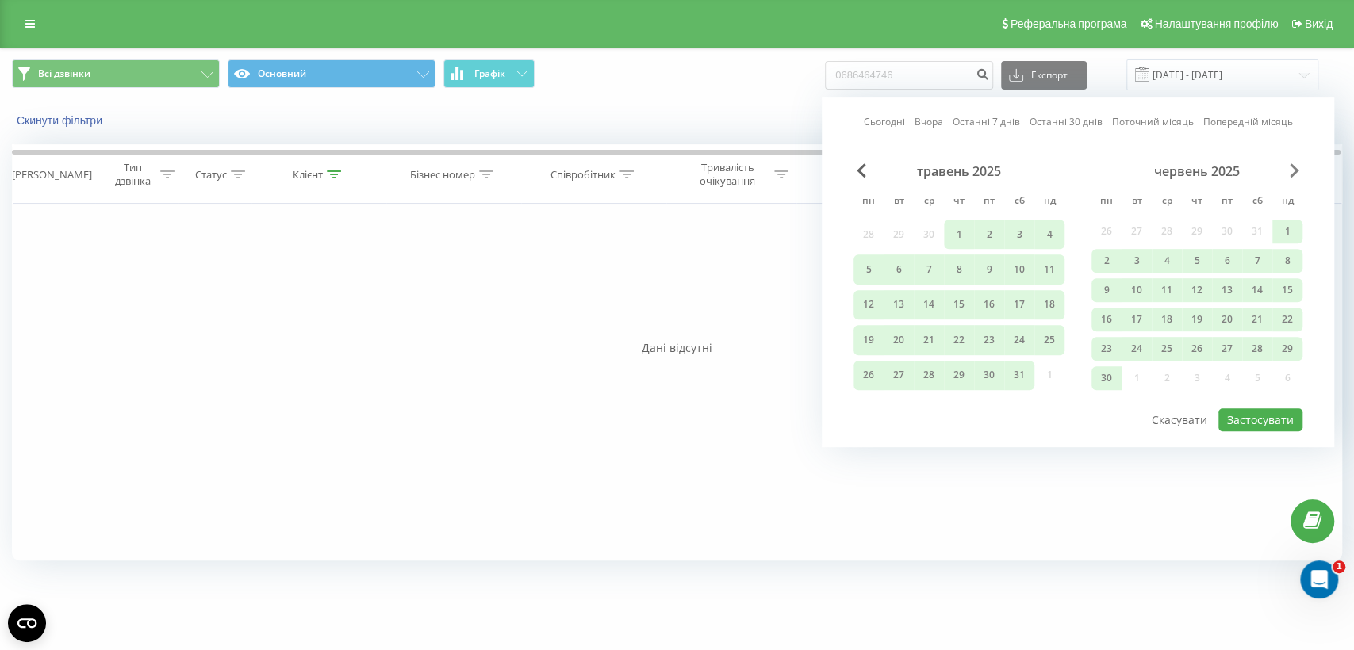
click at [1295, 167] on span "Next Month" at bounding box center [1295, 170] width 10 height 14
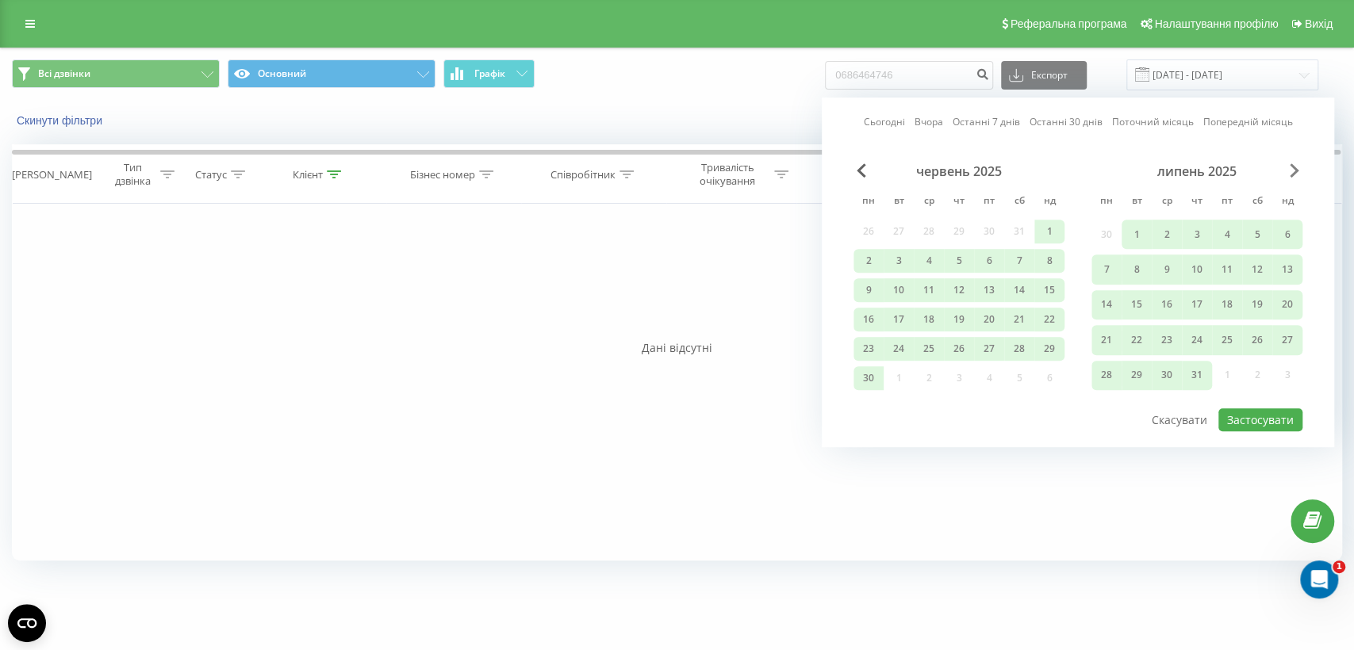
click at [1295, 167] on span "Next Month" at bounding box center [1295, 170] width 10 height 14
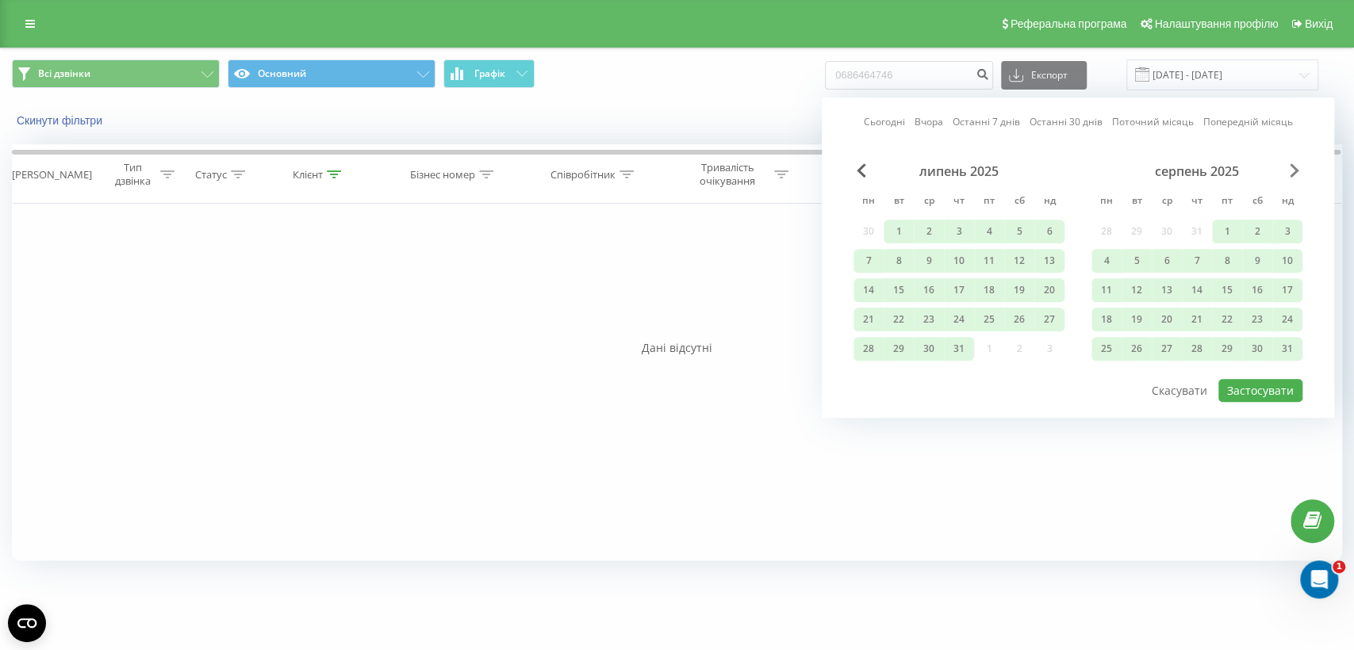
click at [1295, 167] on span "Next Month" at bounding box center [1295, 170] width 10 height 14
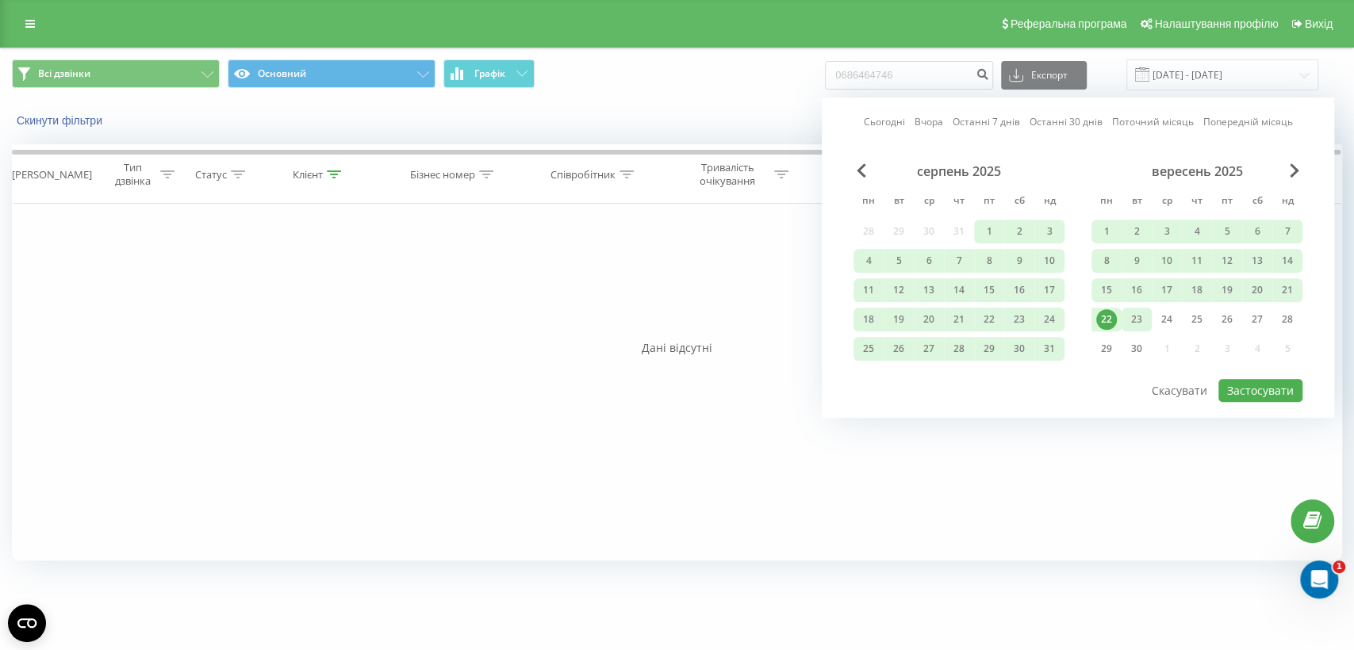
click at [1144, 314] on div "23" at bounding box center [1136, 319] width 21 height 21
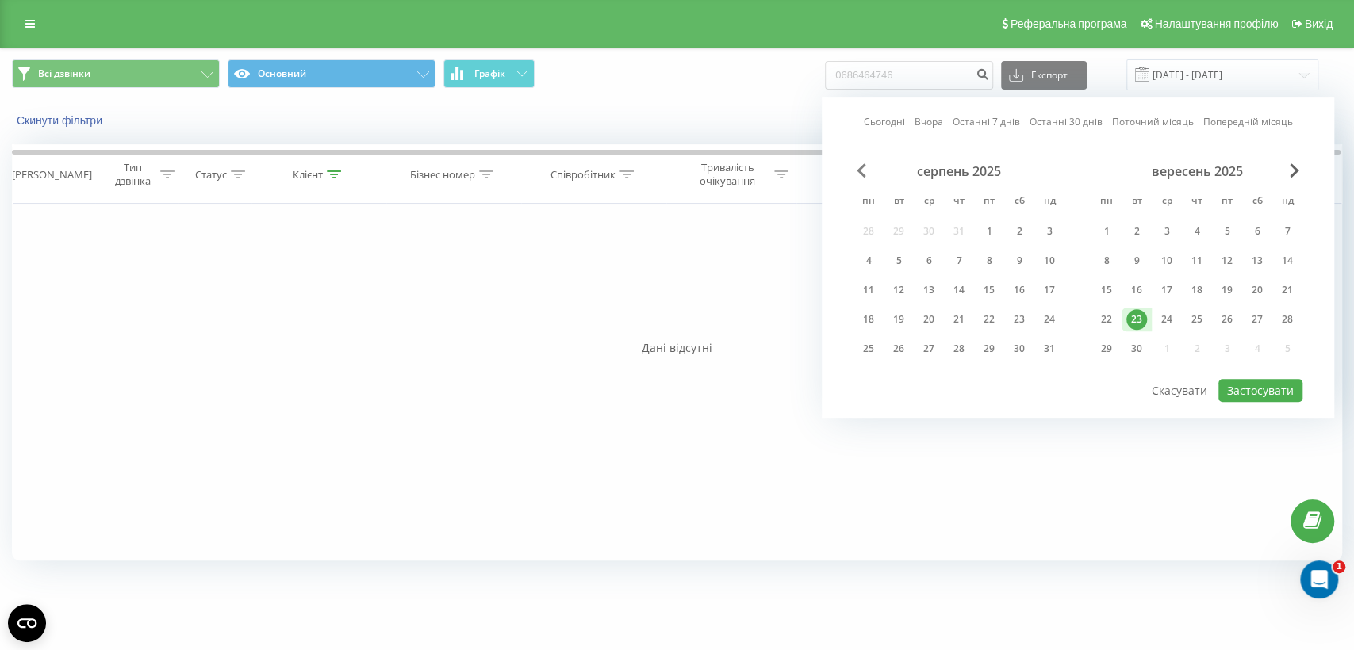
click at [859, 170] on span "Previous Month" at bounding box center [862, 170] width 10 height 14
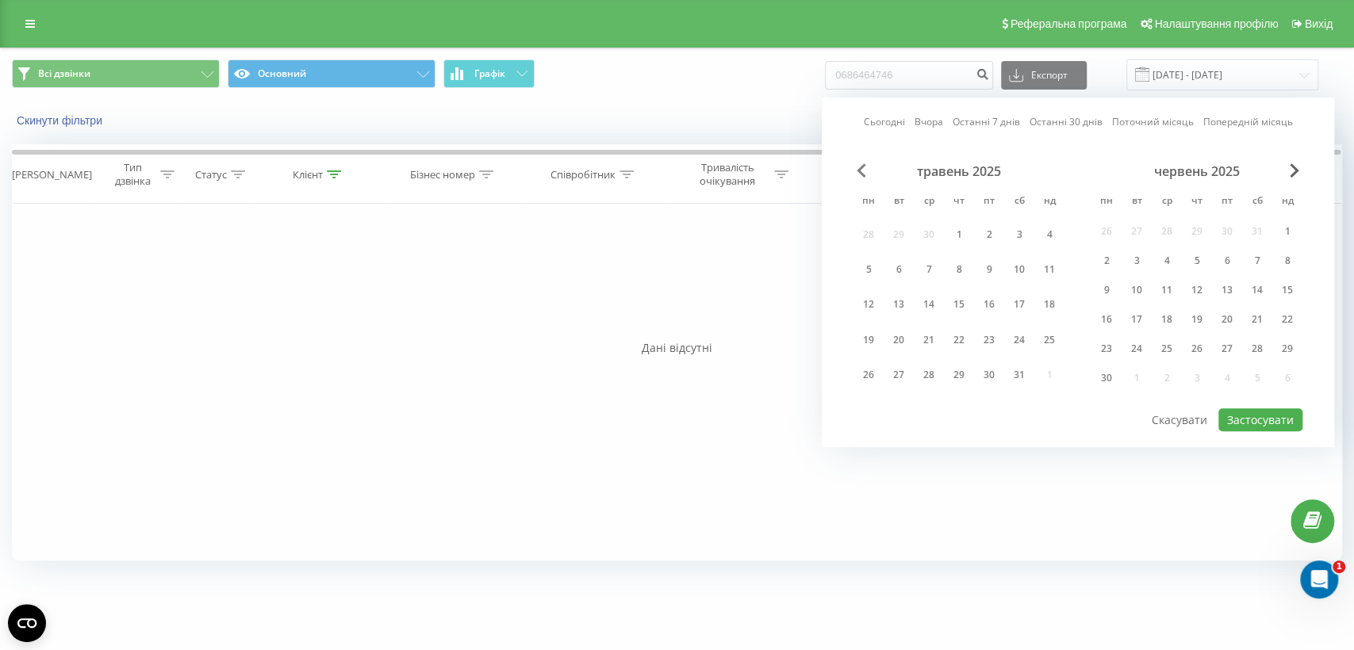
click at [859, 170] on span "Previous Month" at bounding box center [862, 170] width 10 height 14
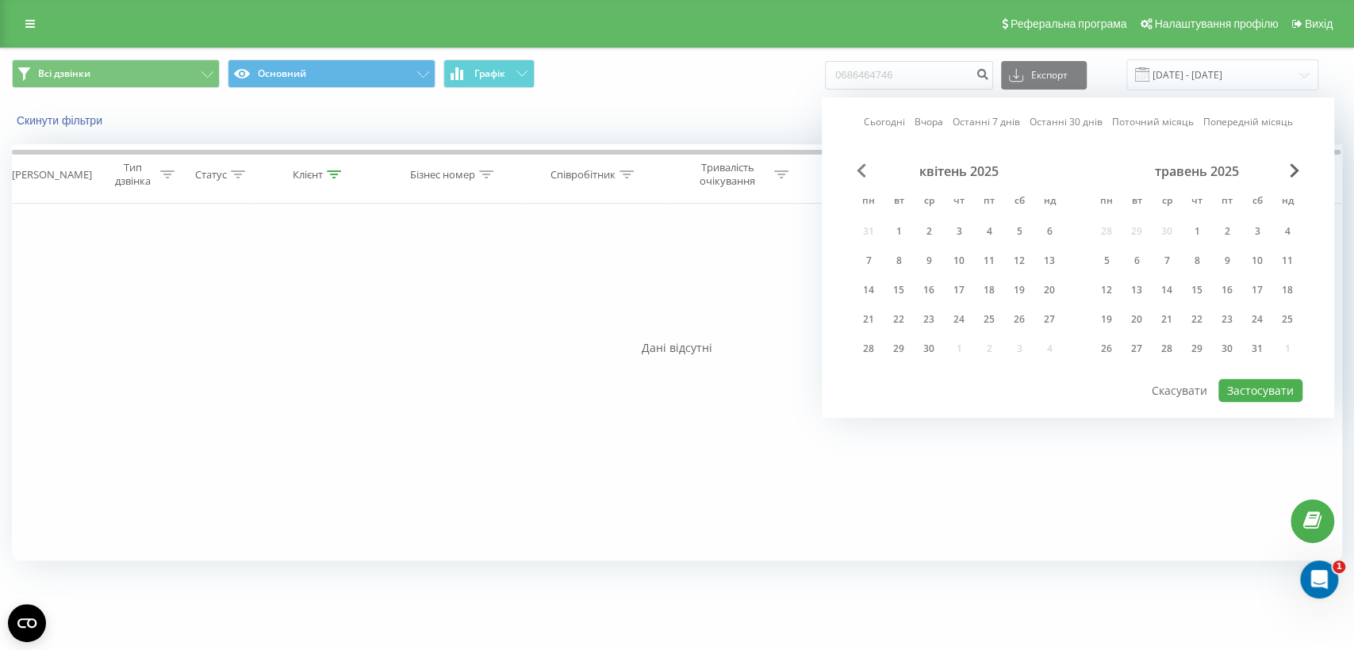
click at [859, 170] on span "Previous Month" at bounding box center [862, 170] width 10 height 14
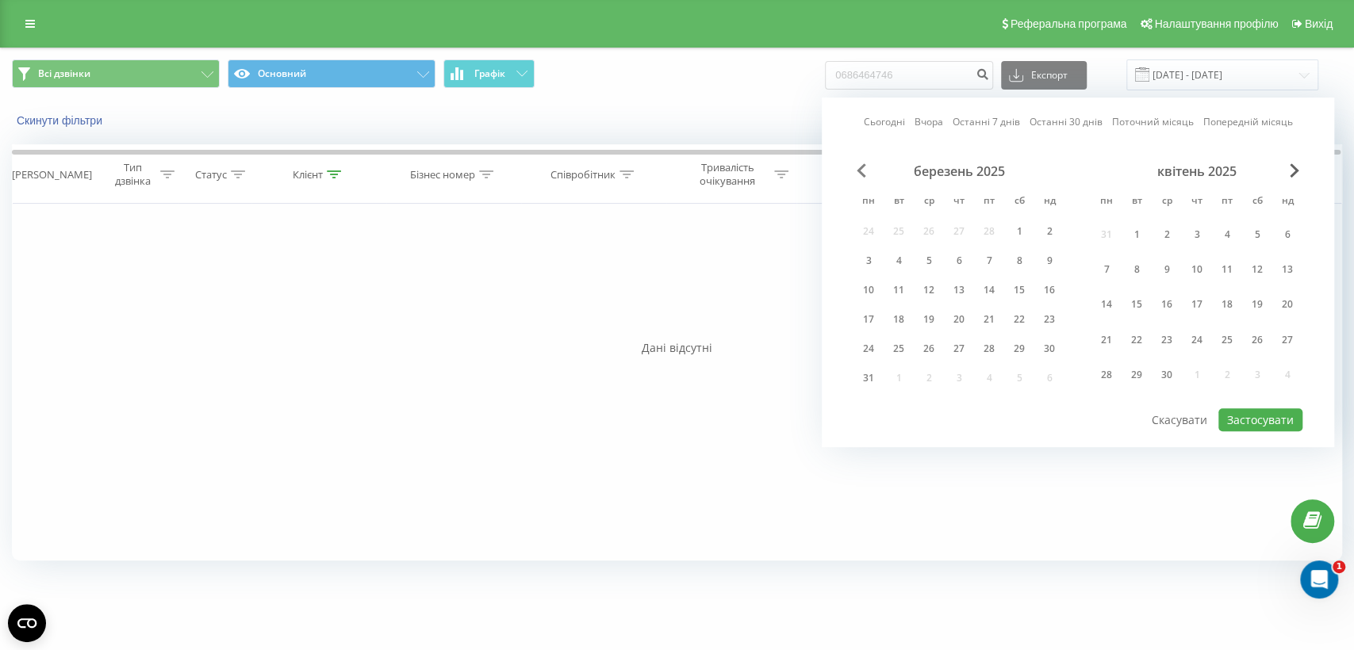
click at [859, 170] on span "Previous Month" at bounding box center [862, 170] width 10 height 14
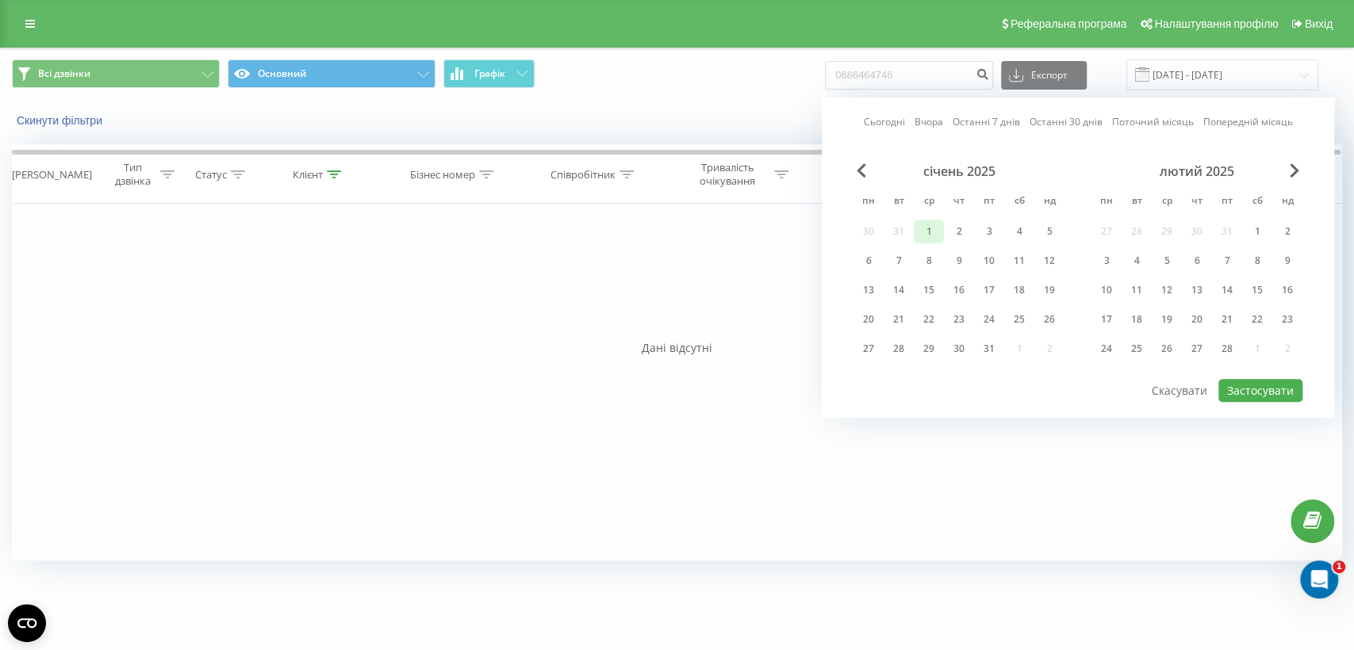
click at [933, 228] on div "1" at bounding box center [929, 231] width 21 height 21
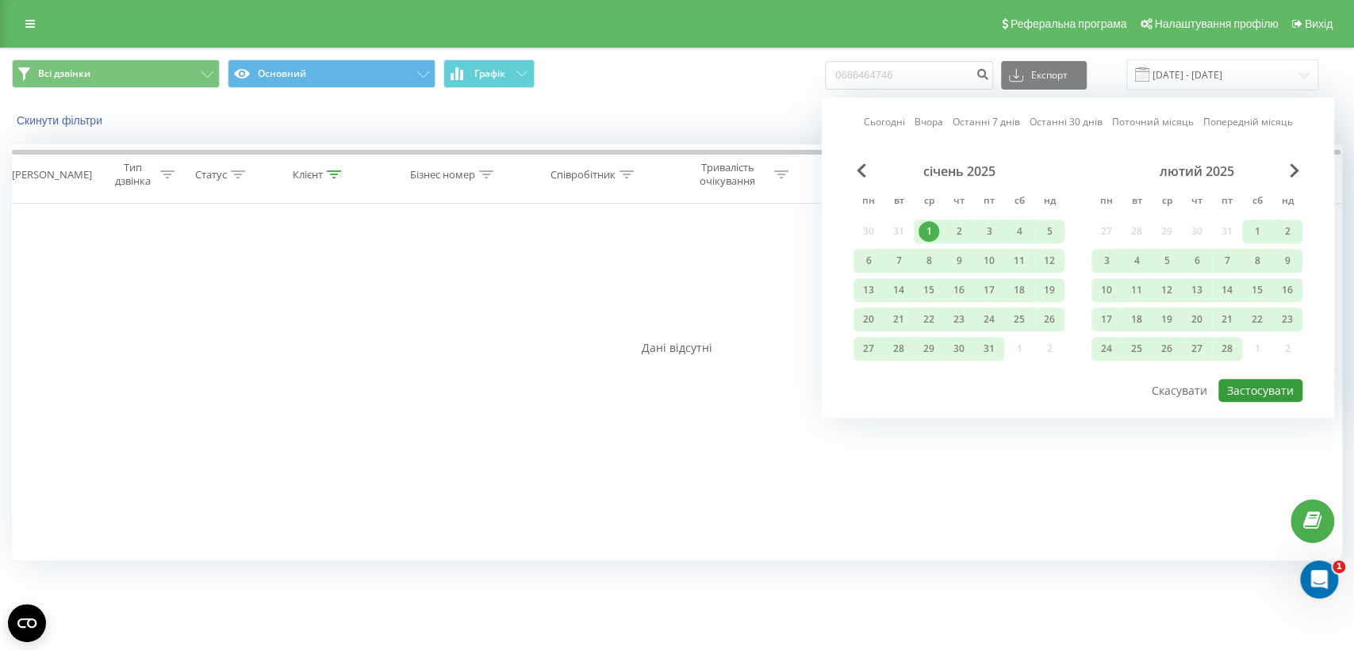
click at [1251, 384] on button "Застосувати" at bounding box center [1260, 390] width 84 height 23
type input "01.01.2025 - 23.09.2025"
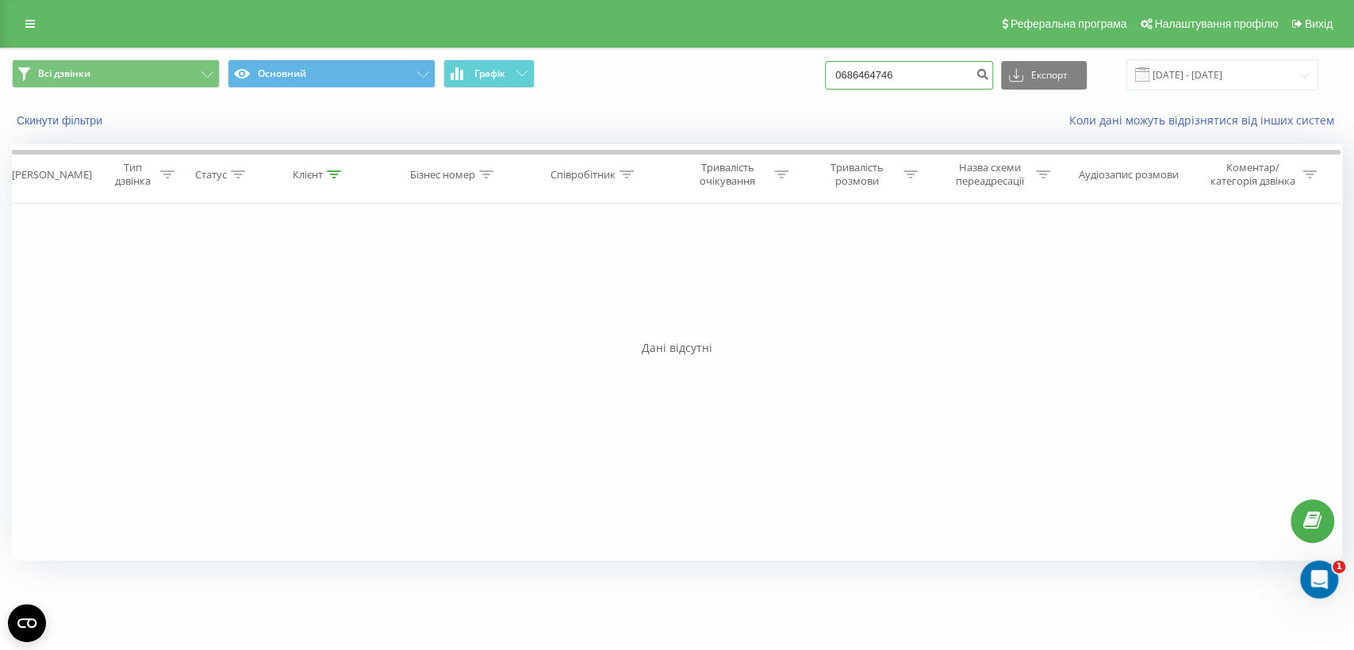
drag, startPoint x: 921, startPoint y: 69, endPoint x: 834, endPoint y: 72, distance: 87.3
click at [834, 72] on div "Всі дзвінки Основний Графік 0686464746 Експорт .csv .xls .xlsx 01.01.2025 - 23.…" at bounding box center [677, 74] width 1330 height 31
paste input "8183835"
type input "0688183835"
click at [993, 66] on button "submit" at bounding box center [982, 75] width 21 height 29
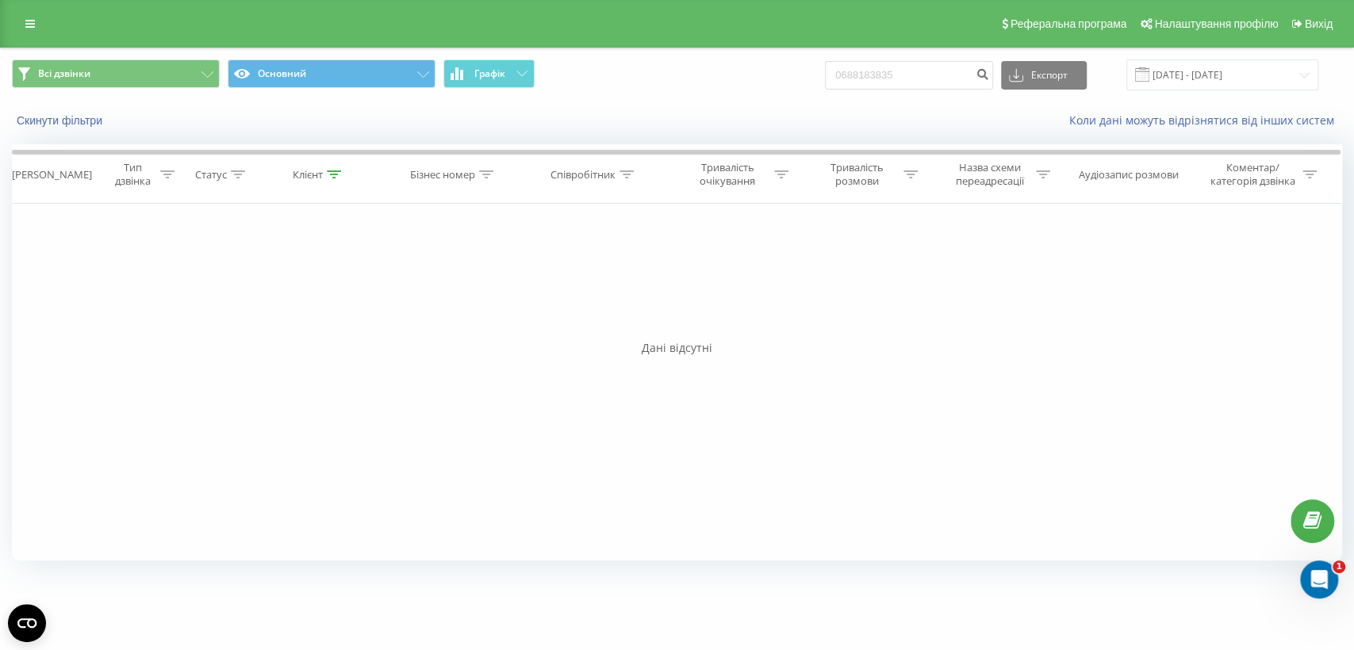
click at [1049, 293] on div "Фільтрувати за умовою Дорівнює Введіть значення Скасувати OK Фільтрувати за умо…" at bounding box center [677, 382] width 1330 height 357
drag, startPoint x: 934, startPoint y: 83, endPoint x: 844, endPoint y: 88, distance: 90.6
click at [844, 88] on div "Всі дзвінки Основний Графік 0688183835 Експорт .csv .xls .xlsx [DATE] - [DATE]" at bounding box center [677, 74] width 1330 height 31
paste input "961117923"
type input "0961117923"
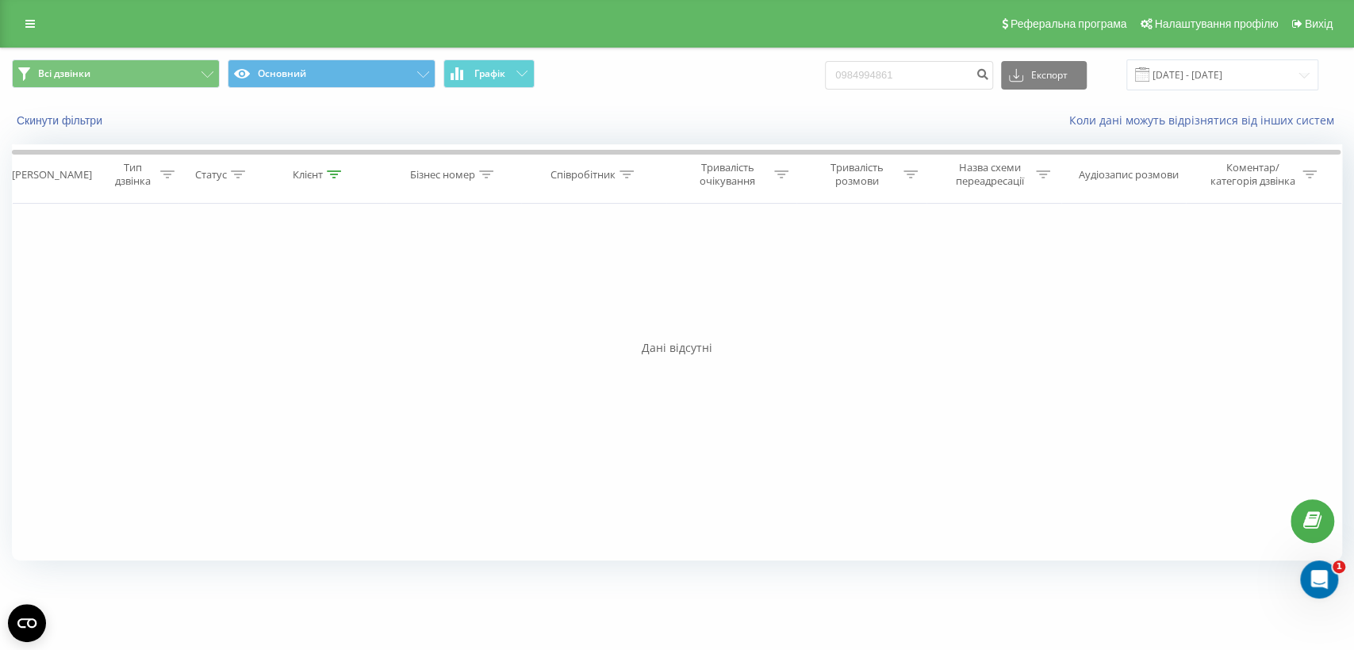
click at [969, 263] on div "Фільтрувати за умовою Дорівнює Введіть значення Скасувати OK Фільтрувати за умо…" at bounding box center [677, 382] width 1330 height 357
click at [894, 66] on input "0984994861" at bounding box center [909, 75] width 168 height 29
paste input "92627190"
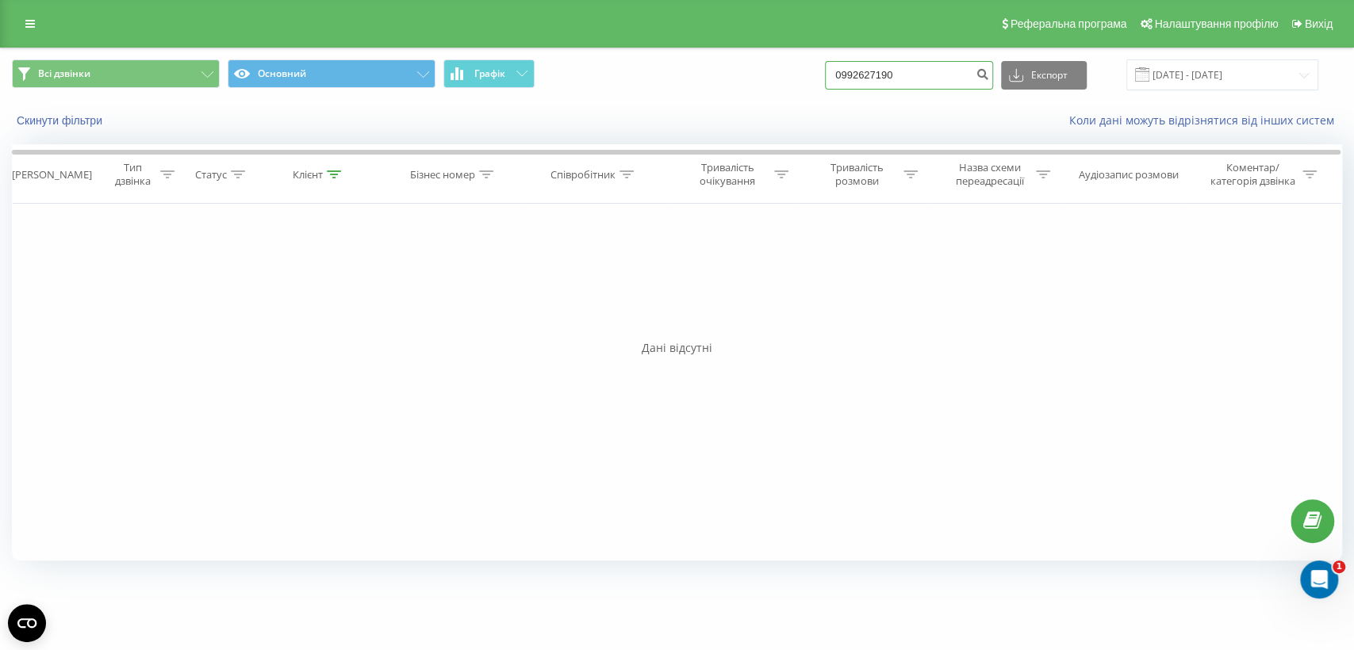
type input "0992627190"
click at [980, 403] on div "Фільтрувати за умовою Дорівнює Введіть значення Скасувати OK Фільтрувати за умо…" at bounding box center [677, 382] width 1330 height 357
click at [928, 76] on input "0992627190" at bounding box center [909, 75] width 168 height 29
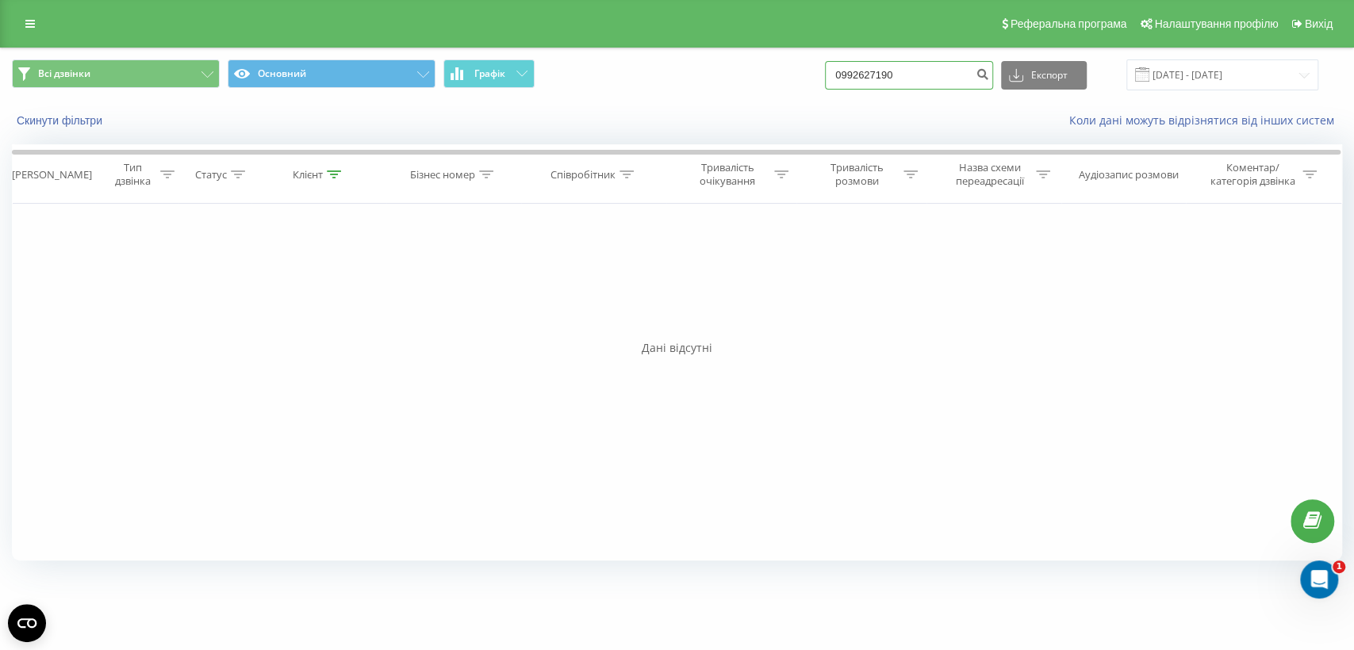
paste input "726004"
type input "0992726004"
click at [891, 82] on input "0992726004" at bounding box center [909, 75] width 168 height 29
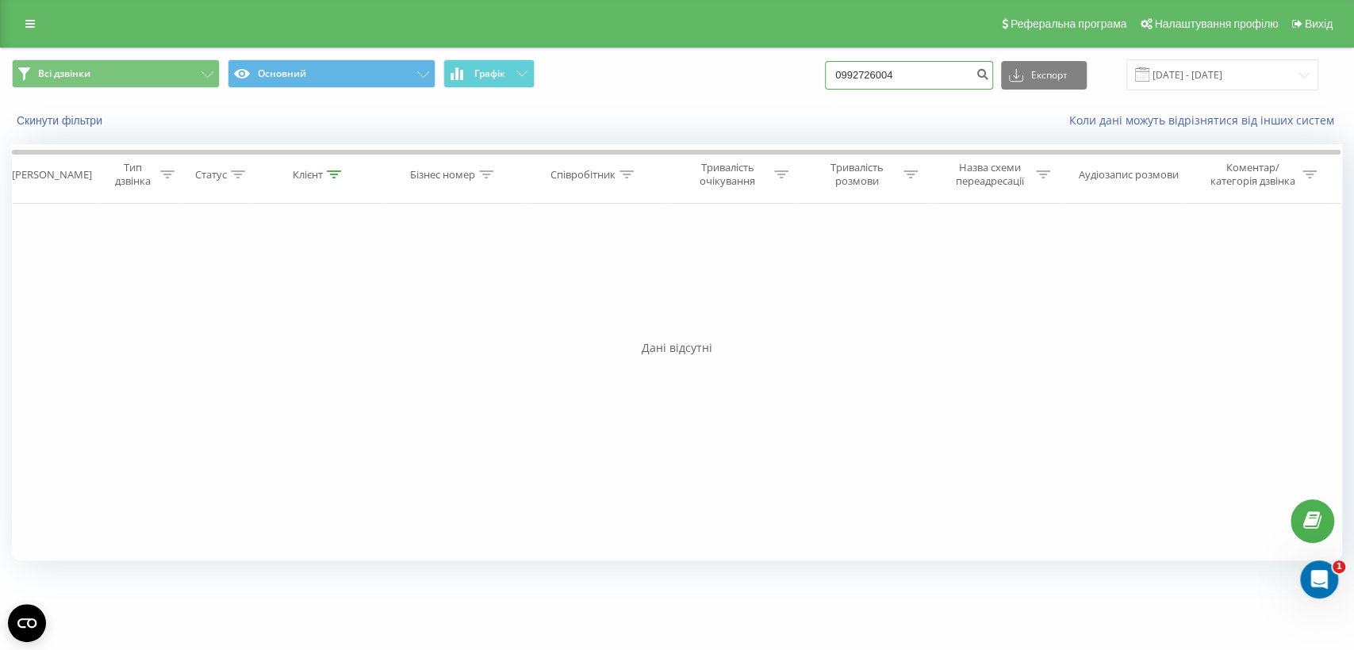
paste input "64624691"
type input "0964624691"
click at [952, 71] on input "0964624691" at bounding box center [909, 75] width 168 height 29
type input "0"
click at [627, 175] on icon at bounding box center [627, 175] width 14 height 8
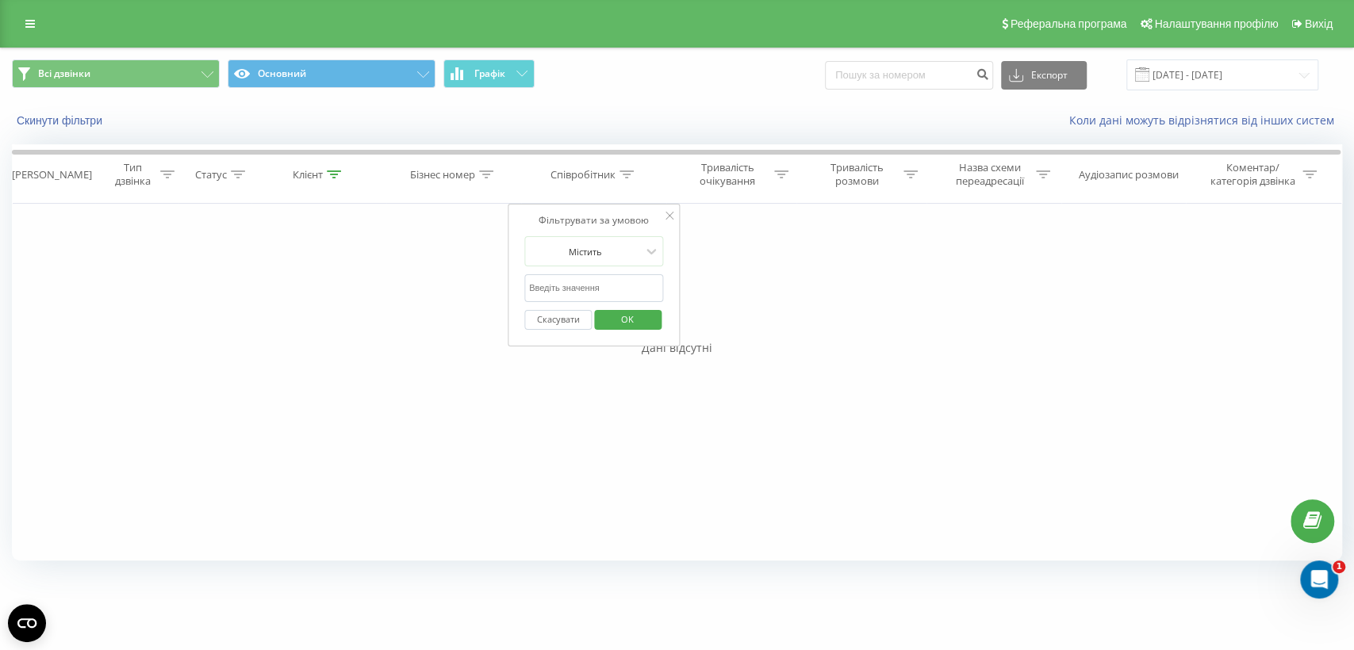
click at [641, 59] on span "Всі дзвінки Основний Графік" at bounding box center [339, 74] width 654 height 31
click at [432, 76] on button "Основний" at bounding box center [332, 73] width 208 height 29
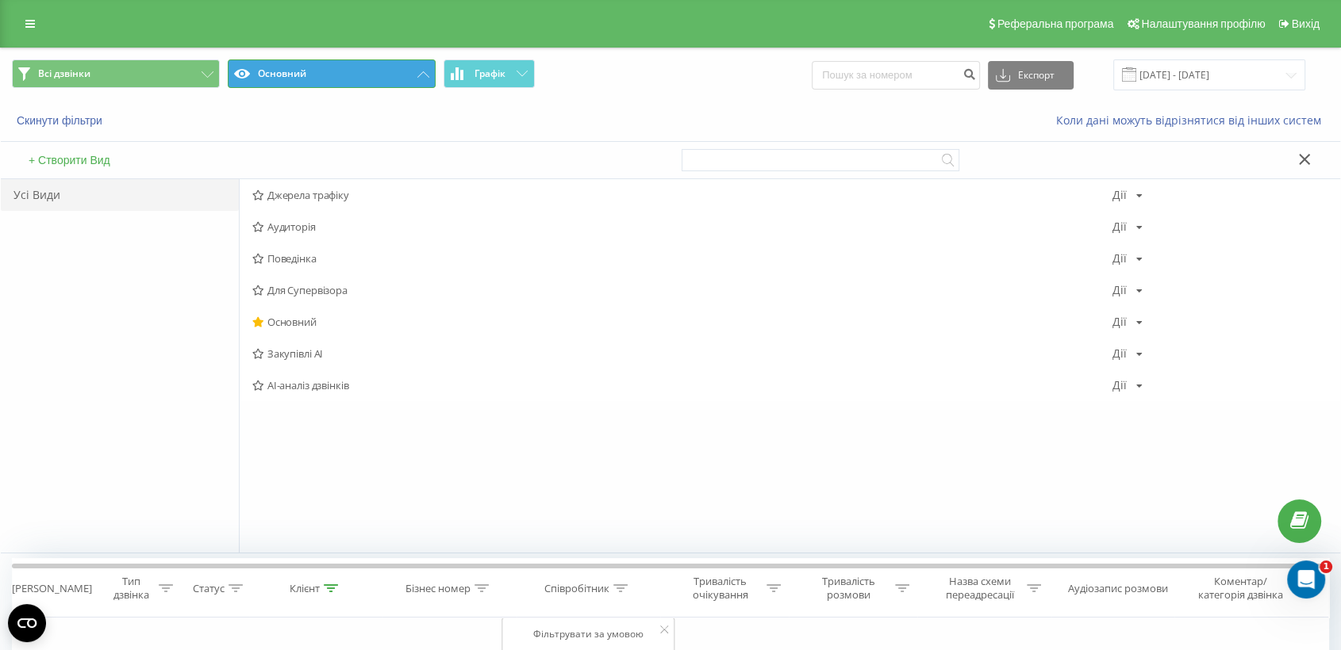
click at [432, 76] on button "Основний" at bounding box center [332, 73] width 208 height 29
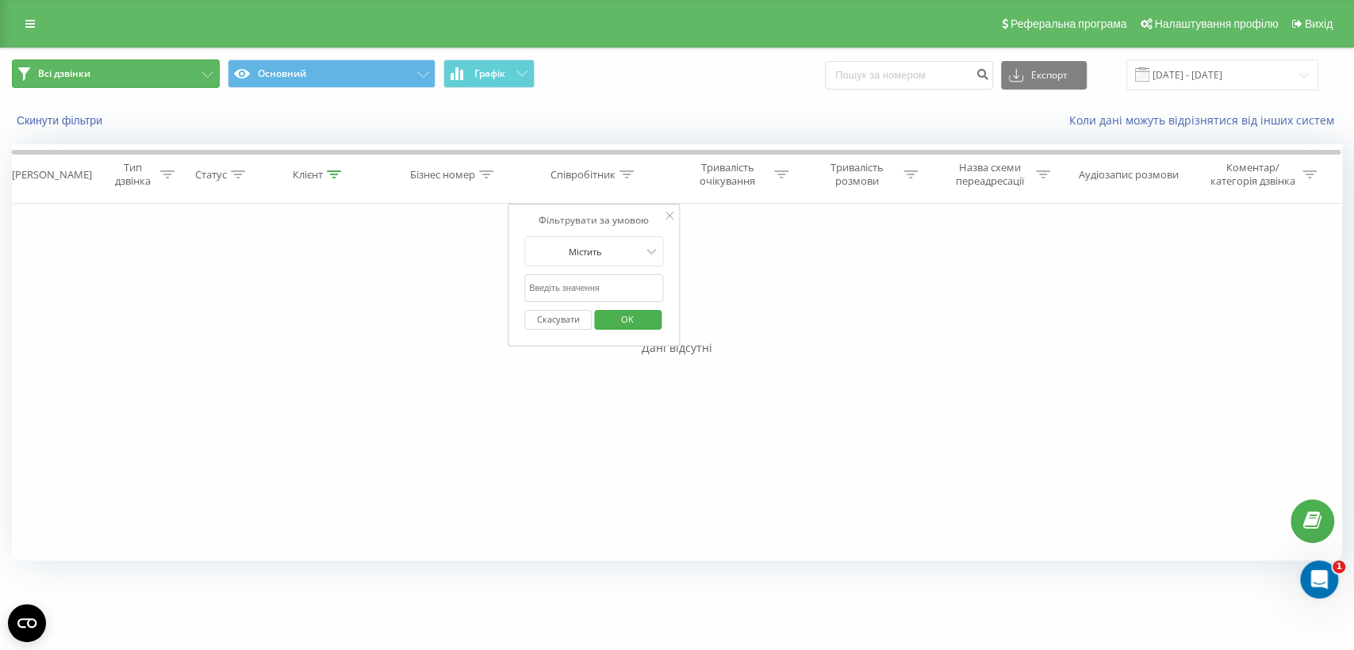
click at [159, 70] on button "Всі дзвінки" at bounding box center [116, 73] width 208 height 29
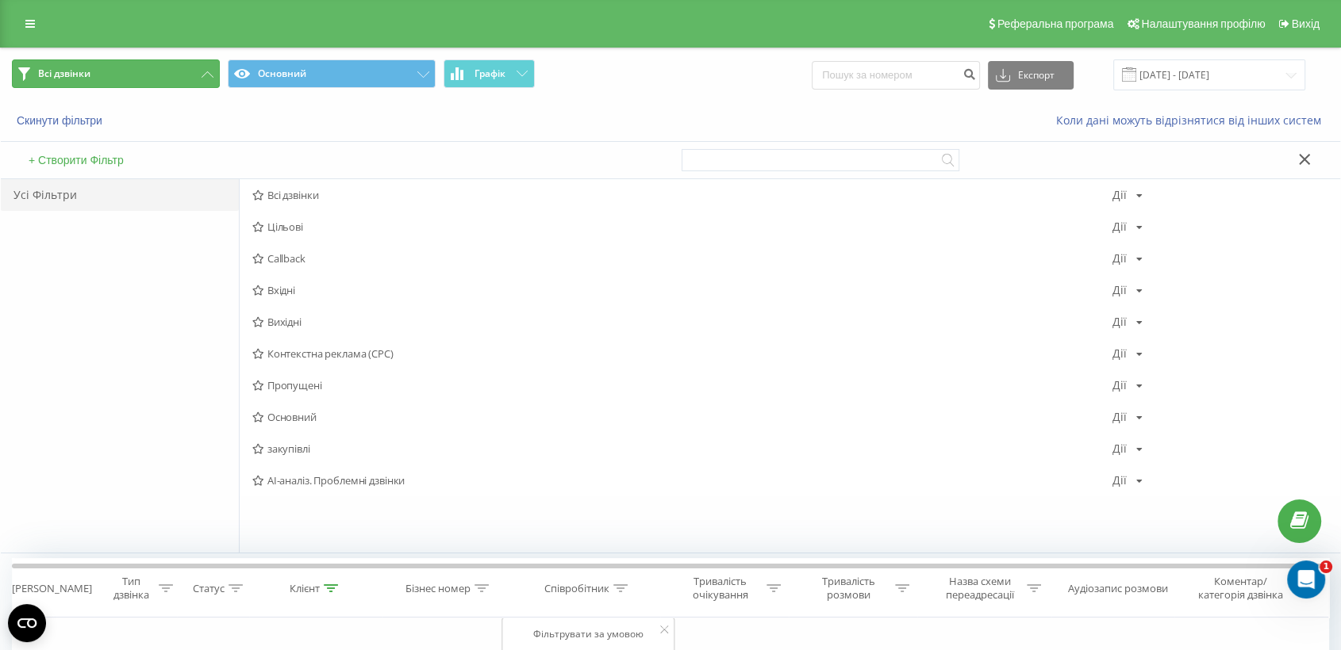
click at [159, 70] on button "Всі дзвінки" at bounding box center [116, 73] width 208 height 29
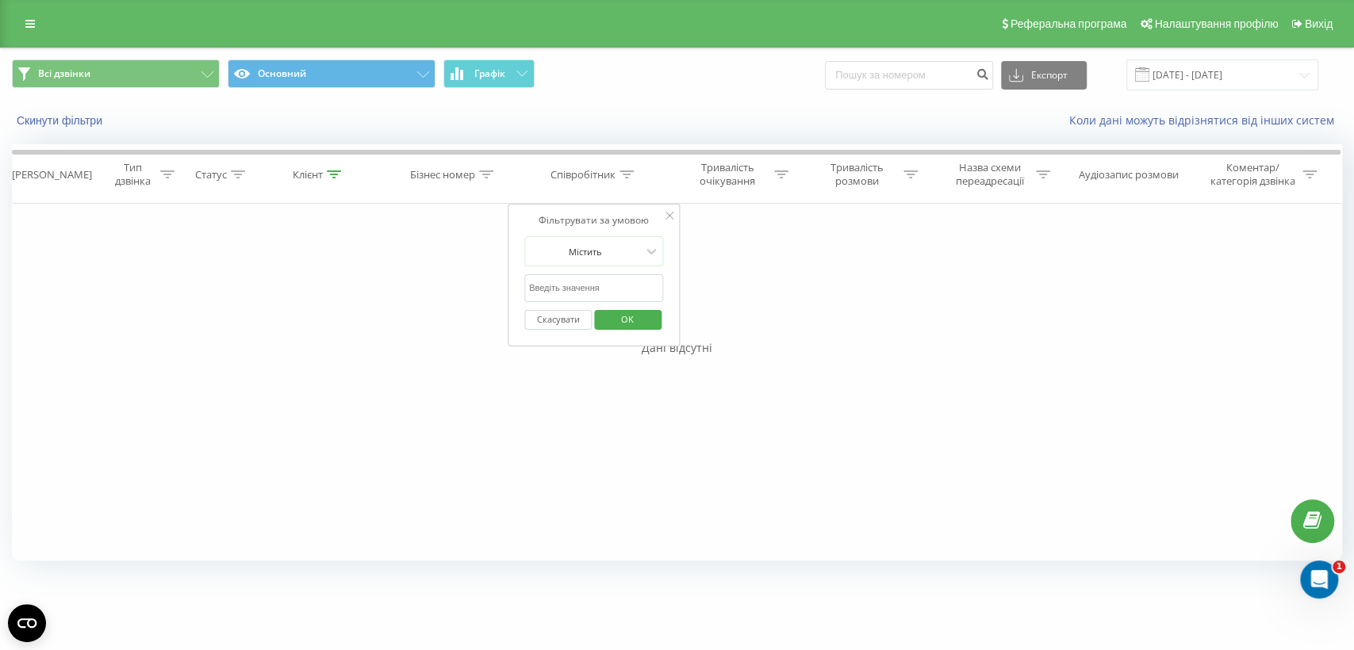
click at [581, 277] on input "text" at bounding box center [594, 288] width 140 height 28
click button "OK" at bounding box center [627, 320] width 67 height 20
click at [621, 173] on icon at bounding box center [627, 175] width 14 height 8
click at [592, 284] on input "Федуник" at bounding box center [594, 288] width 140 height 28
click at [636, 320] on span "OK" at bounding box center [627, 319] width 44 height 25
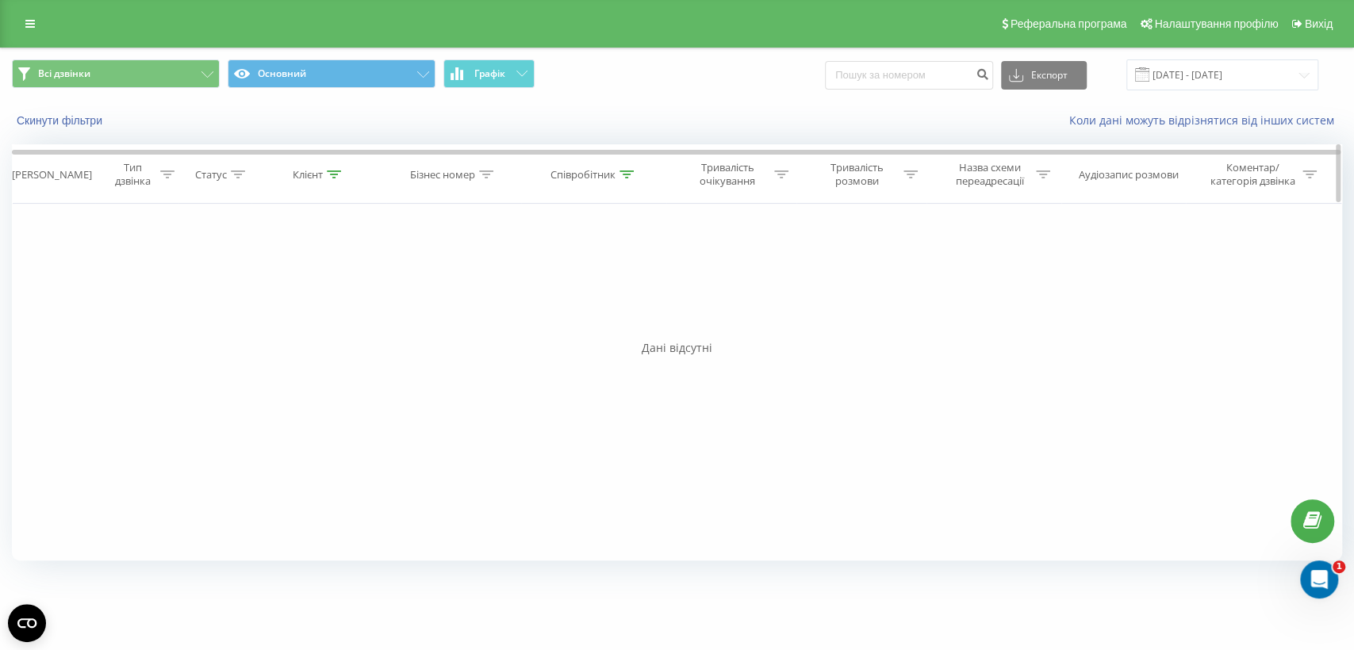
click at [631, 172] on icon at bounding box center [627, 175] width 14 height 8
click at [602, 292] on input "Федуник" at bounding box center [594, 288] width 140 height 28
type input "федуник"
click at [648, 318] on span "OK" at bounding box center [627, 319] width 44 height 25
click at [1180, 75] on input "23.06.2025 - 23.09.2025" at bounding box center [1222, 74] width 192 height 31
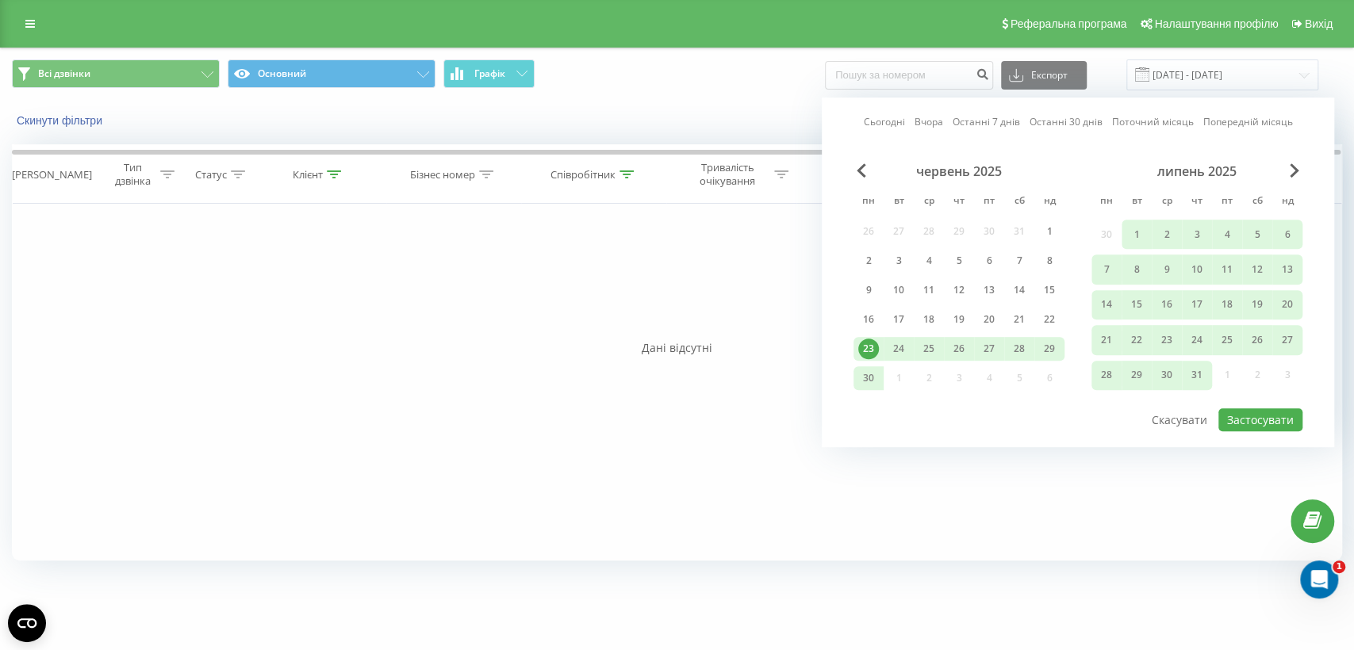
click at [1041, 121] on link "Останні 30 днів" at bounding box center [1066, 122] width 73 height 15
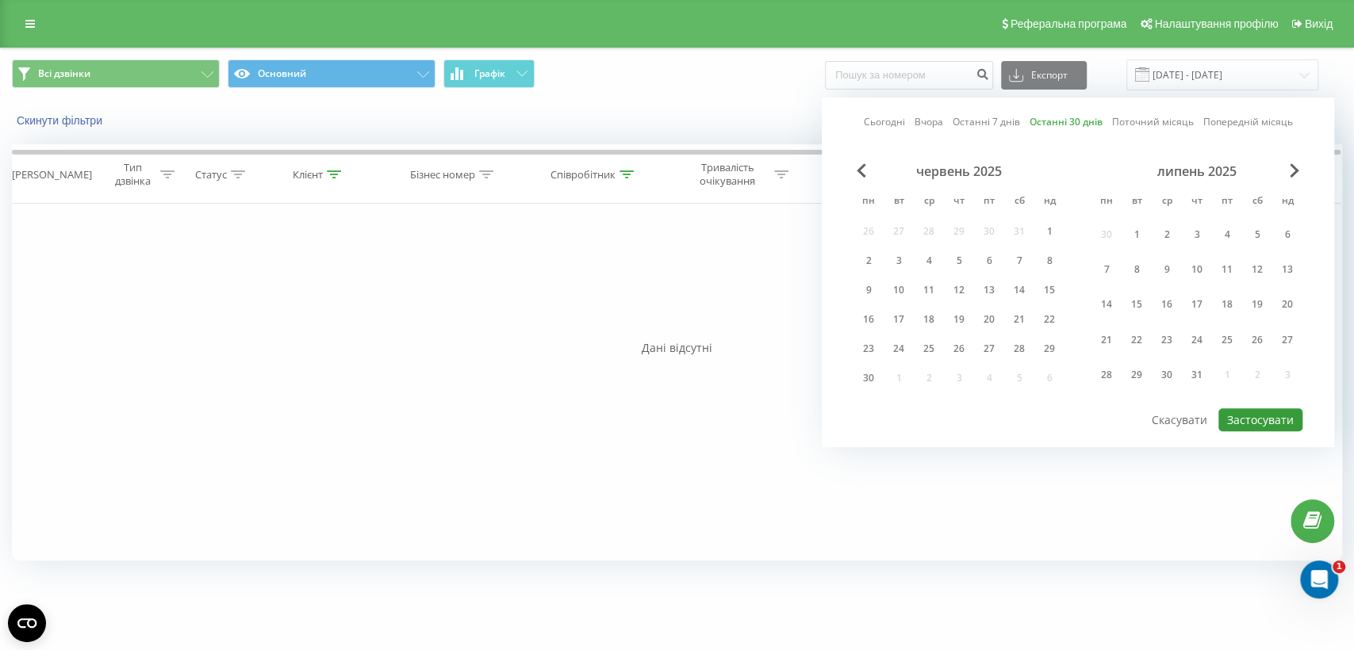
click at [1255, 416] on button "Застосувати" at bounding box center [1260, 420] width 84 height 23
type input "25.08.2025 - 23.09.2025"
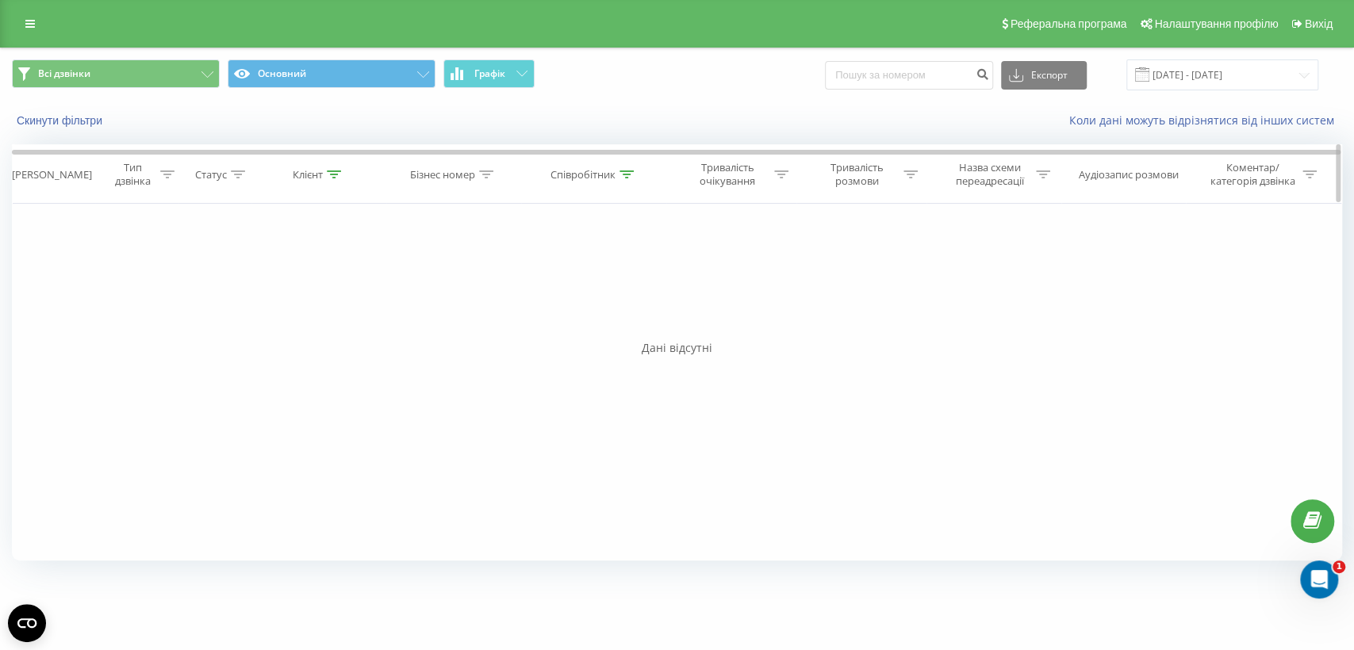
click at [626, 171] on icon at bounding box center [627, 175] width 14 height 8
click at [600, 280] on input "федуник" at bounding box center [594, 288] width 140 height 28
type input "ф"
type input "фед"
click button "OK" at bounding box center [627, 320] width 67 height 20
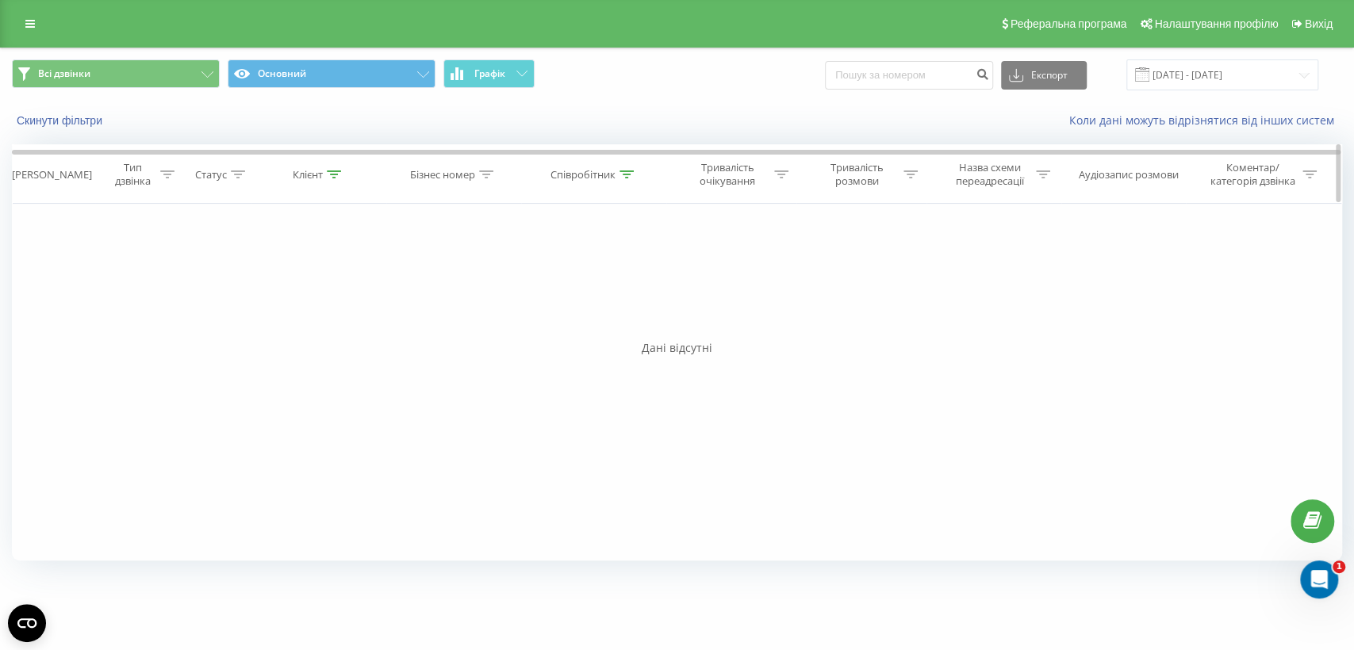
click at [629, 175] on icon at bounding box center [627, 175] width 14 height 8
click at [555, 315] on button "Скасувати" at bounding box center [557, 320] width 67 height 20
click at [30, 21] on icon at bounding box center [30, 23] width 10 height 11
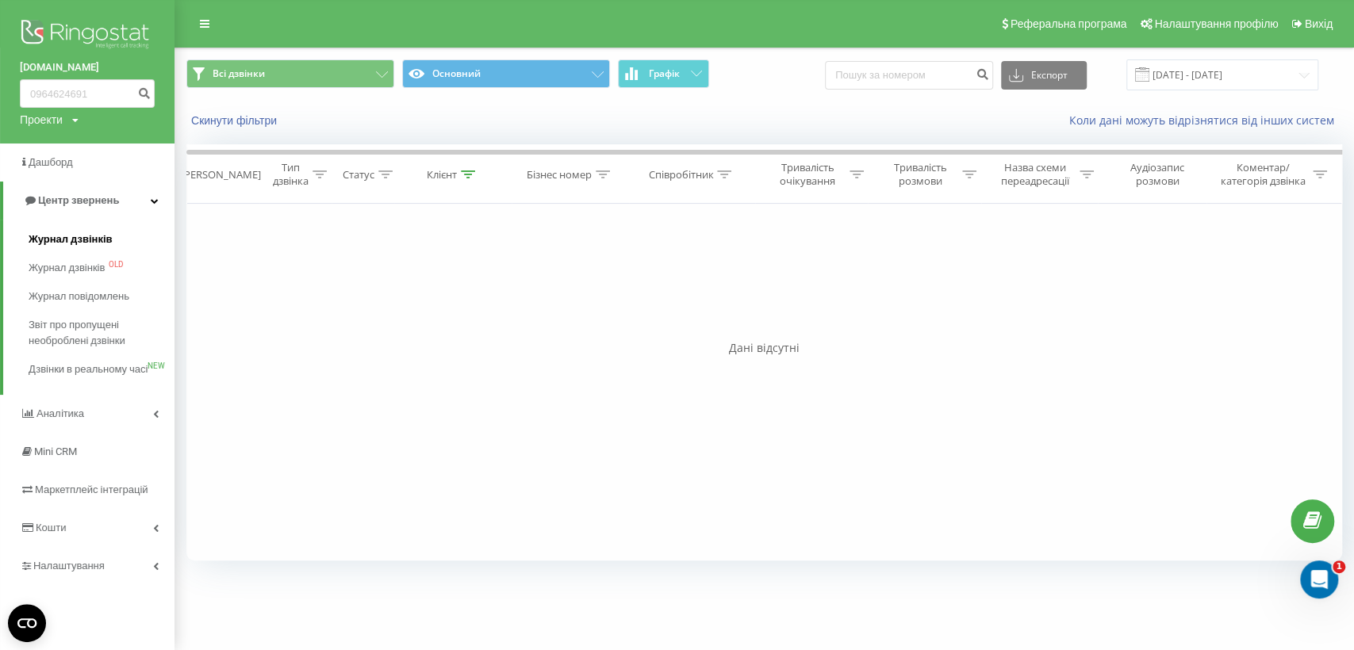
click at [80, 239] on span "Журнал дзвінків" at bounding box center [71, 240] width 84 height 16
click at [90, 271] on span "Журнал дзвінків" at bounding box center [71, 268] width 84 height 16
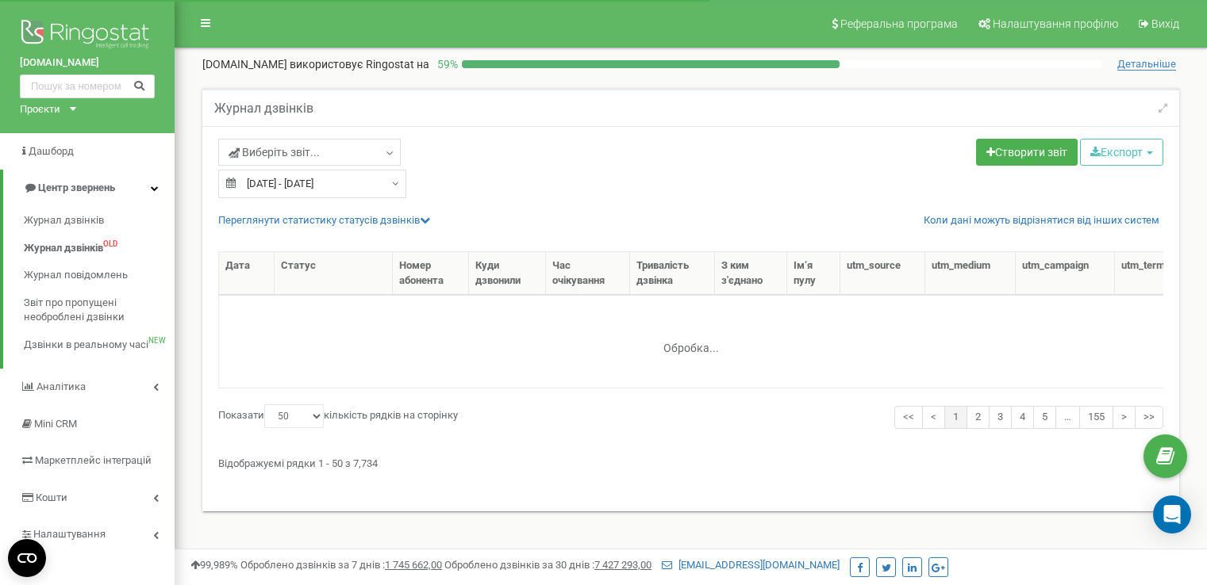
select select "50"
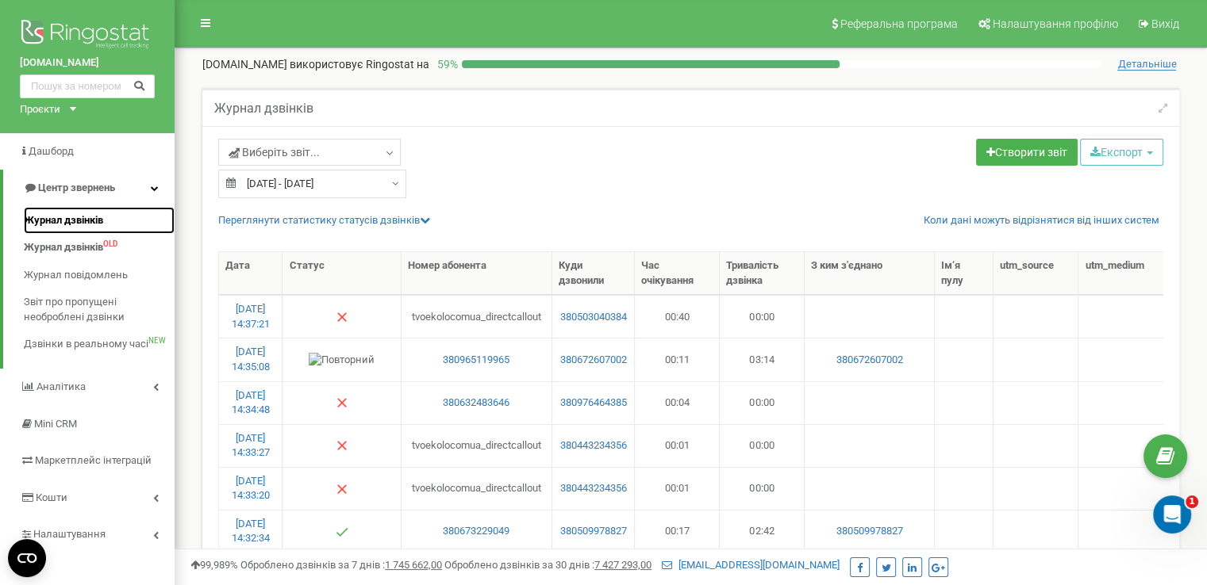
click at [77, 209] on link "Журнал дзвінків" at bounding box center [99, 221] width 151 height 28
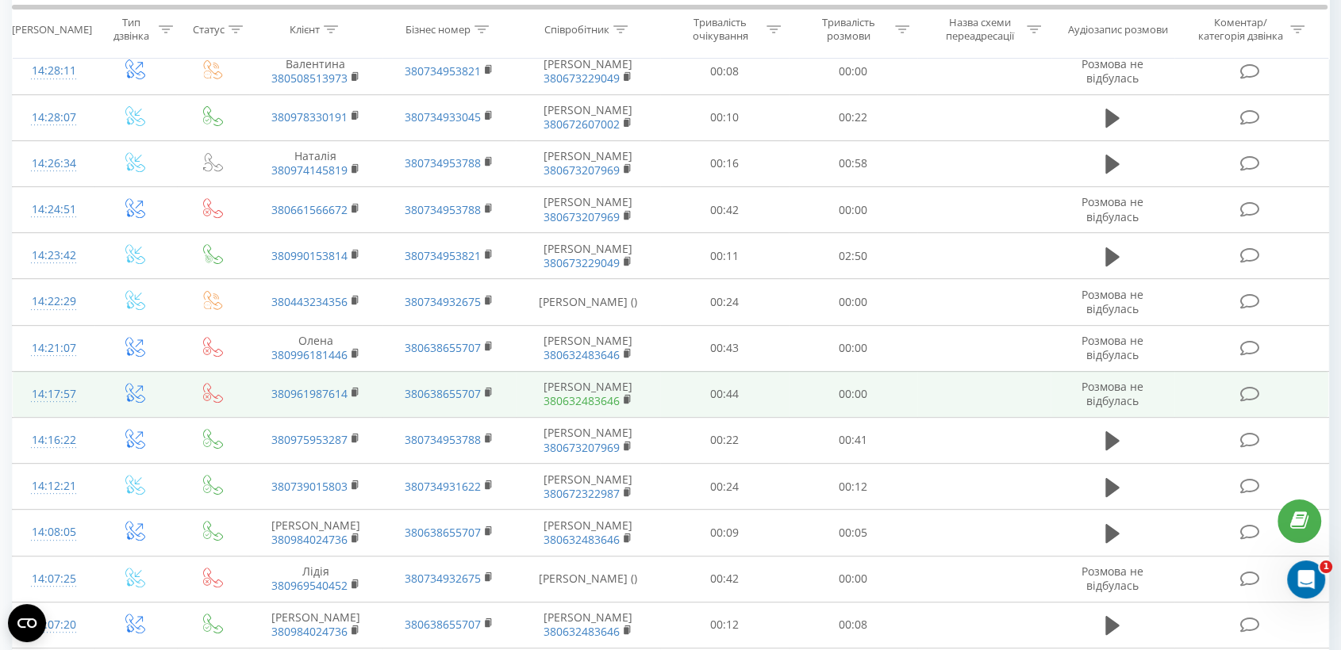
scroll to position [1088, 0]
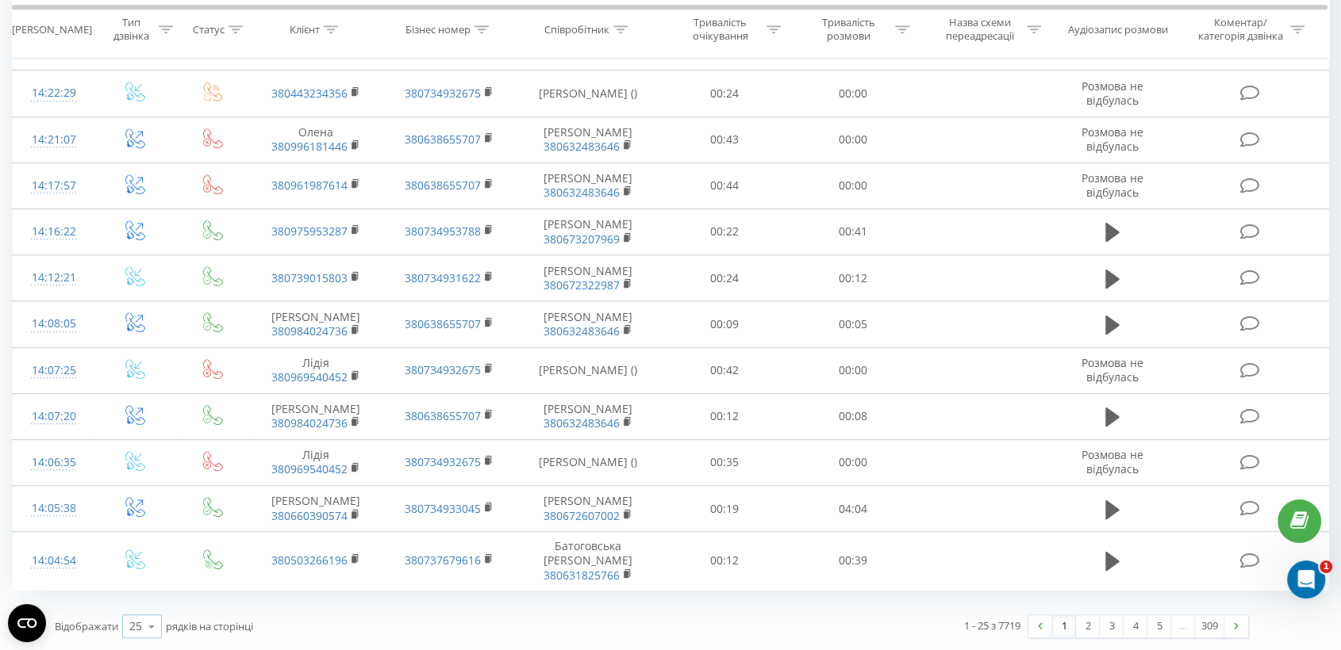
click at [146, 623] on icon at bounding box center [152, 627] width 24 height 31
click at [148, 605] on span "100" at bounding box center [138, 604] width 19 height 15
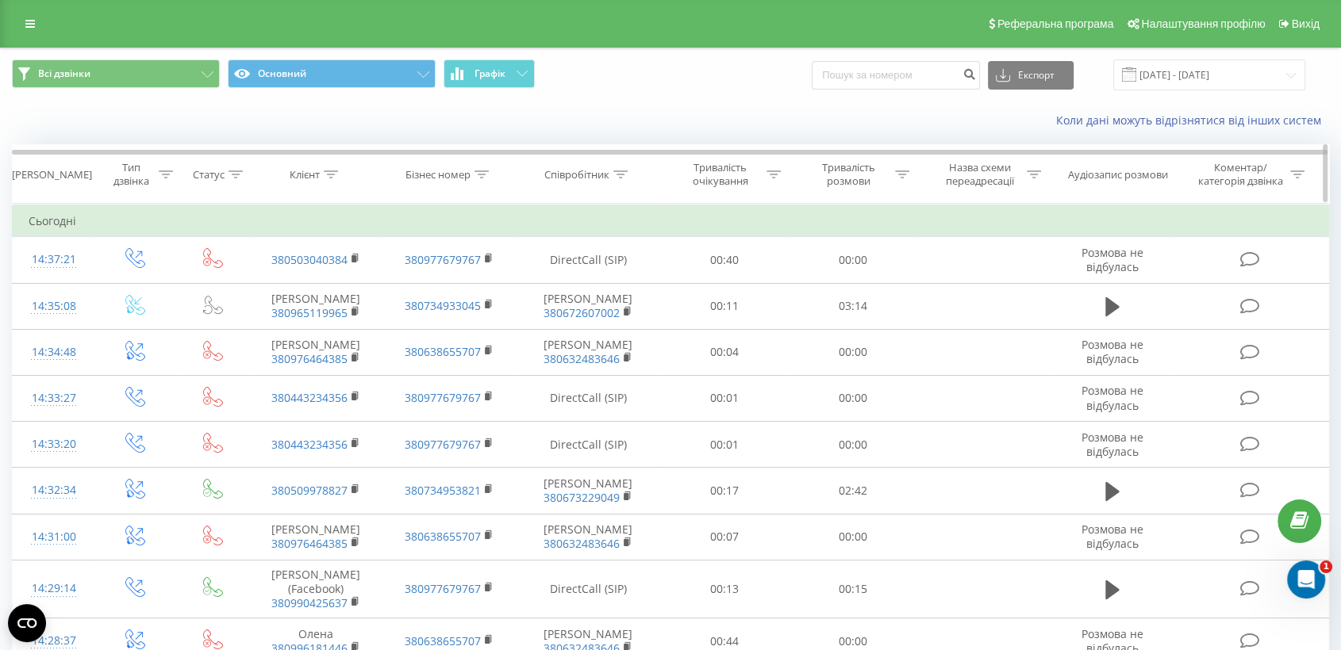
click at [623, 168] on div at bounding box center [620, 174] width 14 height 13
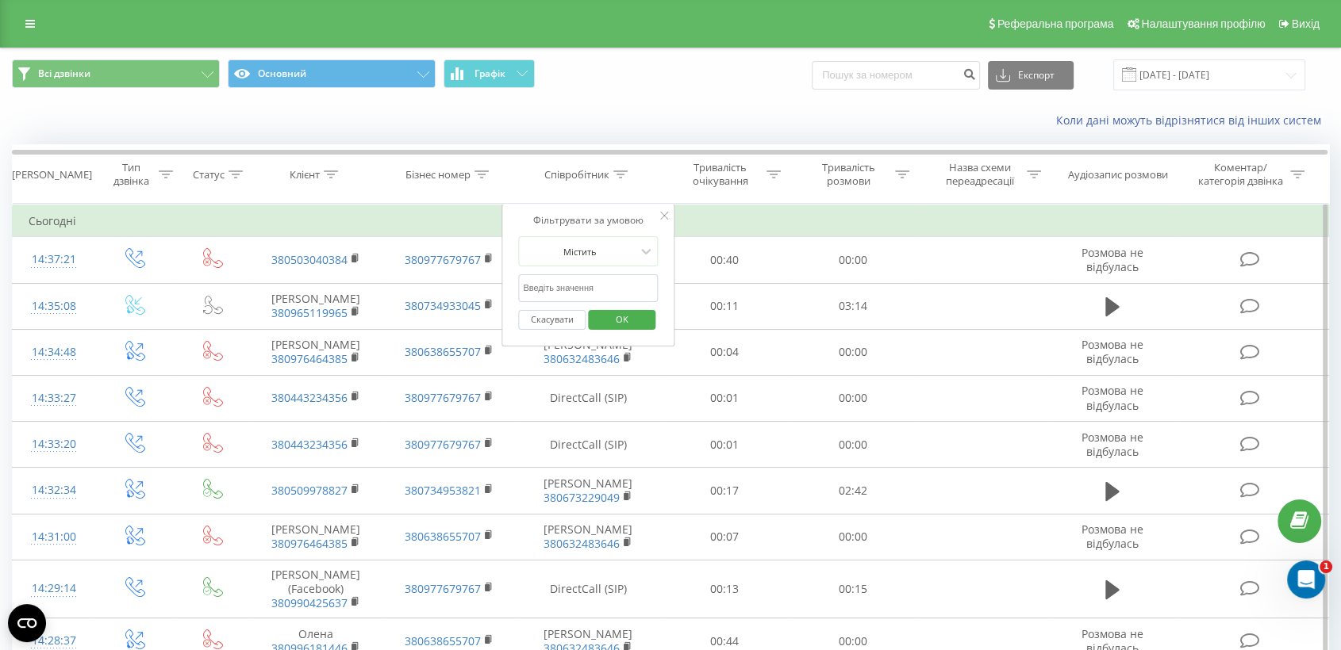
click at [565, 278] on input "text" at bounding box center [588, 288] width 140 height 28
type input "федуник"
click at [622, 321] on span "OK" at bounding box center [622, 319] width 44 height 25
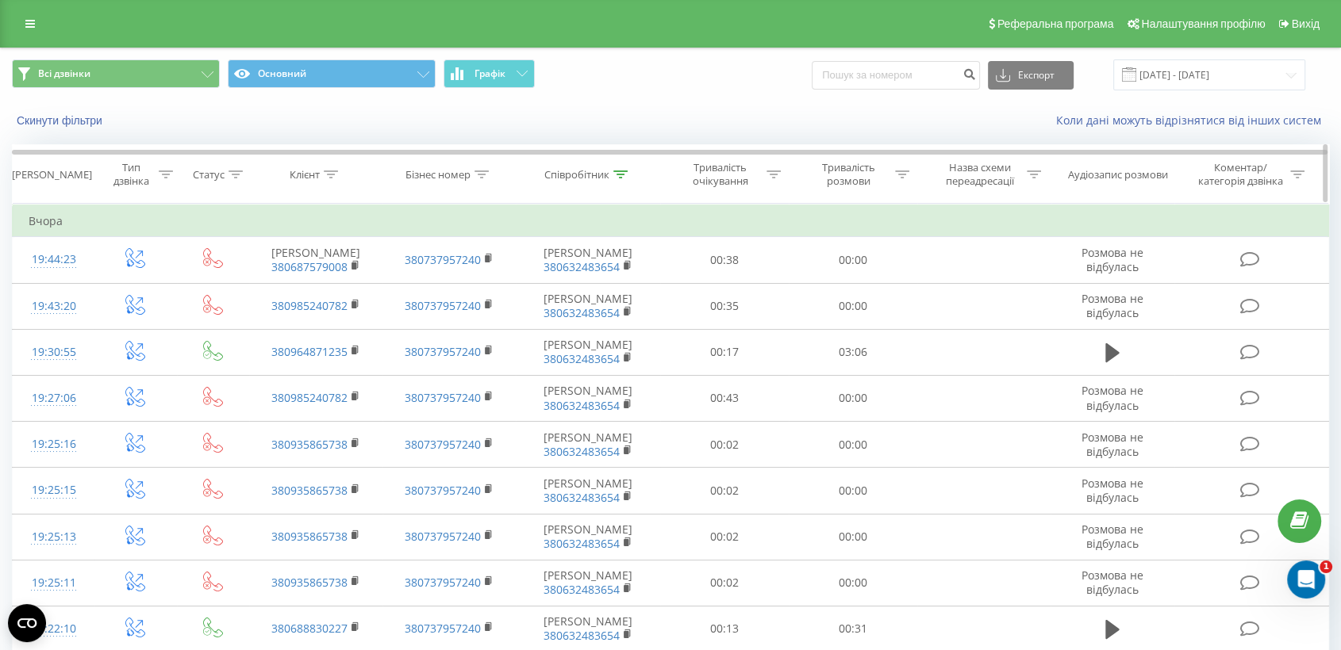
click at [623, 175] on icon at bounding box center [620, 175] width 14 height 8
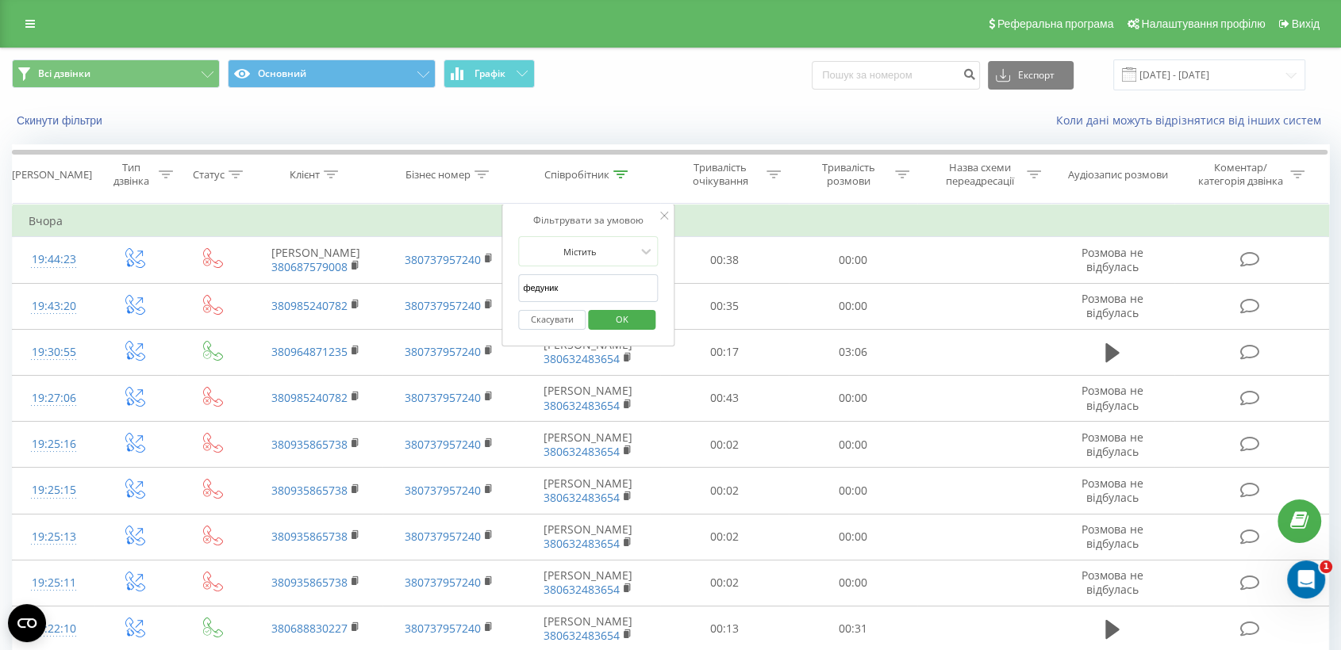
drag, startPoint x: 562, startPoint y: 284, endPoint x: 508, endPoint y: 281, distance: 53.2
click at [508, 281] on div "Фільтрувати за умовою Містить [PERSON_NAME] Скасувати OK" at bounding box center [587, 275] width 173 height 143
click at [649, 128] on div "Коли дані можуть відрізнятися вiд інших систем" at bounding box center [921, 121] width 837 height 16
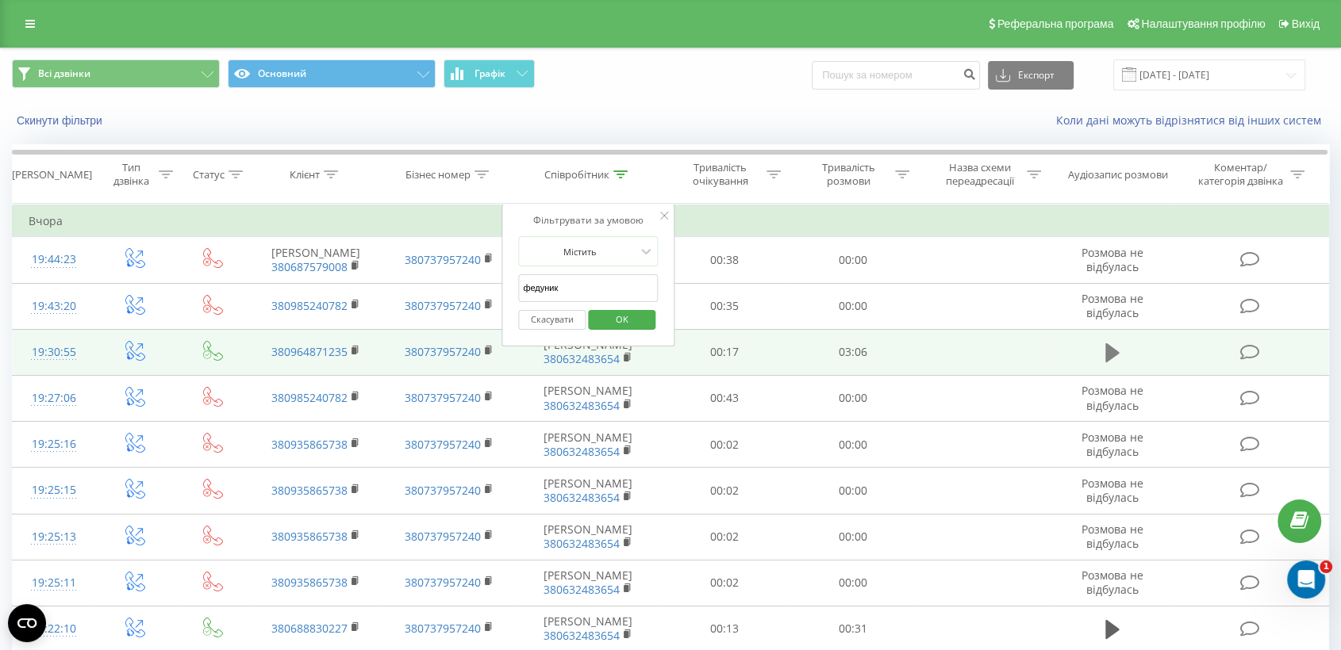
click at [1106, 353] on icon at bounding box center [1112, 352] width 14 height 19
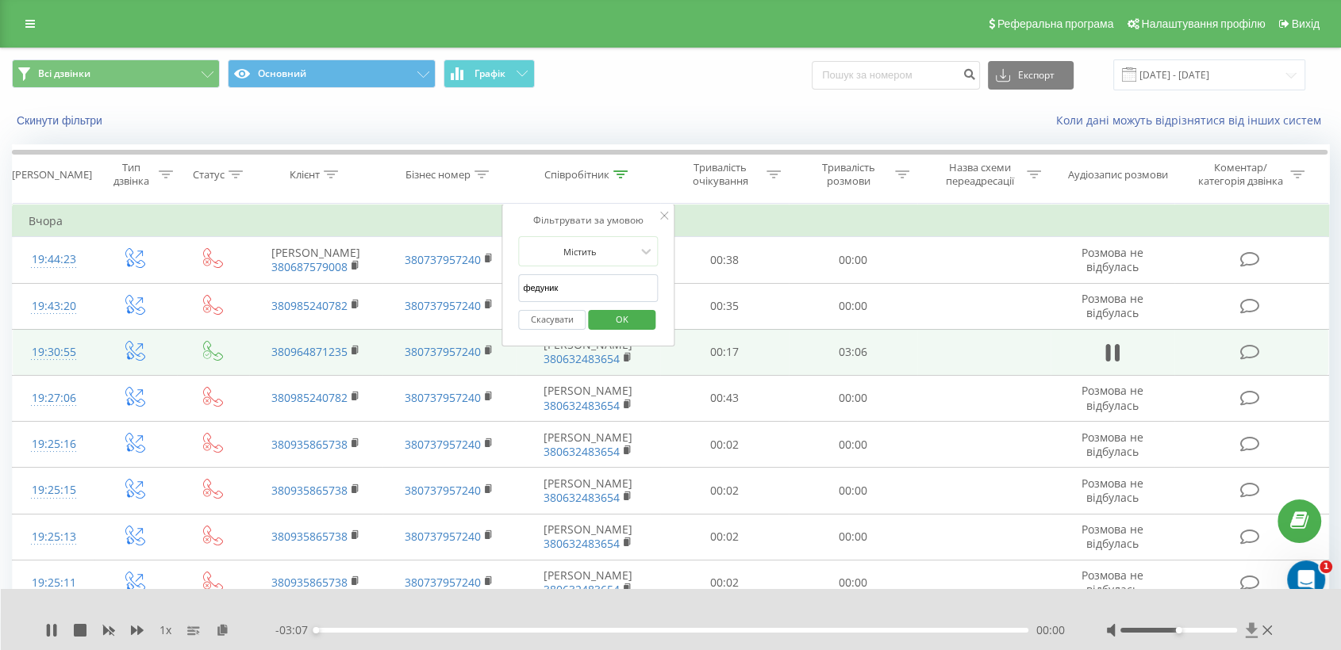
click at [1252, 631] on icon at bounding box center [1251, 630] width 12 height 15
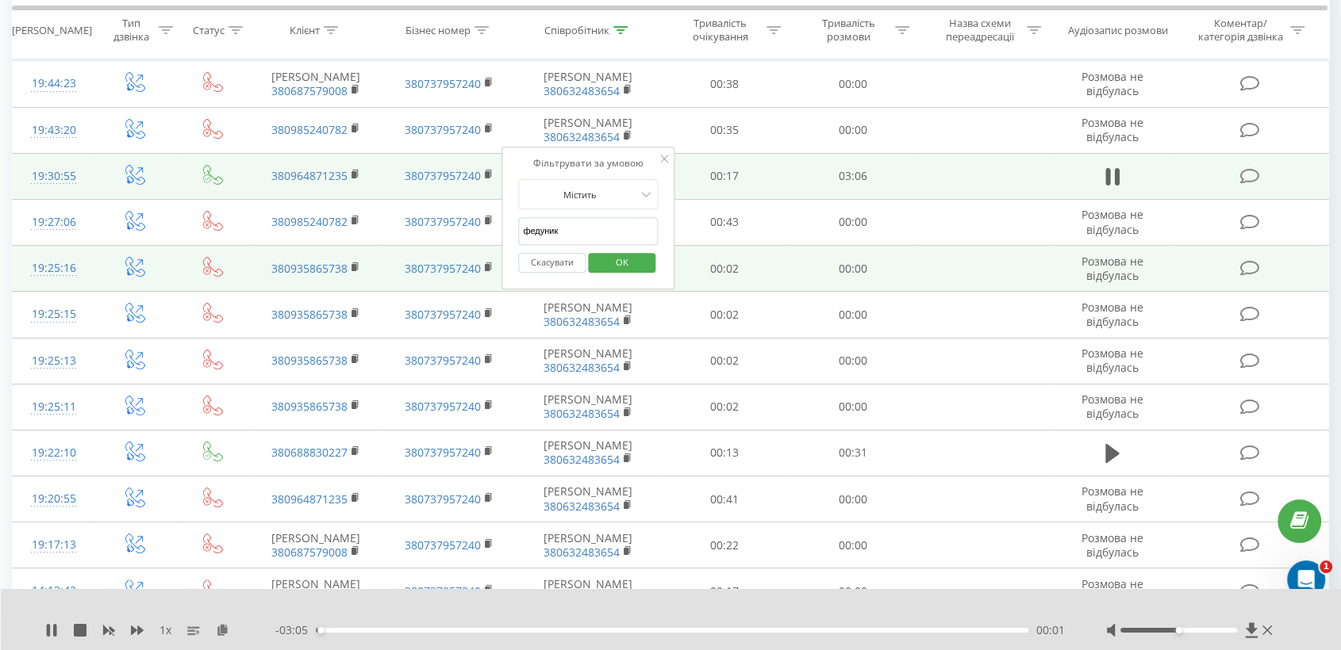
scroll to position [264, 0]
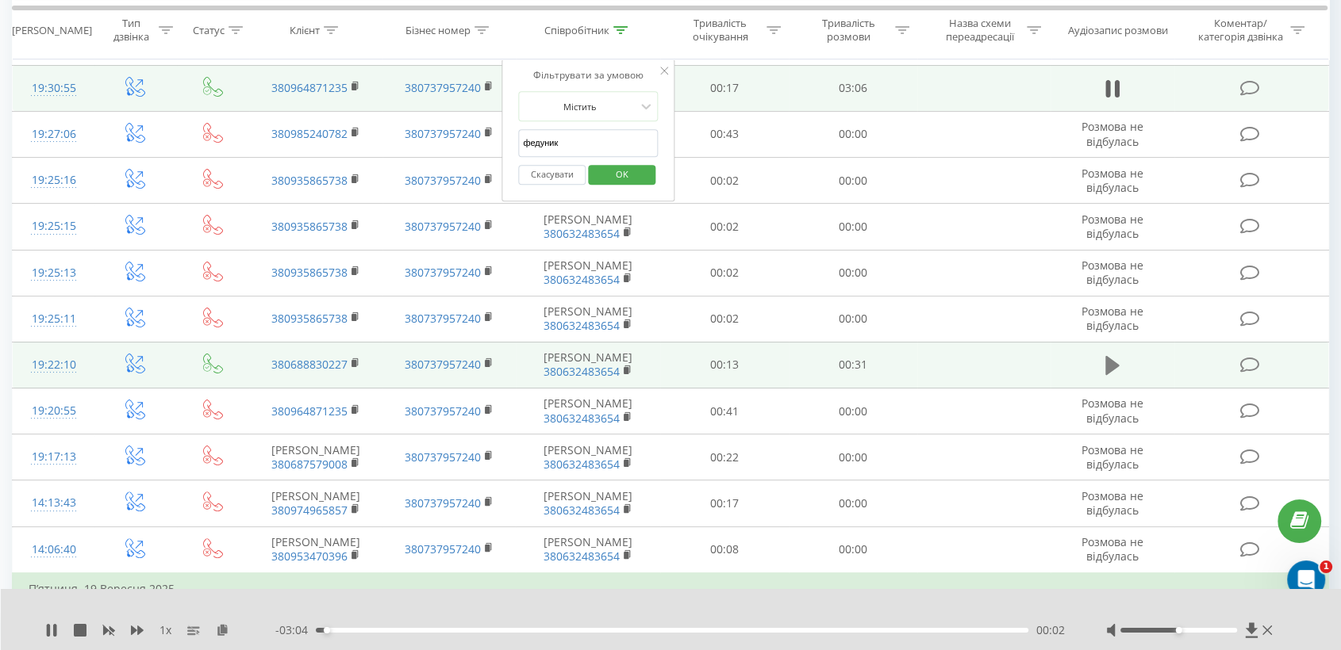
click at [1115, 370] on icon at bounding box center [1112, 366] width 14 height 22
click at [1249, 631] on icon at bounding box center [1251, 630] width 12 height 15
click at [57, 635] on icon at bounding box center [51, 630] width 13 height 13
click at [631, 179] on span "OK" at bounding box center [622, 174] width 44 height 25
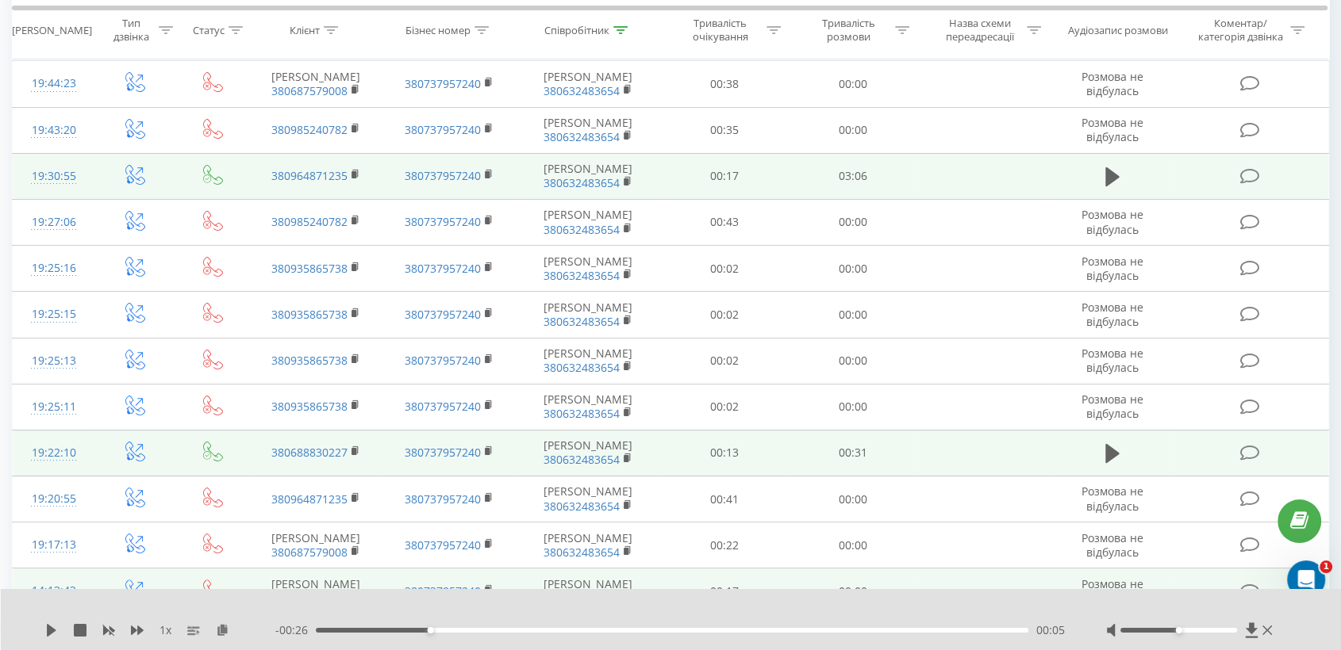
scroll to position [0, 0]
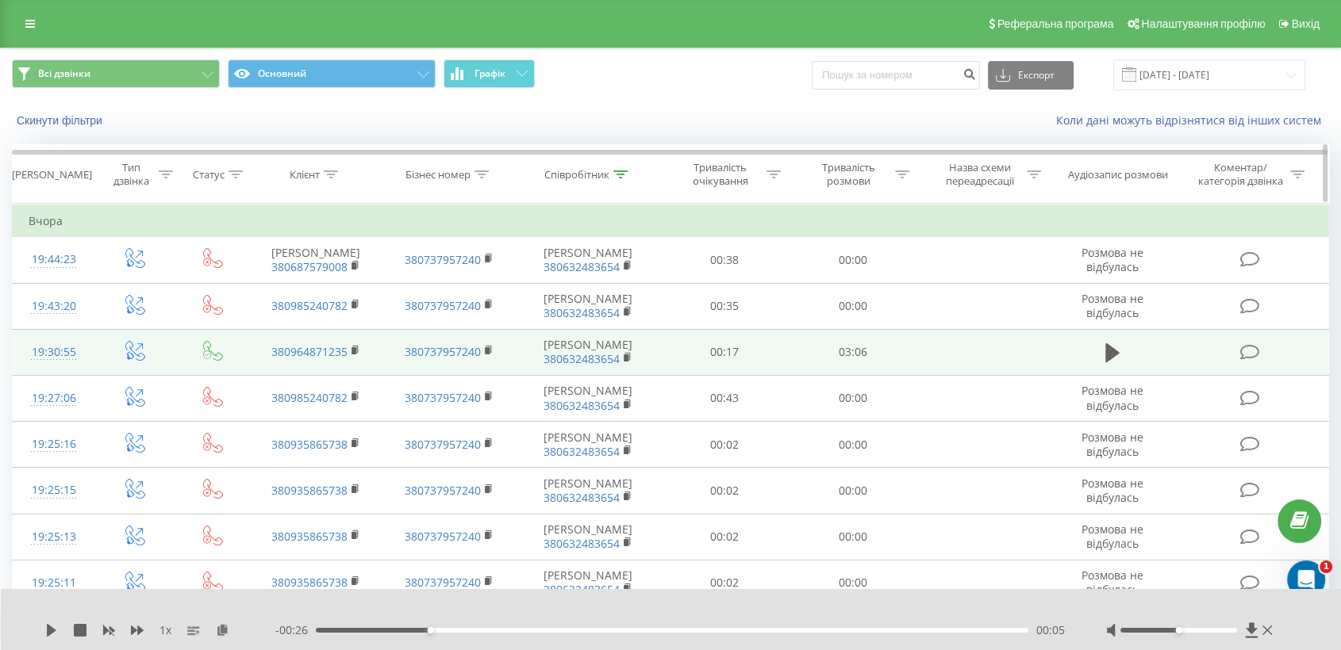
click at [617, 175] on icon at bounding box center [620, 175] width 14 height 8
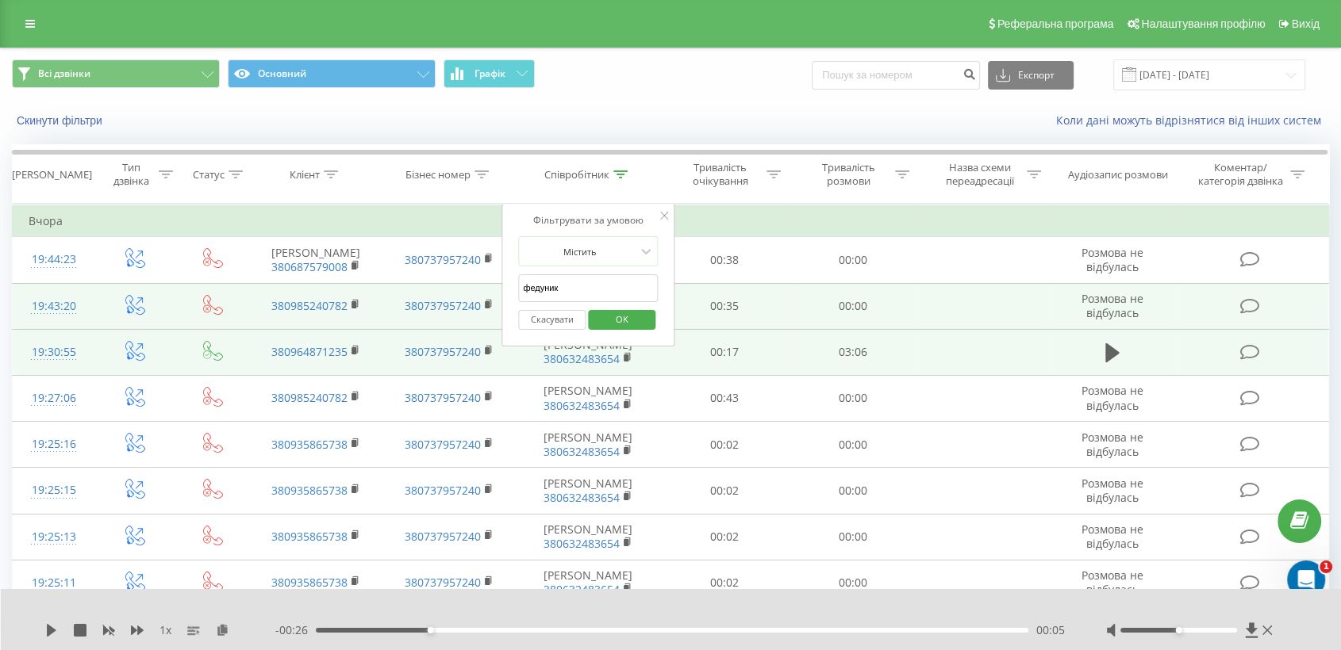
drag, startPoint x: 586, startPoint y: 281, endPoint x: 479, endPoint y: 282, distance: 107.1
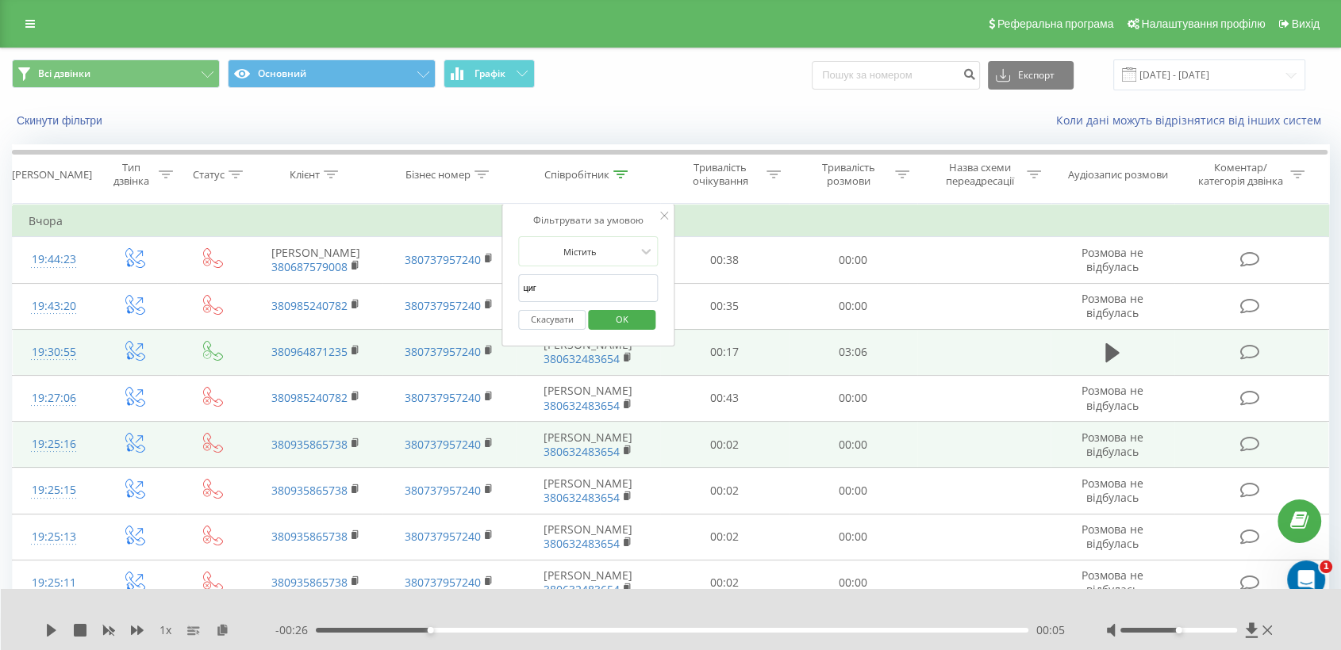
type input "[PERSON_NAME]"
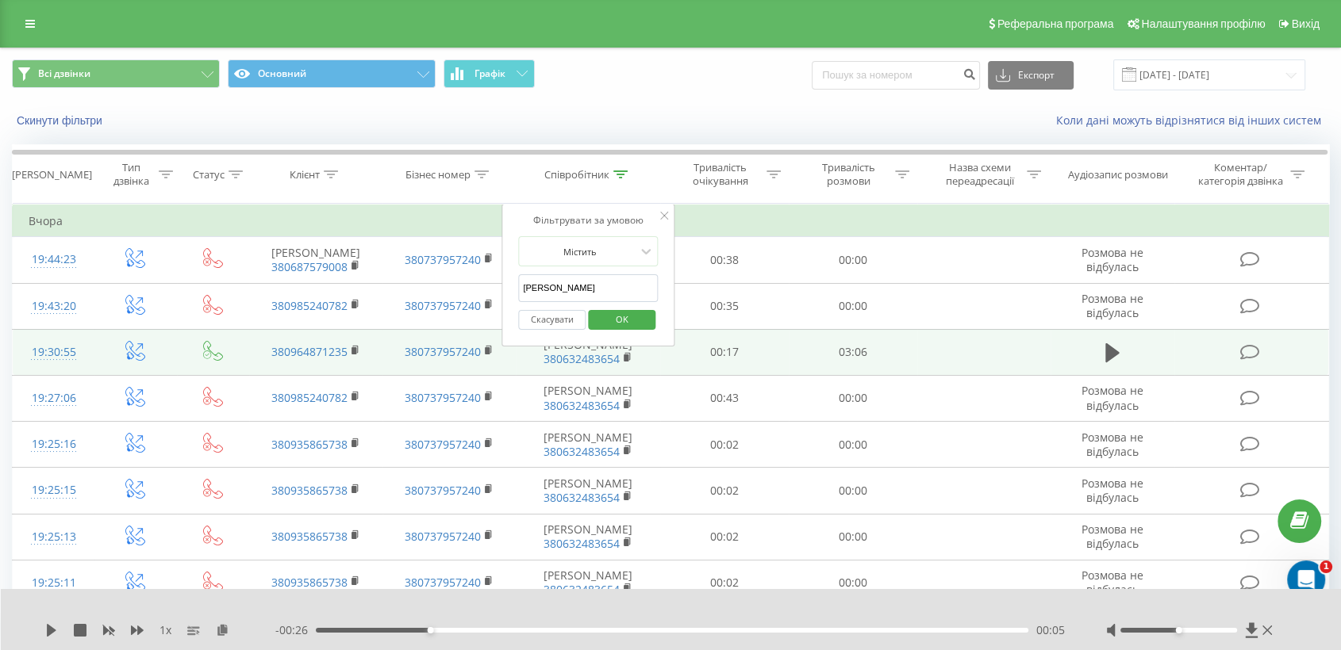
click at [628, 326] on span "OK" at bounding box center [622, 319] width 44 height 25
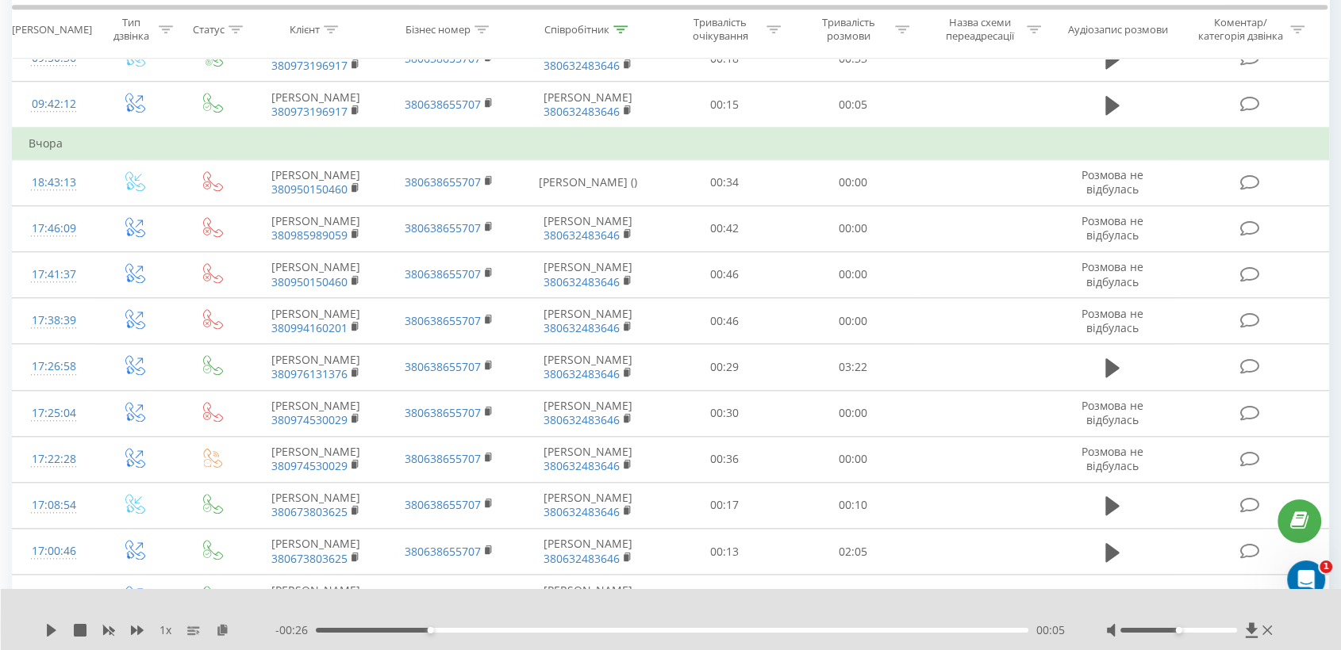
scroll to position [1498, 0]
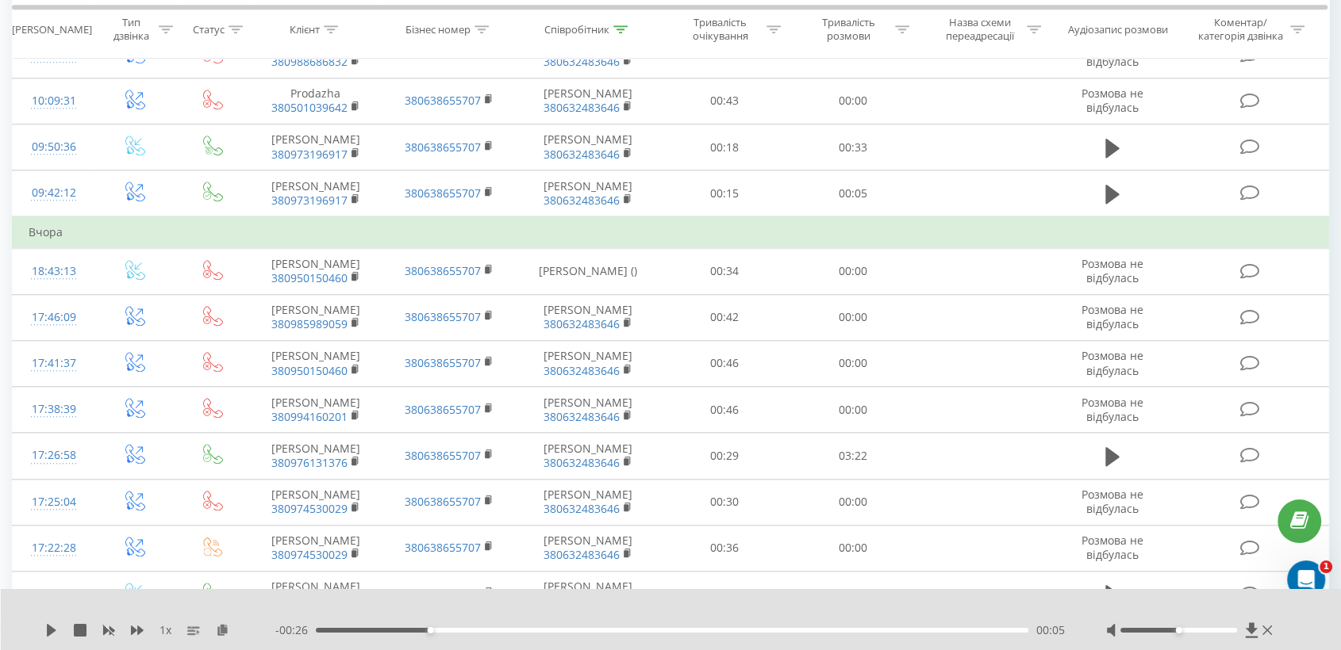
click at [1250, 630] on icon at bounding box center [1251, 630] width 12 height 15
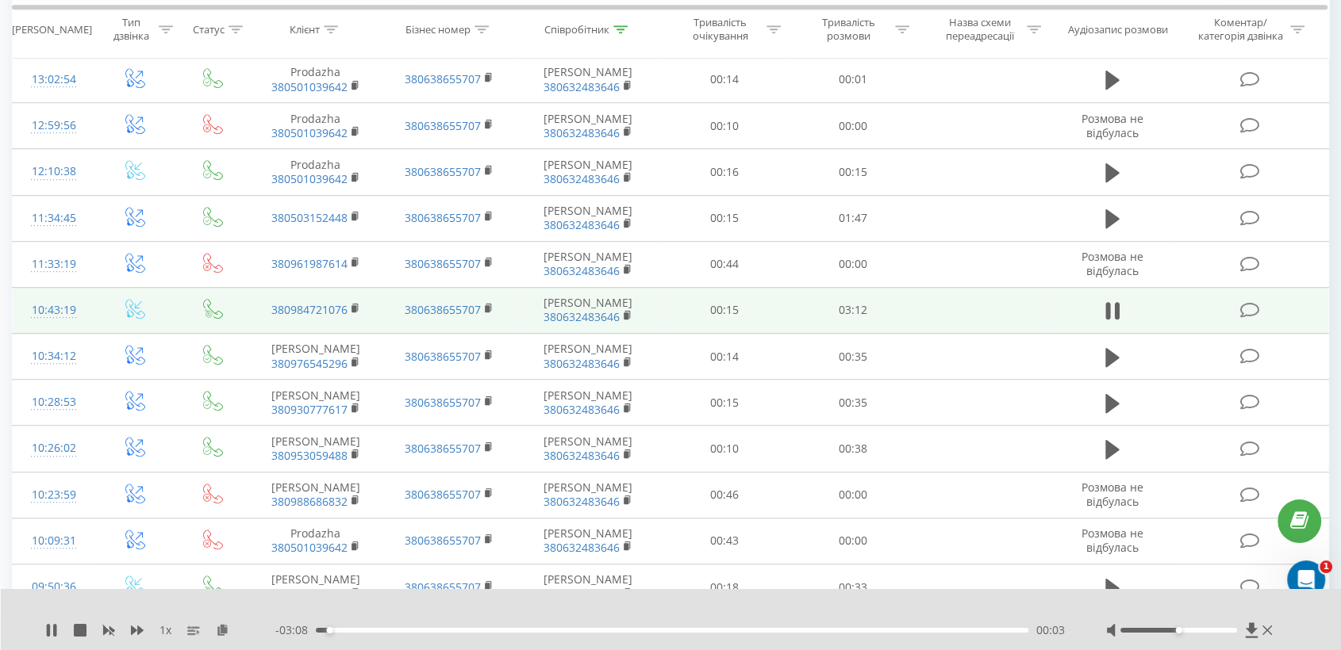
scroll to position [881, 0]
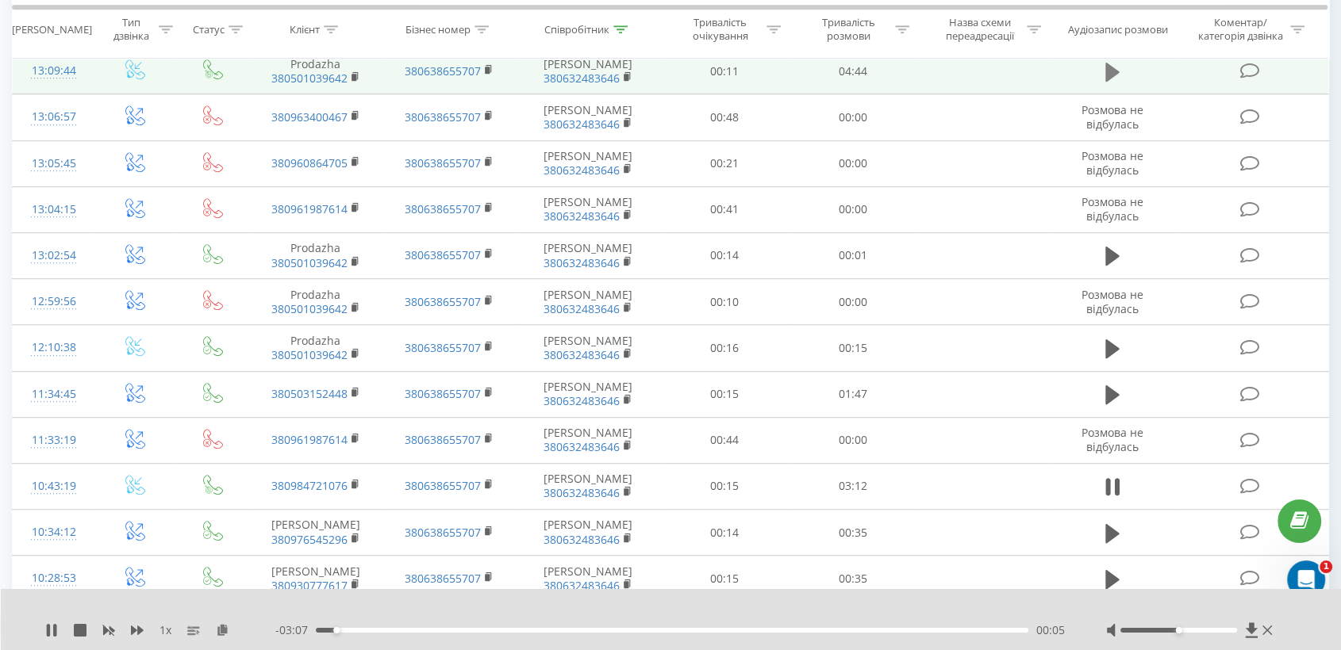
click at [1111, 82] on icon at bounding box center [1112, 72] width 14 height 19
click at [1250, 628] on icon at bounding box center [1251, 630] width 12 height 15
click at [1249, 630] on icon at bounding box center [1251, 630] width 12 height 15
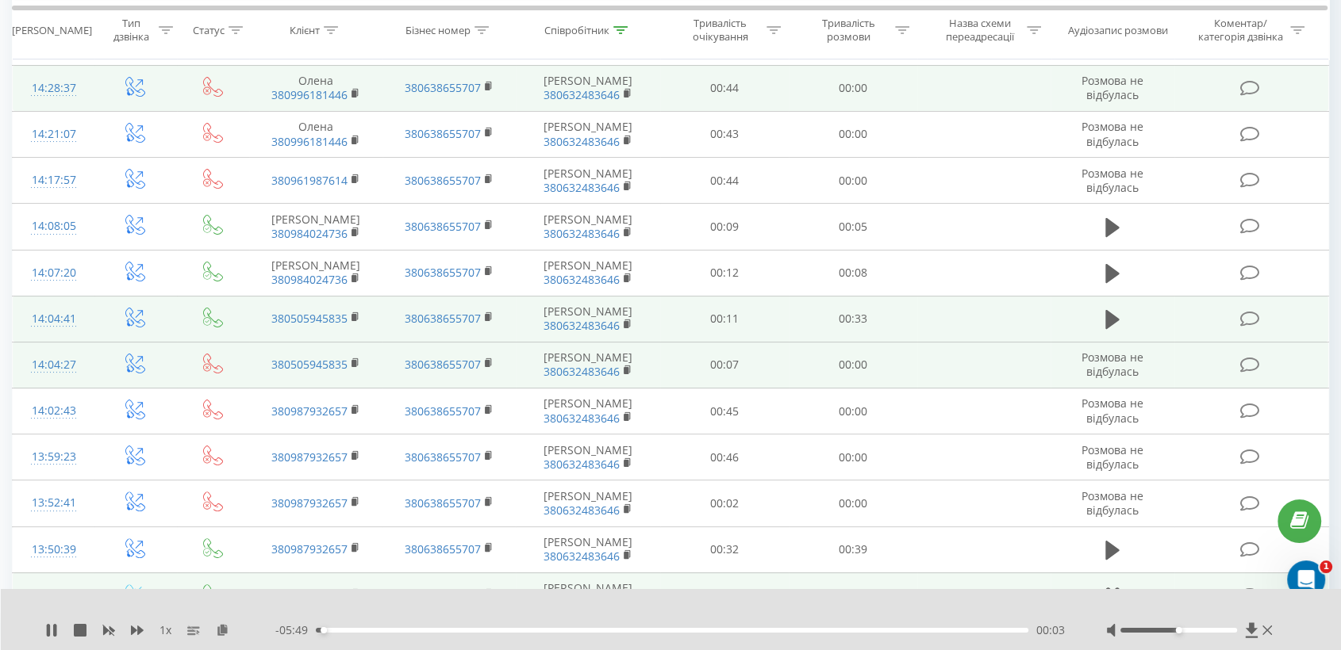
scroll to position [88, 0]
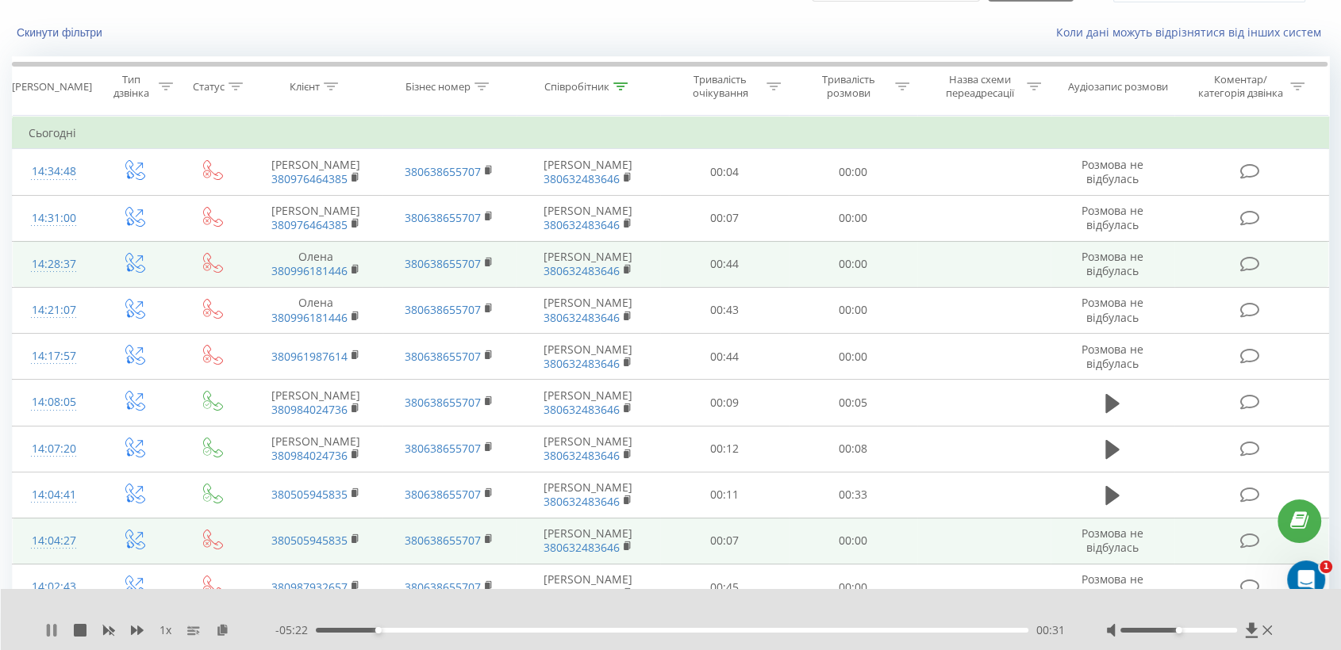
click at [50, 626] on icon at bounding box center [48, 630] width 3 height 13
click at [48, 631] on icon at bounding box center [52, 630] width 10 height 13
click at [166, 623] on span "1 x" at bounding box center [165, 631] width 12 height 16
click at [140, 632] on icon at bounding box center [137, 631] width 13 height 10
drag, startPoint x: 1176, startPoint y: 630, endPoint x: 1230, endPoint y: 631, distance: 53.9
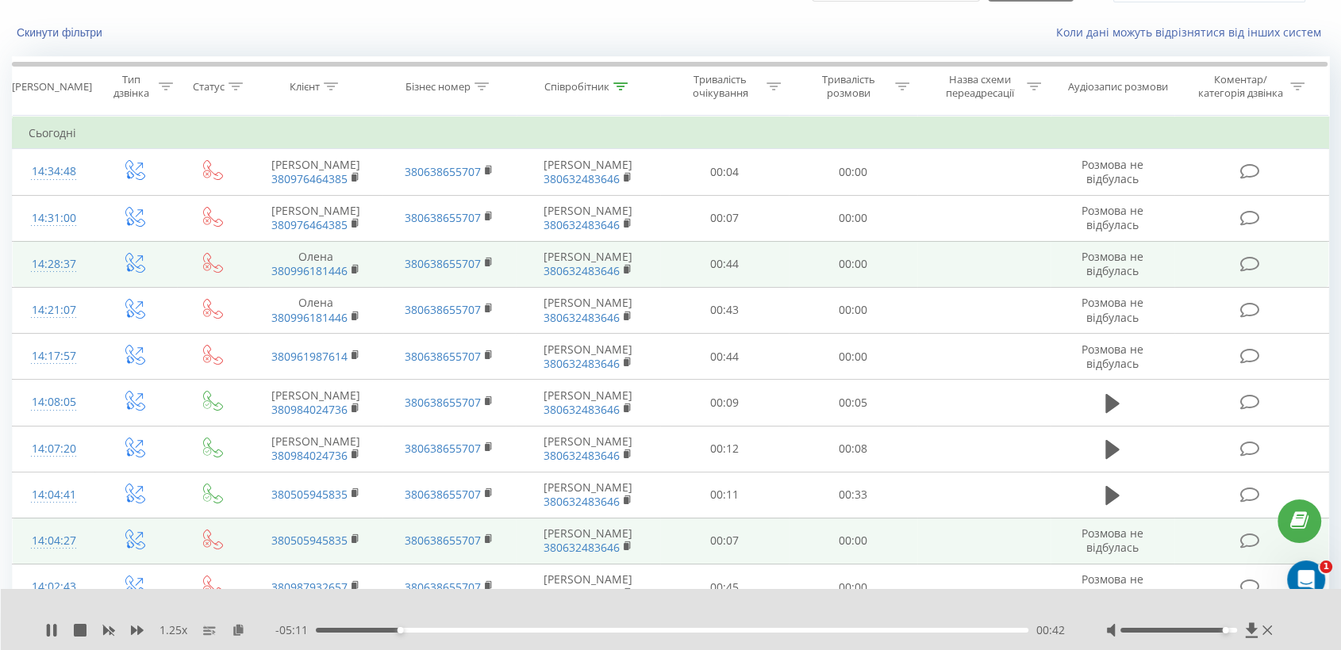
click at [1230, 631] on div at bounding box center [1178, 630] width 117 height 5
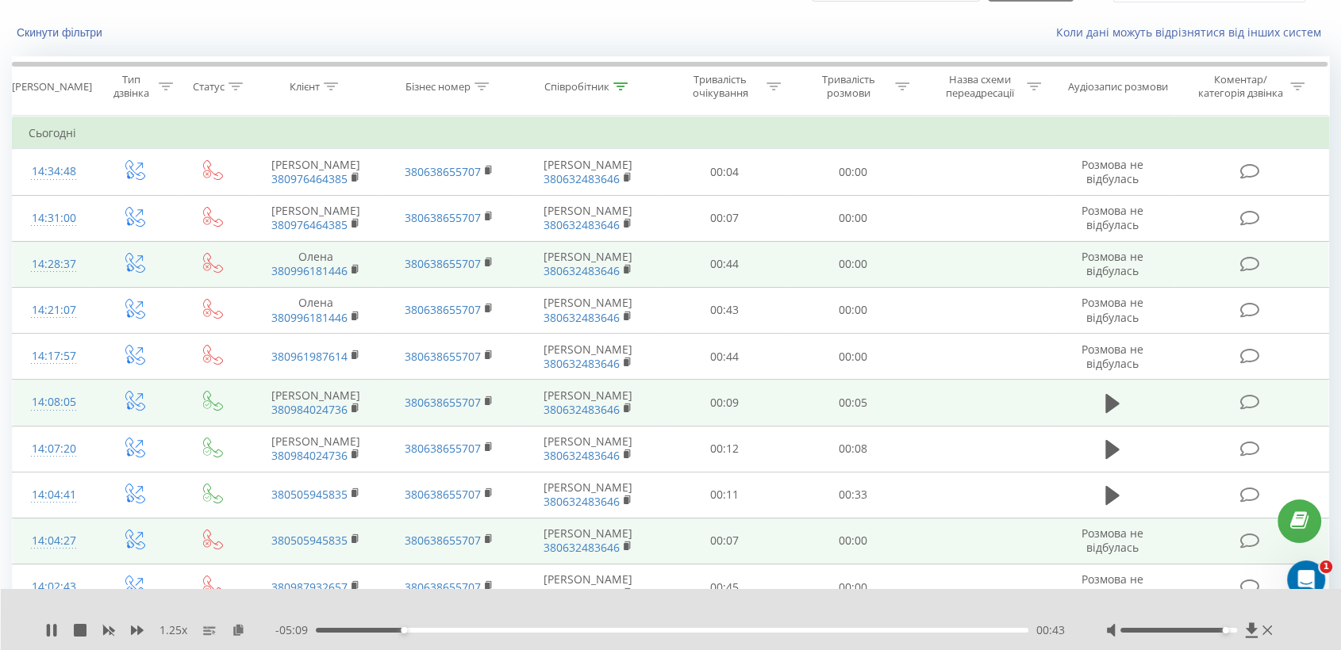
scroll to position [352, 0]
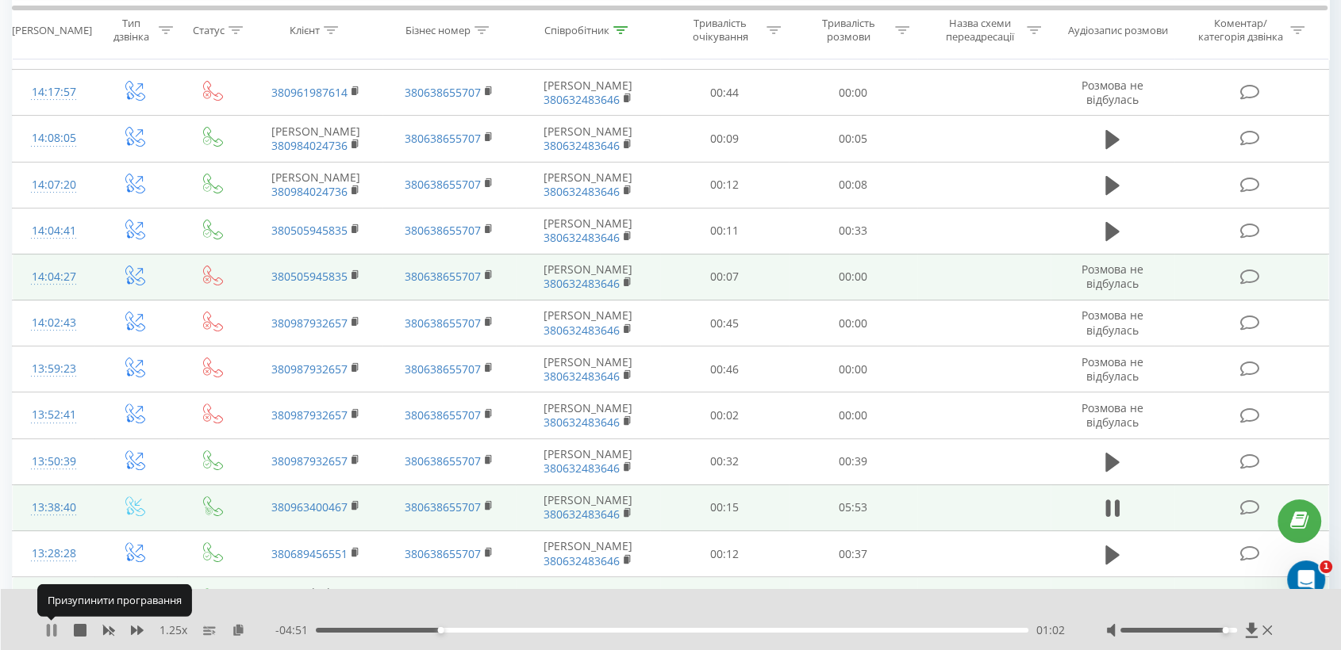
click at [57, 632] on icon at bounding box center [51, 630] width 13 height 13
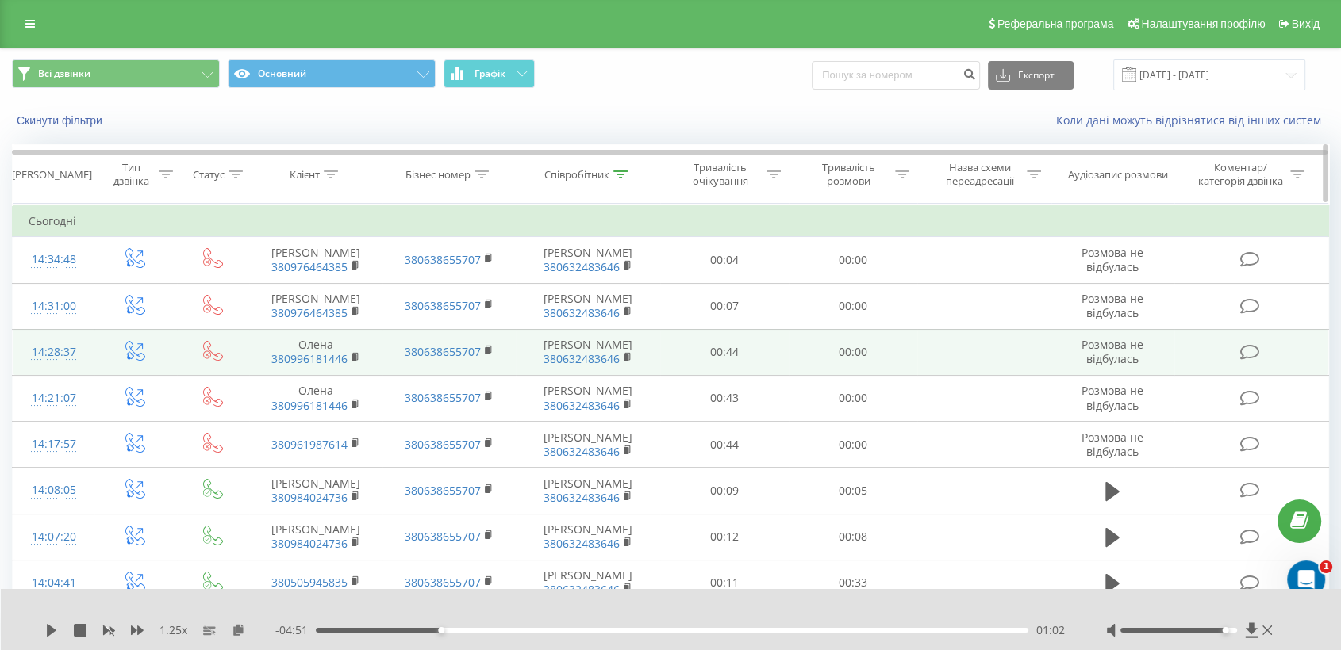
click at [621, 173] on icon at bounding box center [620, 175] width 14 height 8
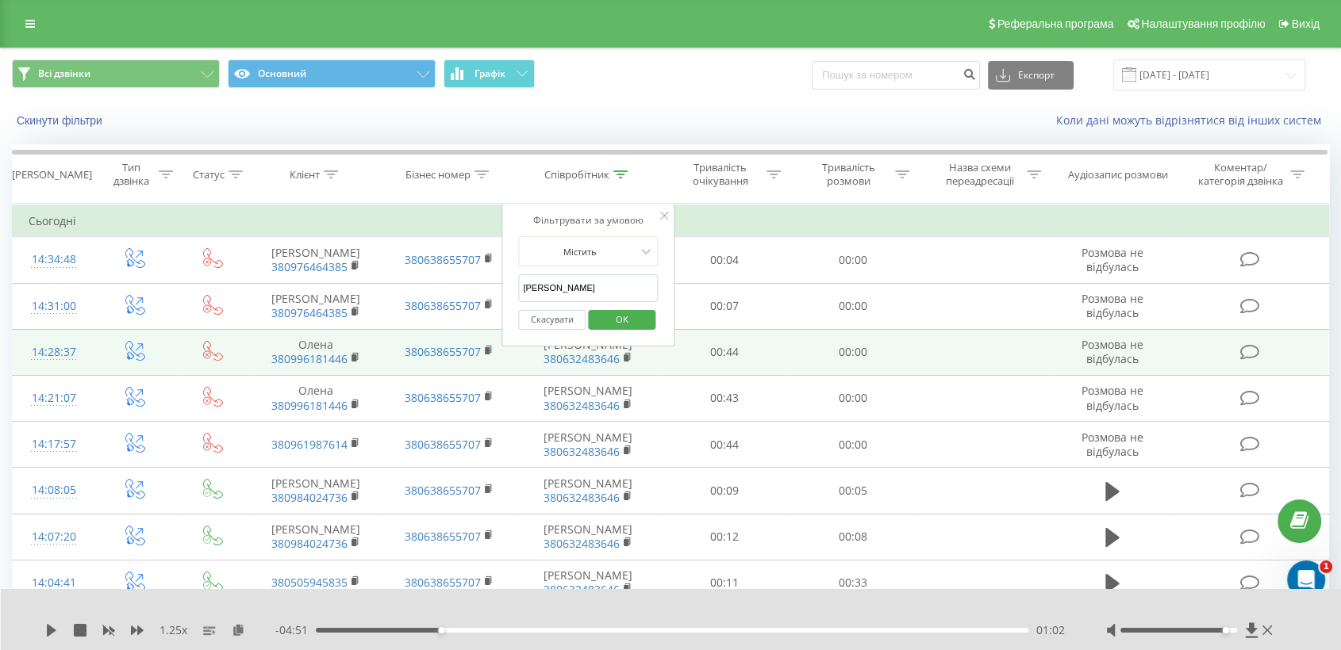
click at [539, 317] on button "Скасувати" at bounding box center [551, 320] width 67 height 20
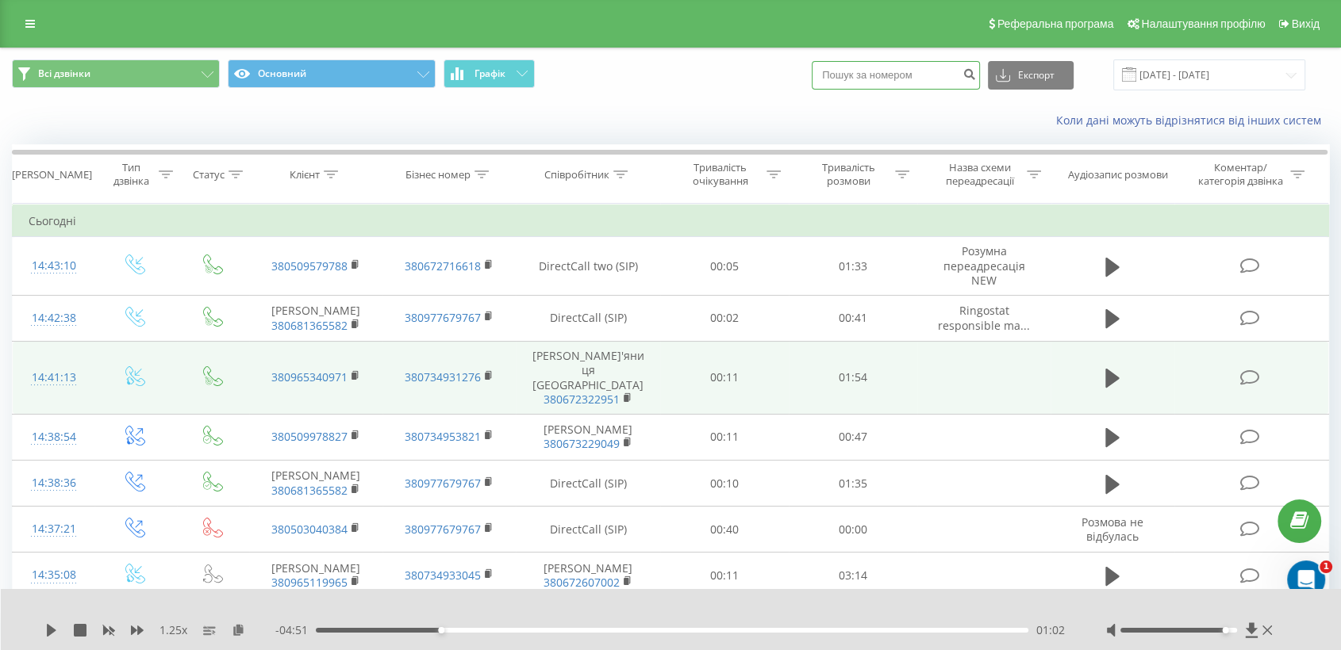
click at [915, 75] on input at bounding box center [896, 75] width 168 height 29
type input "0641441933"
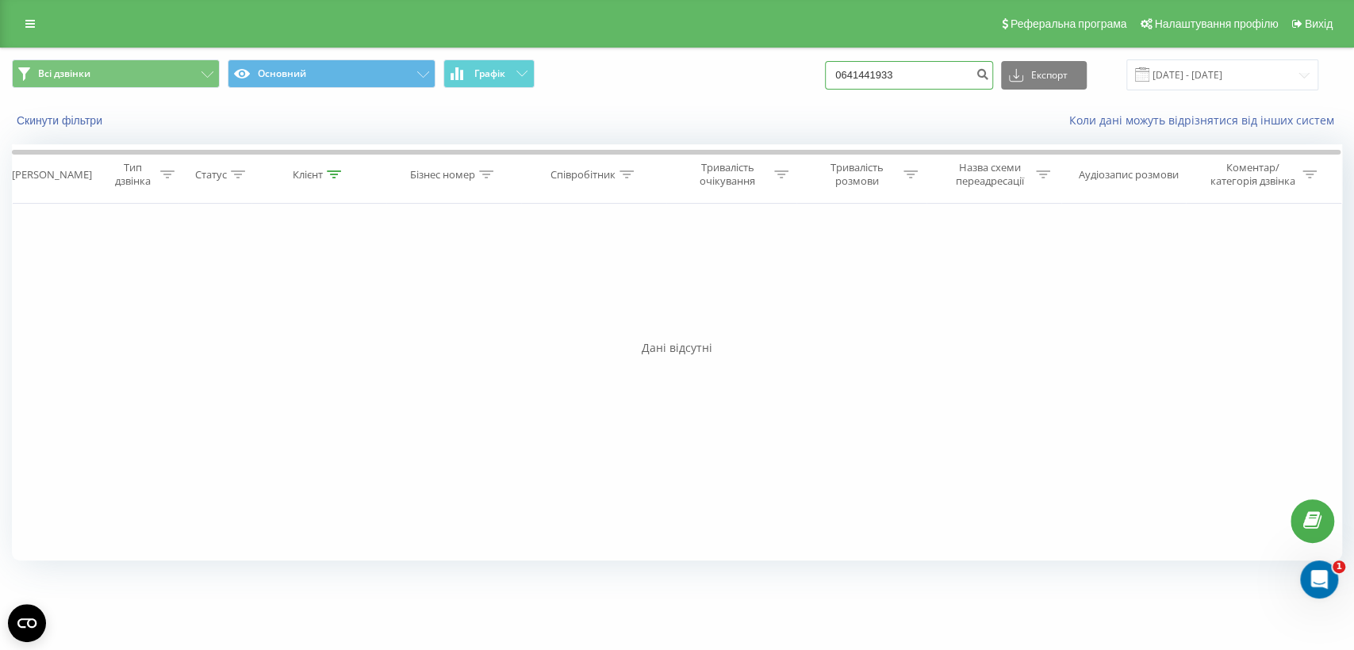
click at [925, 76] on input "0641441933" at bounding box center [909, 75] width 168 height 29
click at [989, 71] on icon "submit" at bounding box center [982, 72] width 13 height 10
click at [333, 178] on icon at bounding box center [334, 175] width 14 height 8
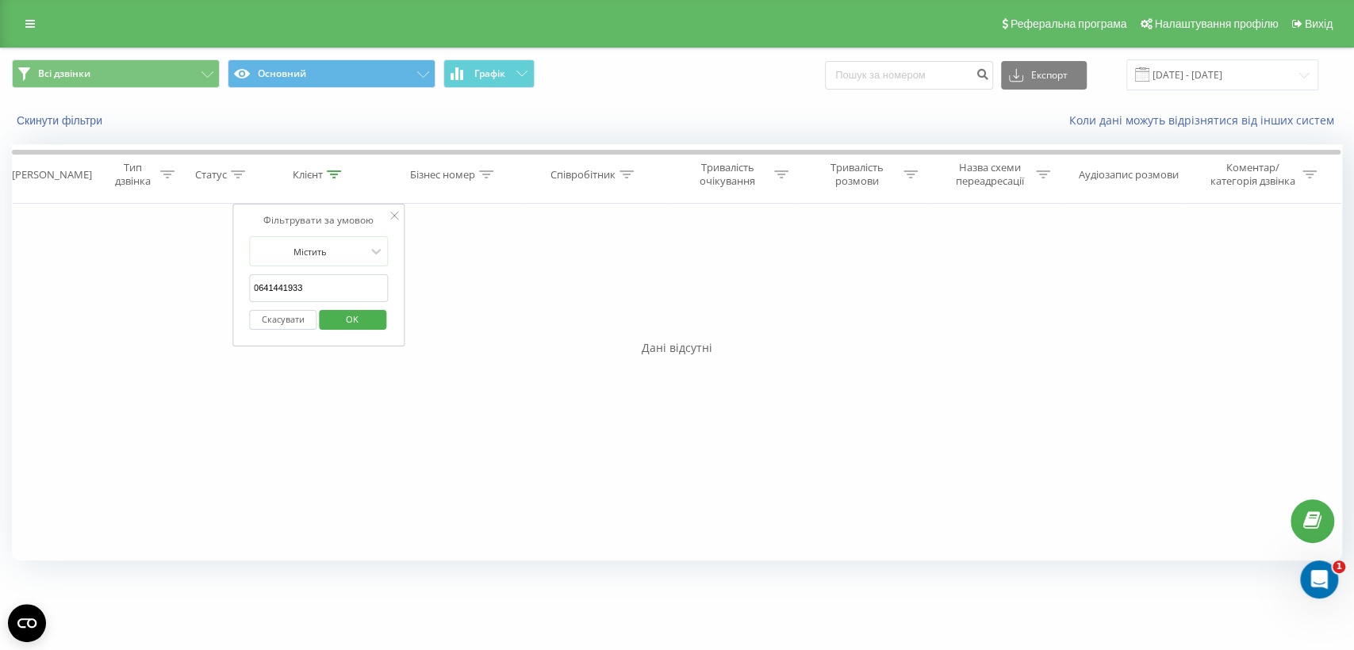
click at [330, 286] on input "0641441933" at bounding box center [319, 288] width 140 height 28
click at [276, 322] on button "Скасувати" at bounding box center [282, 320] width 67 height 20
click at [321, 182] on th "Клієнт" at bounding box center [318, 174] width 135 height 59
click at [332, 173] on icon at bounding box center [334, 175] width 14 height 8
click at [328, 286] on input "0641441933" at bounding box center [319, 288] width 140 height 28
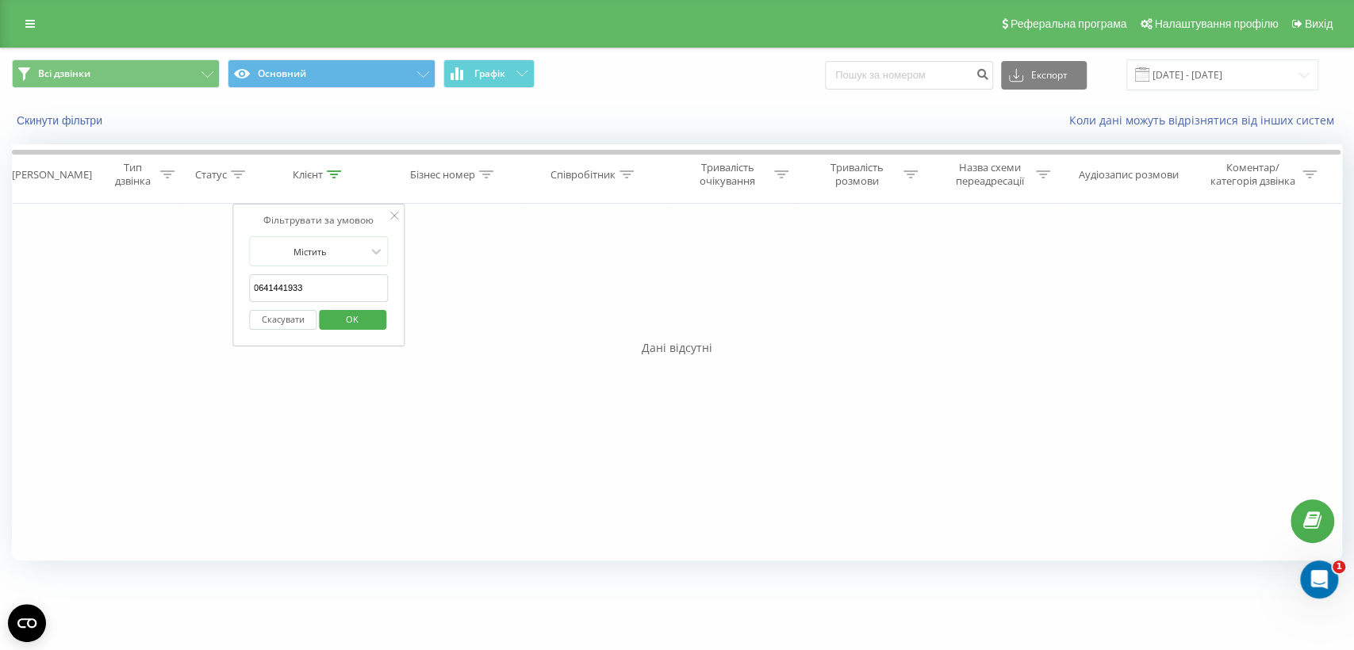
click at [328, 286] on input "0641441933" at bounding box center [319, 288] width 140 height 28
click button "OK" at bounding box center [352, 320] width 67 height 20
click at [332, 167] on th "Клієнт" at bounding box center [318, 174] width 135 height 59
click at [29, 23] on icon at bounding box center [30, 23] width 10 height 11
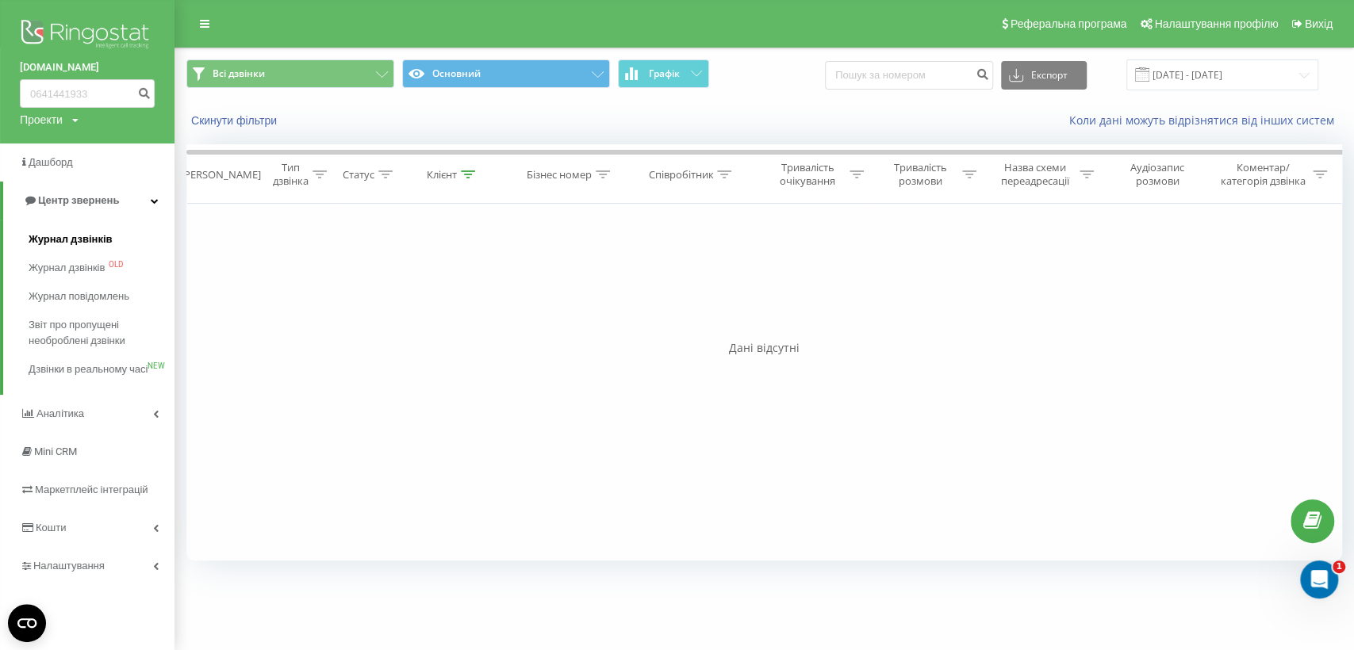
click at [89, 244] on span "Журнал дзвінків" at bounding box center [71, 240] width 84 height 16
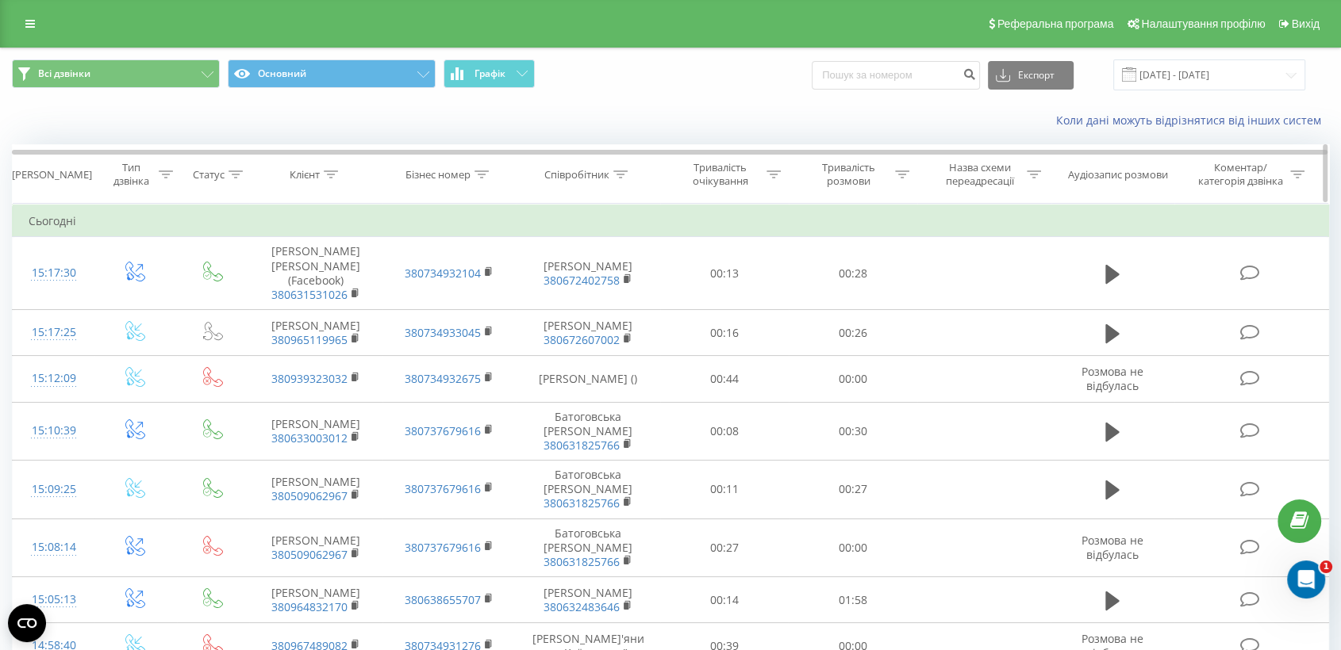
click at [621, 183] on th "Співробітник" at bounding box center [588, 174] width 144 height 59
click at [621, 174] on icon at bounding box center [620, 175] width 14 height 8
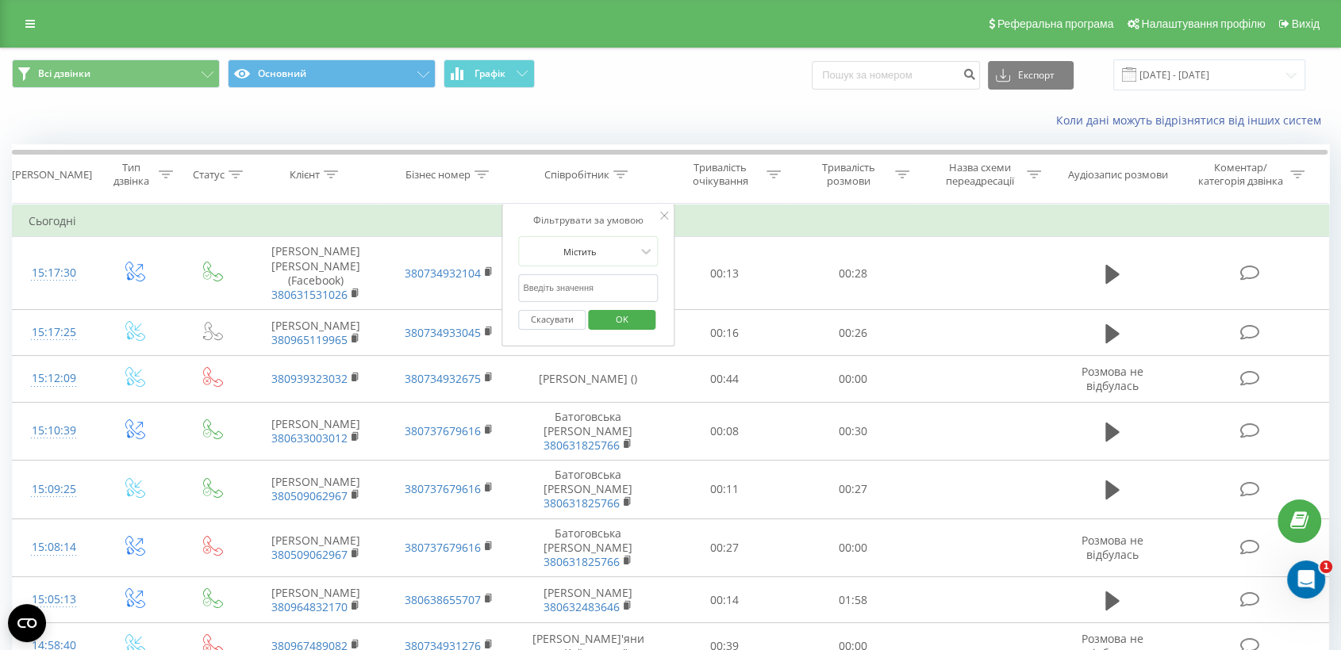
click at [570, 294] on input "text" at bounding box center [588, 288] width 140 height 28
type input "федуник"
click button "OK" at bounding box center [621, 320] width 67 height 20
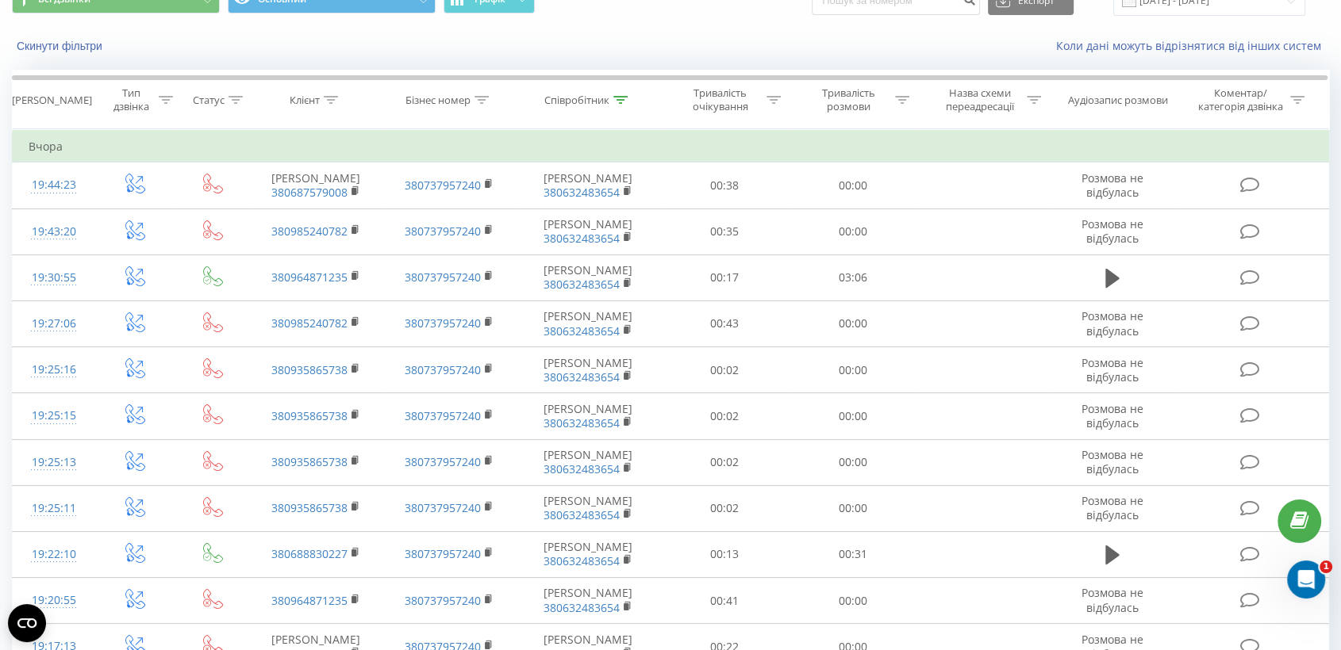
scroll to position [52, 0]
